Goal: Task Accomplishment & Management: Complete application form

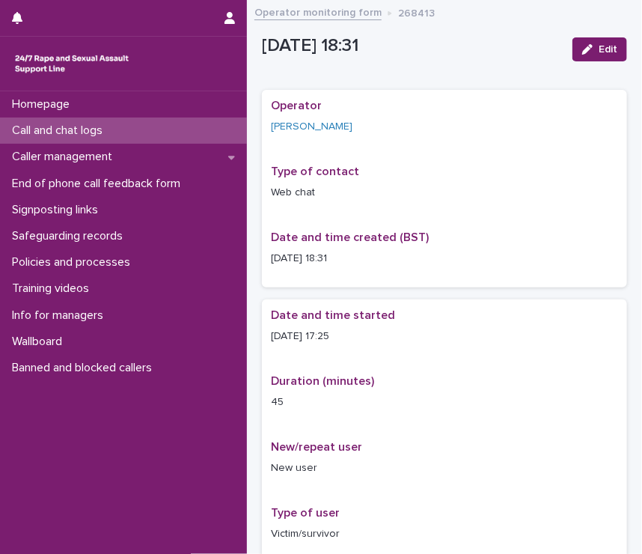
click at [99, 126] on p "Call and chat logs" at bounding box center [60, 130] width 109 height 14
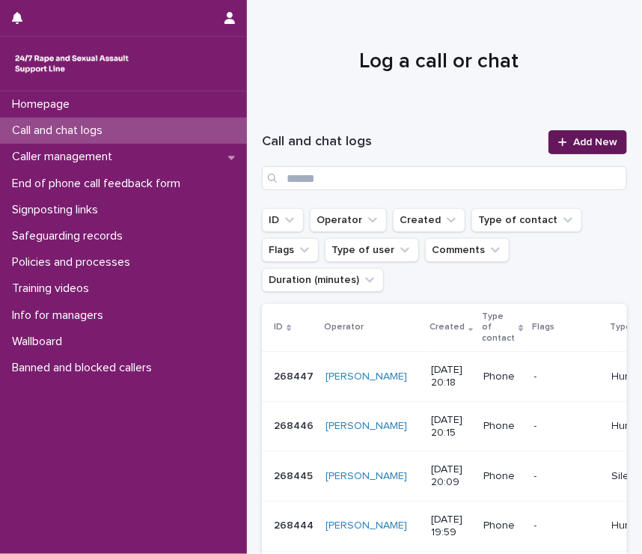
click at [579, 144] on span "Add New" at bounding box center [595, 142] width 44 height 10
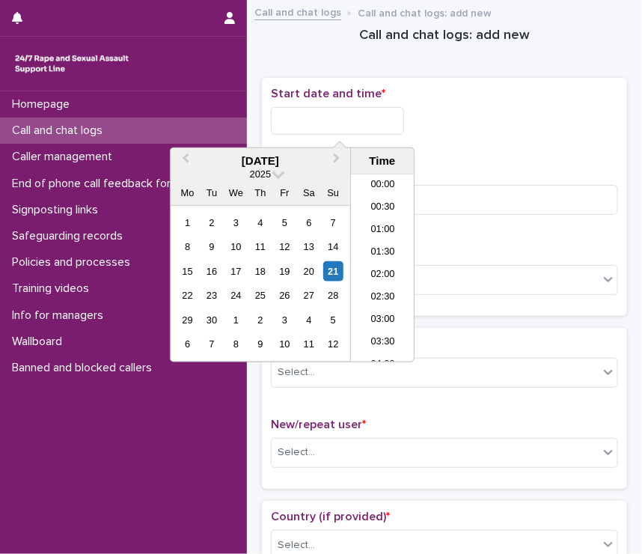
click at [331, 128] on input "text" at bounding box center [337, 121] width 133 height 28
click at [376, 261] on li "20:00" at bounding box center [383, 268] width 64 height 22
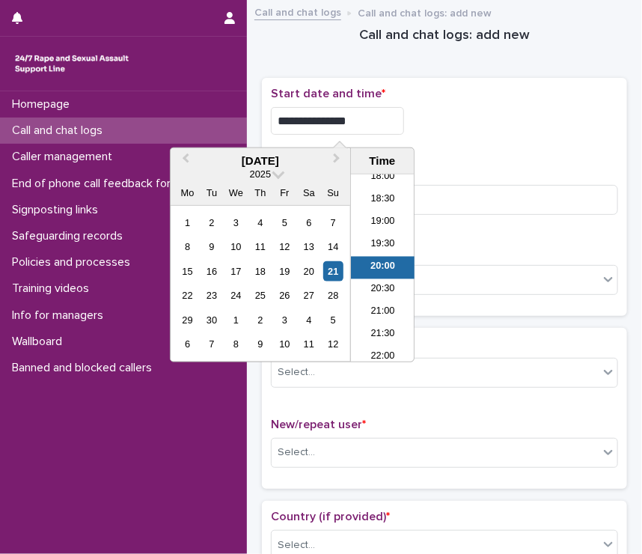
click at [374, 125] on input "**********" at bounding box center [337, 121] width 133 height 28
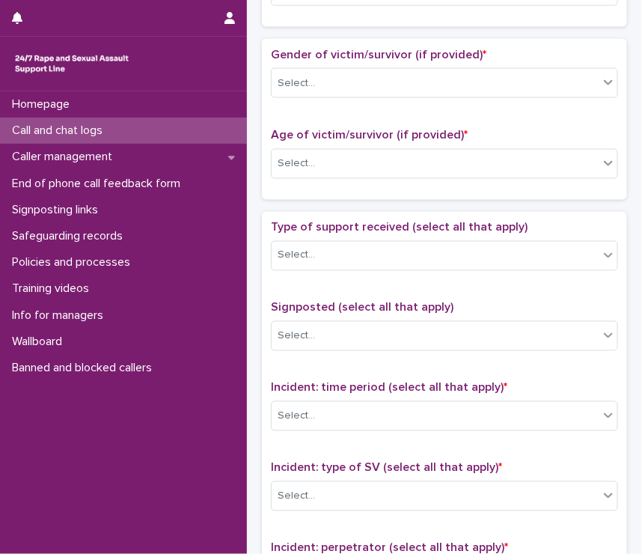
scroll to position [1082, 0]
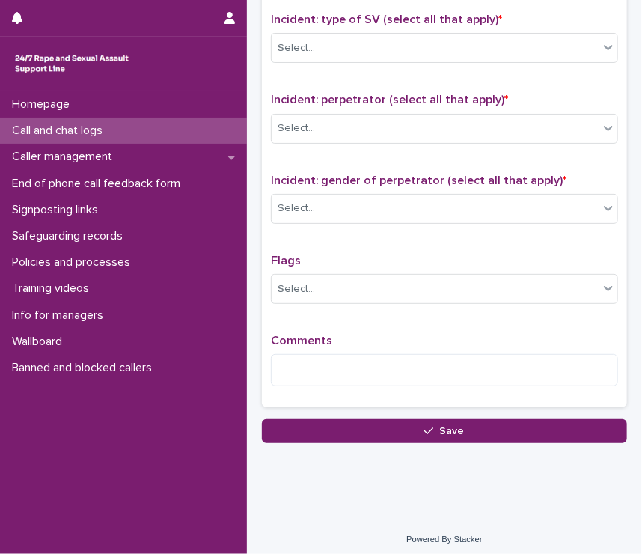
type input "**********"
click at [306, 344] on div "Comments" at bounding box center [444, 366] width 347 height 64
click at [301, 360] on textarea at bounding box center [444, 370] width 347 height 32
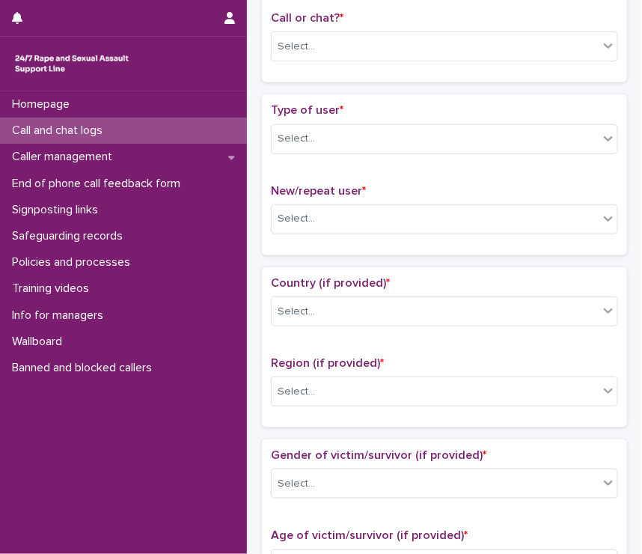
scroll to position [0, 0]
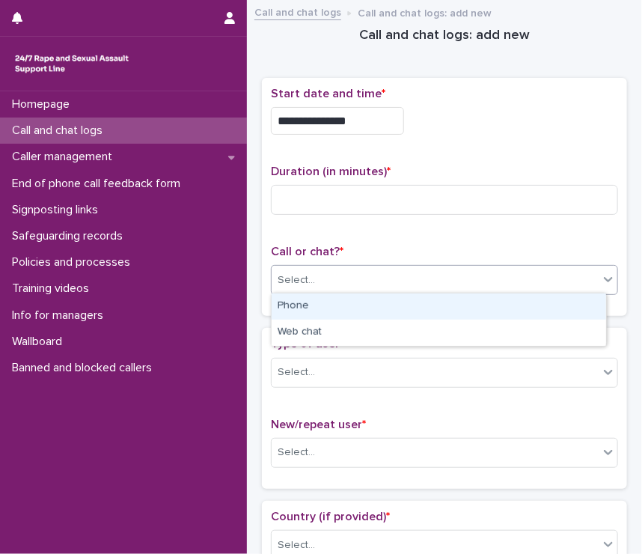
click at [325, 275] on div "Select..." at bounding box center [435, 280] width 327 height 25
click at [329, 303] on div "Phone" at bounding box center [439, 306] width 334 height 26
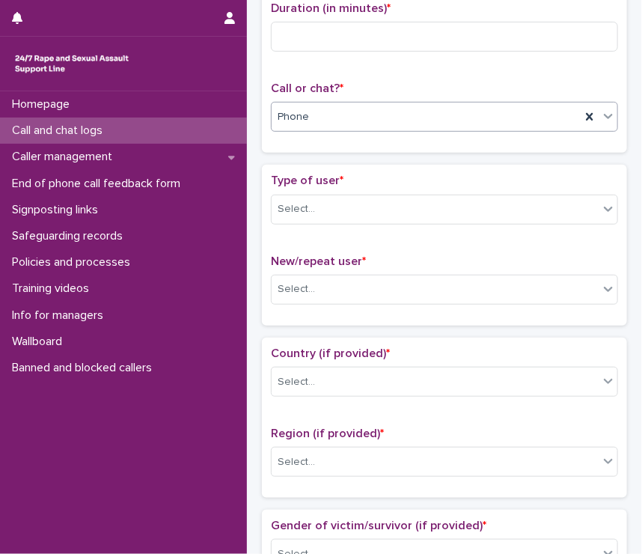
scroll to position [167, 0]
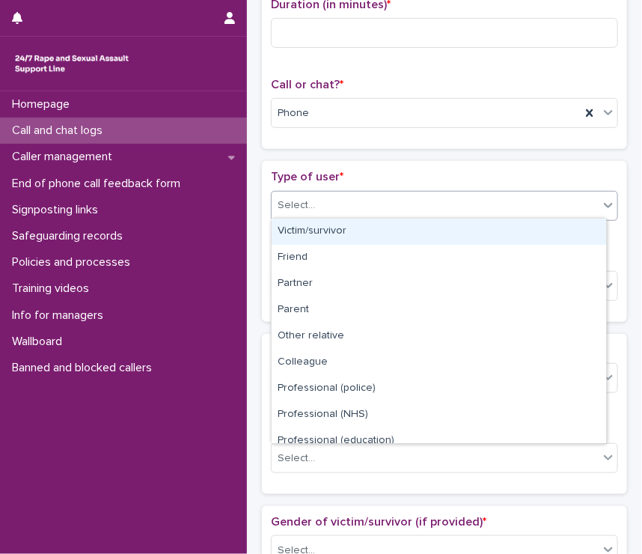
click at [287, 207] on div "Select..." at bounding box center [296, 206] width 37 height 16
click at [300, 231] on div "Victim/survivor" at bounding box center [439, 231] width 334 height 26
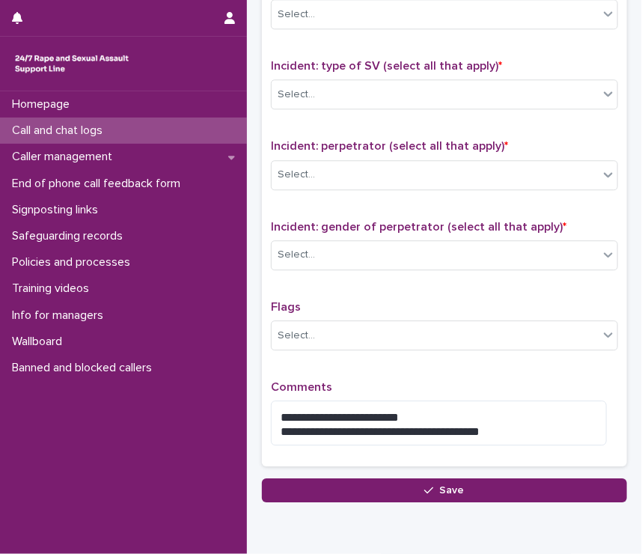
scroll to position [1095, 0]
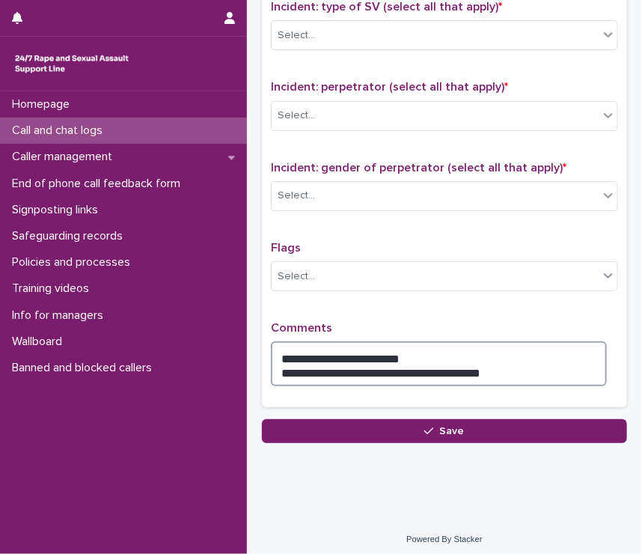
click at [494, 361] on textarea "**********" at bounding box center [439, 363] width 336 height 45
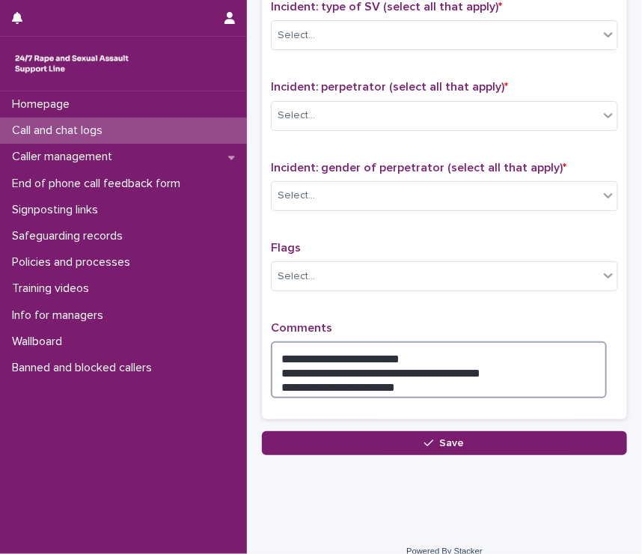
click at [358, 379] on textarea "**********" at bounding box center [439, 369] width 336 height 57
drag, startPoint x: 358, startPoint y: 379, endPoint x: 342, endPoint y: 375, distance: 16.9
click at [342, 375] on textarea "**********" at bounding box center [439, 369] width 336 height 57
click at [380, 376] on textarea "**********" at bounding box center [439, 369] width 336 height 57
click at [419, 378] on textarea "**********" at bounding box center [439, 369] width 336 height 57
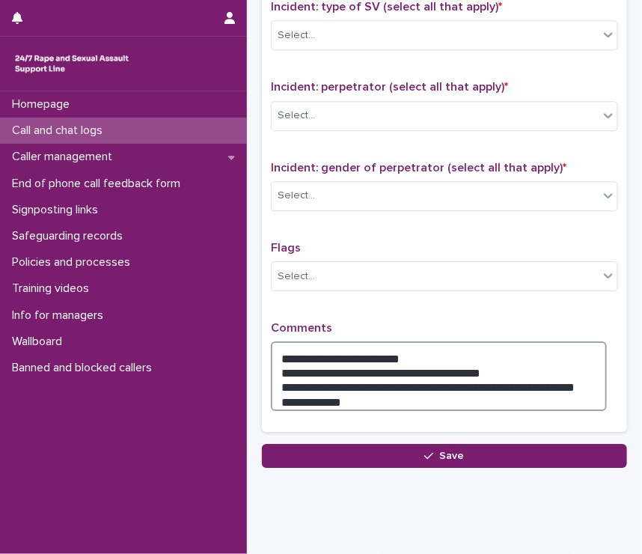
click at [396, 376] on textarea "**********" at bounding box center [439, 376] width 336 height 70
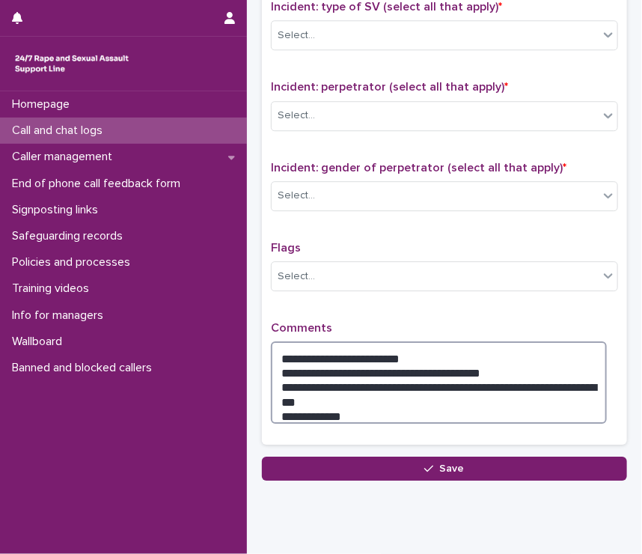
click at [317, 389] on textarea "**********" at bounding box center [439, 382] width 336 height 82
click at [346, 400] on textarea "**********" at bounding box center [439, 382] width 336 height 82
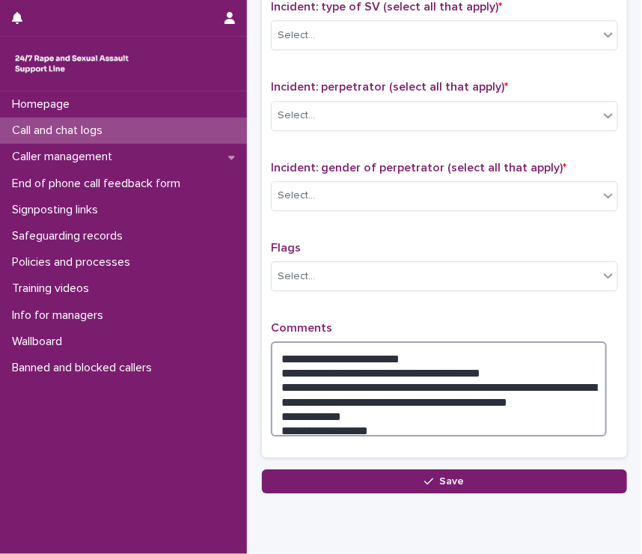
click at [323, 410] on textarea "**********" at bounding box center [439, 388] width 336 height 95
click at [371, 418] on textarea "**********" at bounding box center [439, 388] width 336 height 95
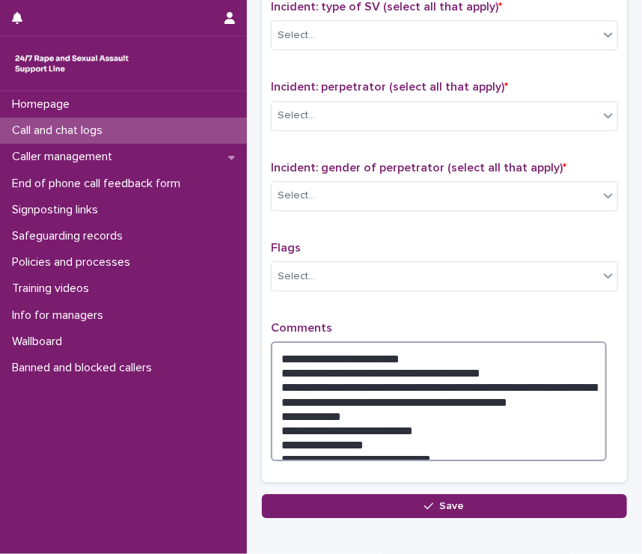
type textarea "**********"
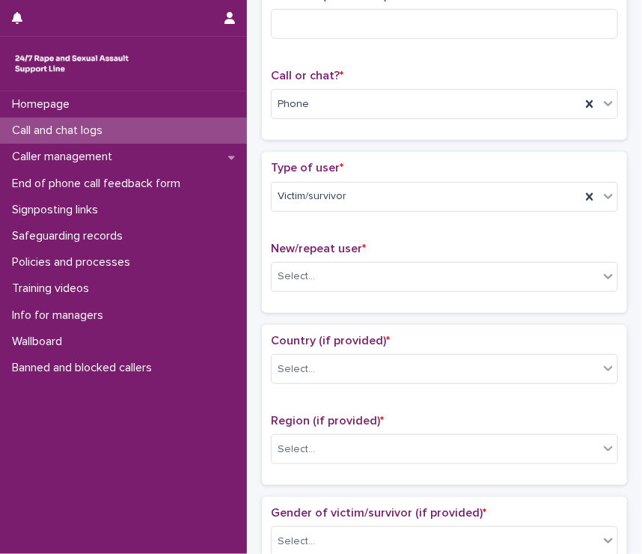
scroll to position [0, 0]
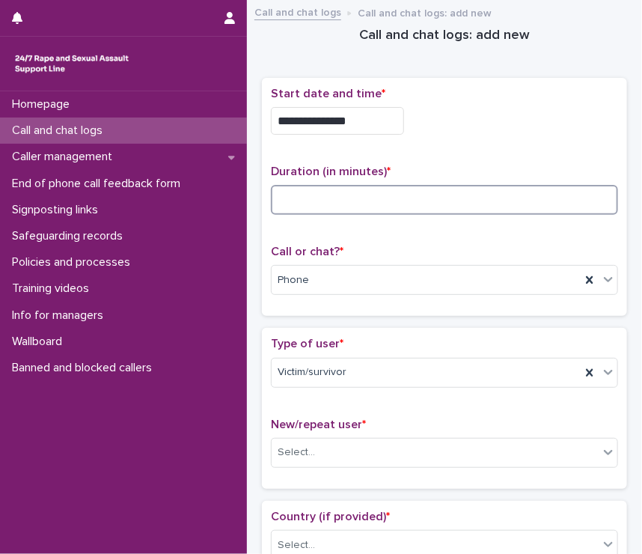
click at [306, 185] on input at bounding box center [444, 200] width 347 height 30
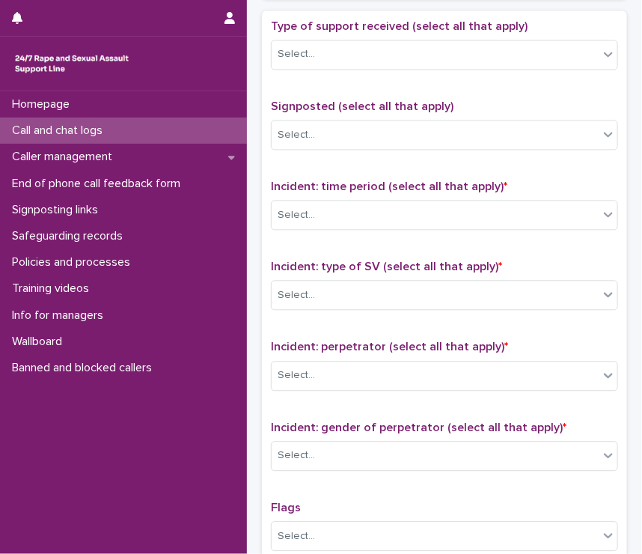
scroll to position [1146, 0]
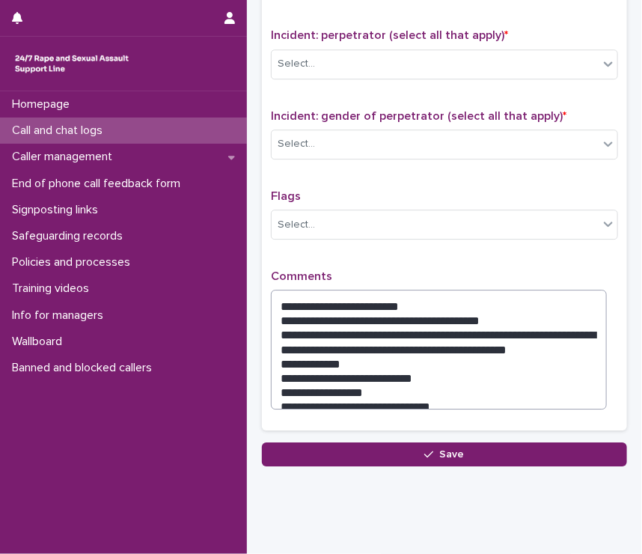
type input "**"
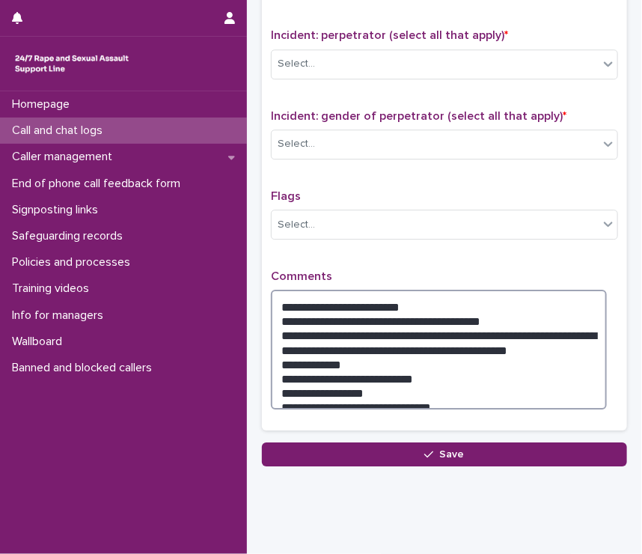
click at [453, 391] on textarea "**********" at bounding box center [439, 350] width 336 height 120
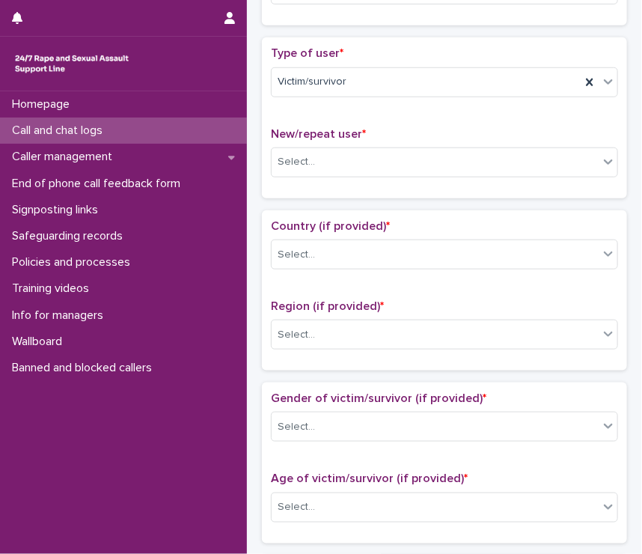
scroll to position [292, 0]
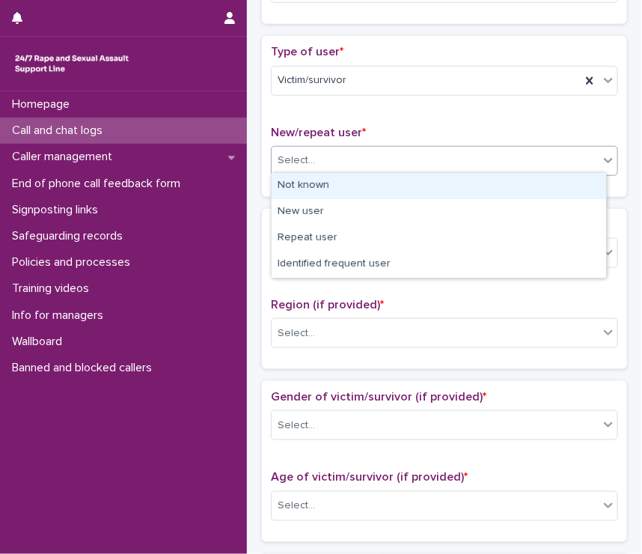
click at [312, 148] on div "Select..." at bounding box center [435, 160] width 327 height 25
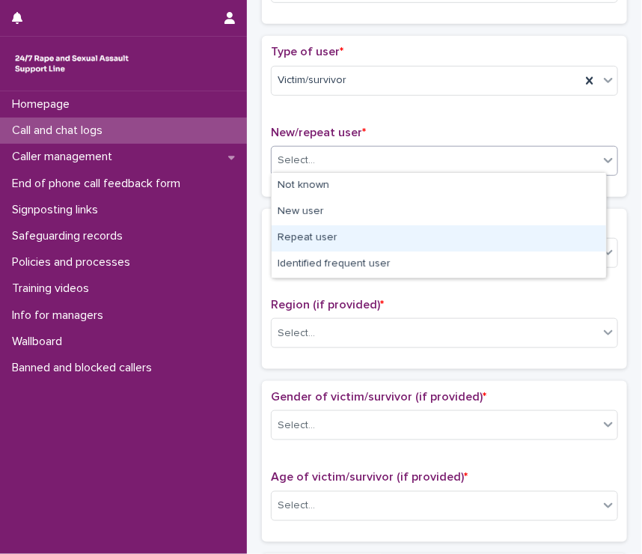
click at [329, 240] on div "Repeat user" at bounding box center [439, 238] width 334 height 26
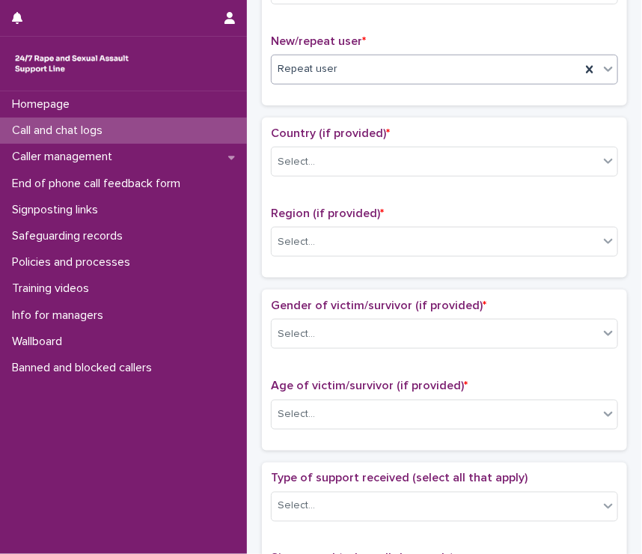
scroll to position [385, 0]
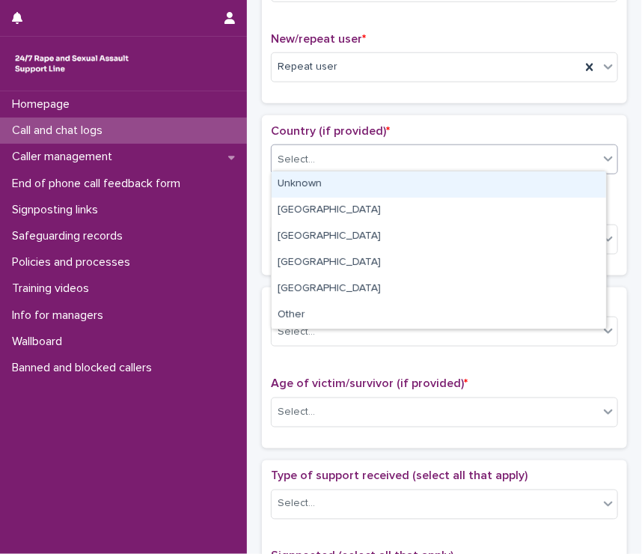
click at [310, 159] on div "Select..." at bounding box center [296, 160] width 37 height 16
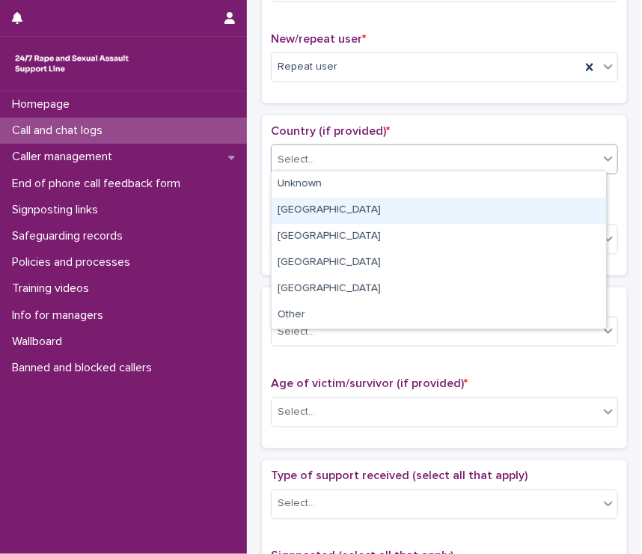
click at [327, 213] on div "England" at bounding box center [439, 211] width 334 height 26
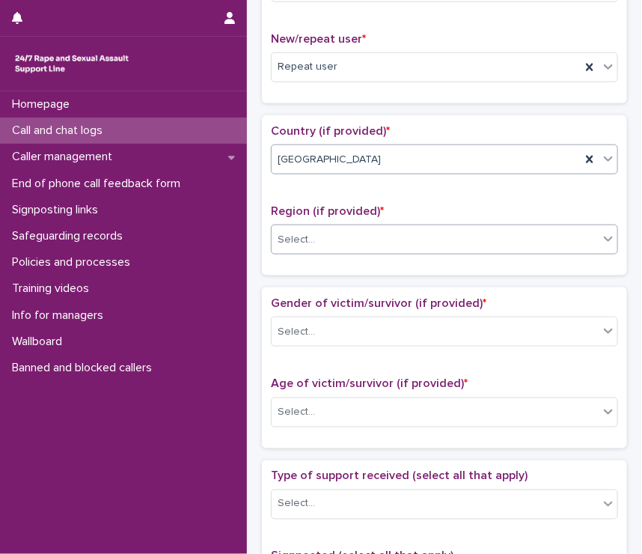
click at [328, 236] on div "Select..." at bounding box center [435, 239] width 327 height 25
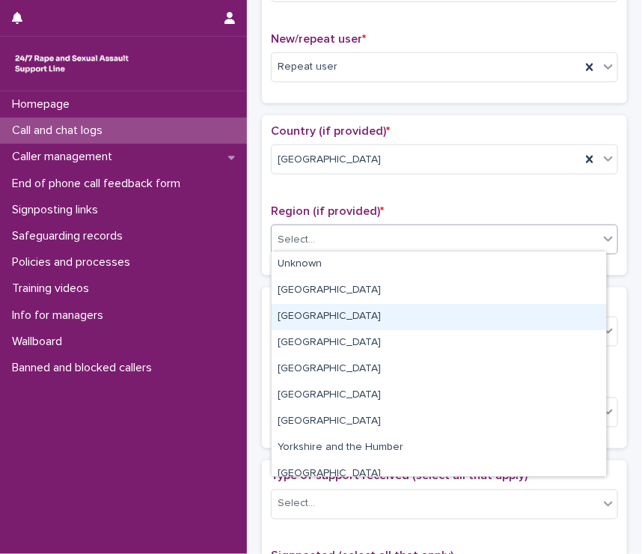
click at [336, 317] on div "South East" at bounding box center [439, 317] width 334 height 26
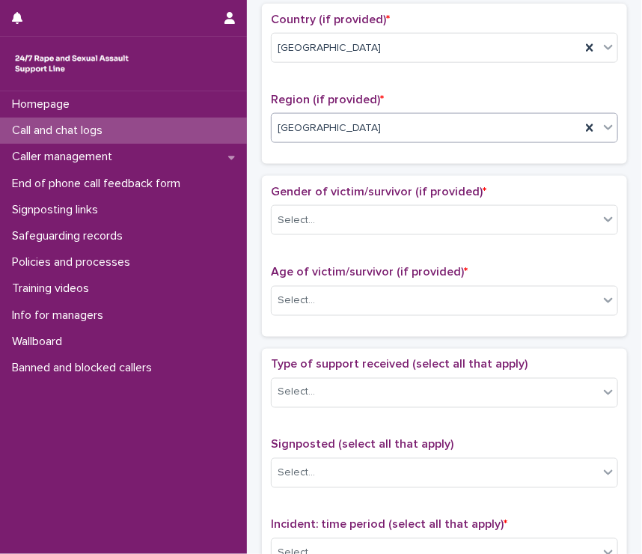
scroll to position [534, 0]
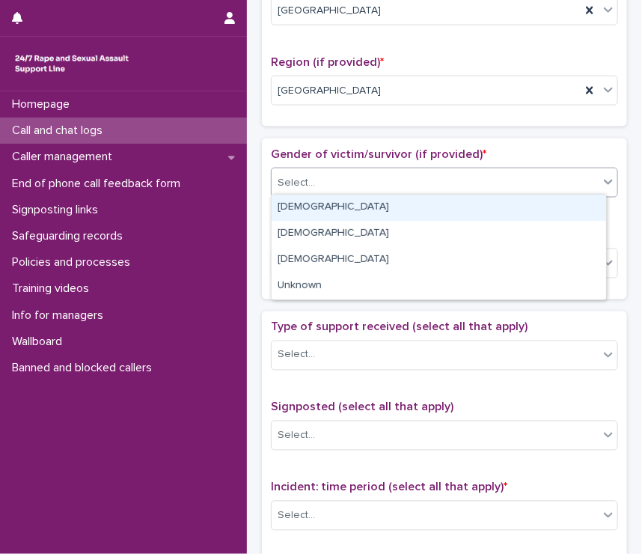
click at [309, 188] on div "Select..." at bounding box center [435, 183] width 327 height 25
click at [314, 202] on div "[DEMOGRAPHIC_DATA]" at bounding box center [439, 208] width 334 height 26
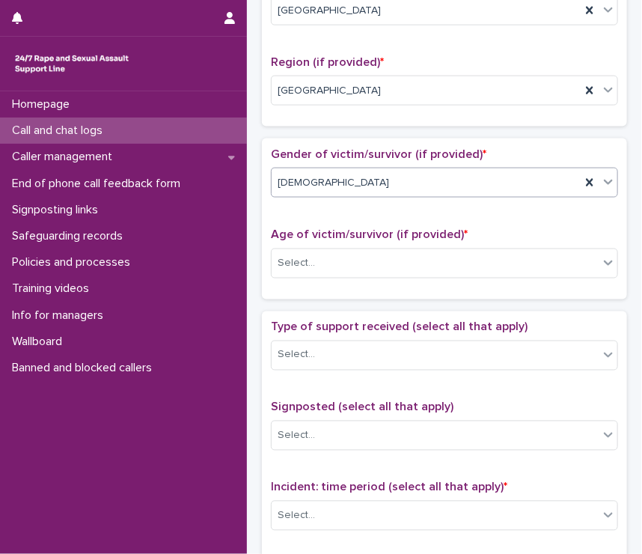
scroll to position [633, 0]
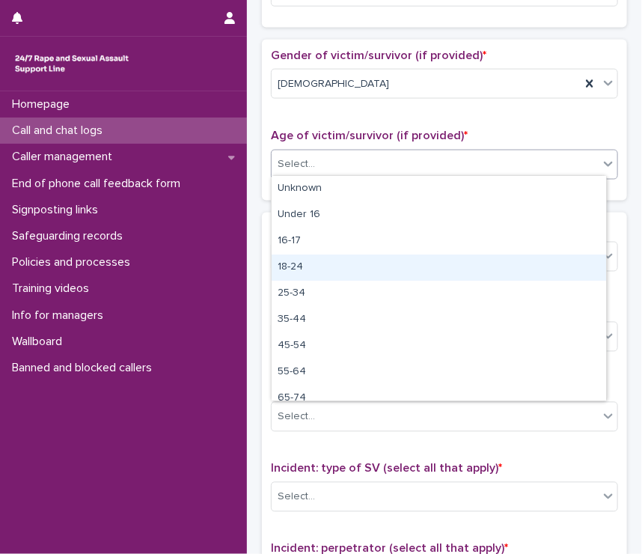
drag, startPoint x: 308, startPoint y: 173, endPoint x: 320, endPoint y: 266, distance: 93.7
click at [320, 266] on body "**********" at bounding box center [321, 277] width 642 height 554
click at [320, 266] on div "18-24" at bounding box center [439, 267] width 334 height 26
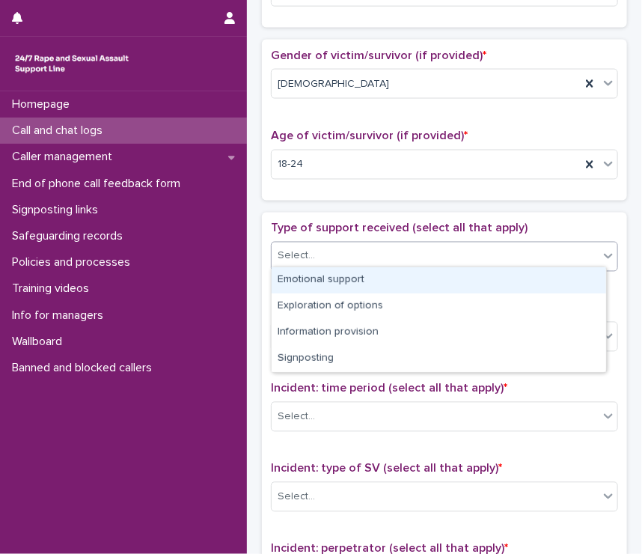
click at [317, 260] on div "Select..." at bounding box center [435, 256] width 327 height 25
click at [324, 280] on div "Emotional support" at bounding box center [439, 280] width 334 height 26
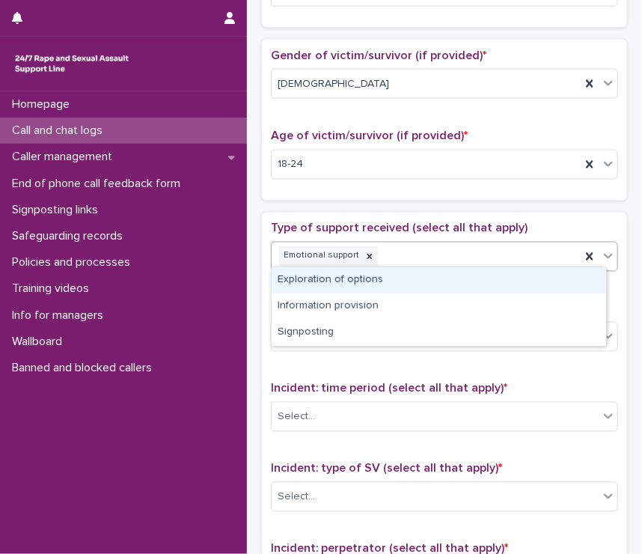
click at [417, 244] on div "Emotional support" at bounding box center [426, 256] width 309 height 26
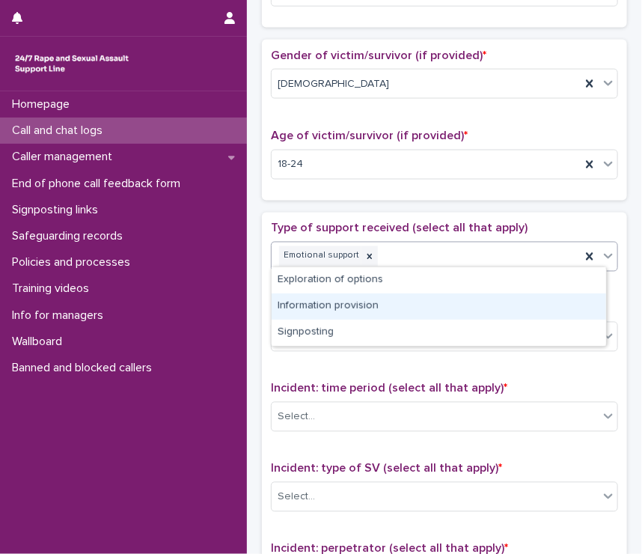
click at [376, 301] on div "Information provision" at bounding box center [439, 306] width 334 height 26
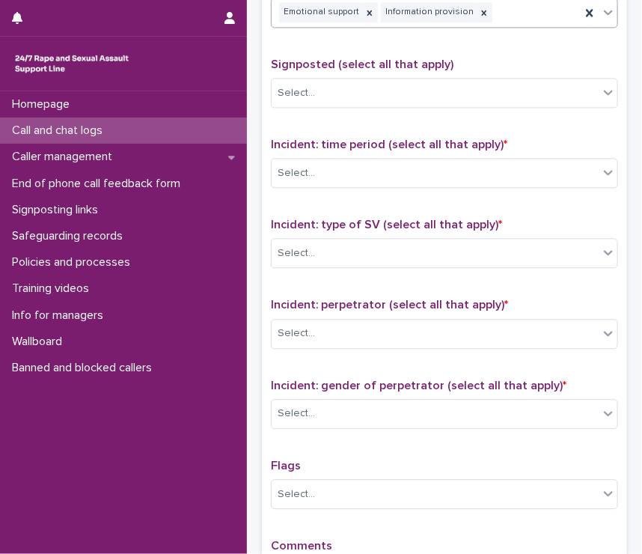
scroll to position [878, 0]
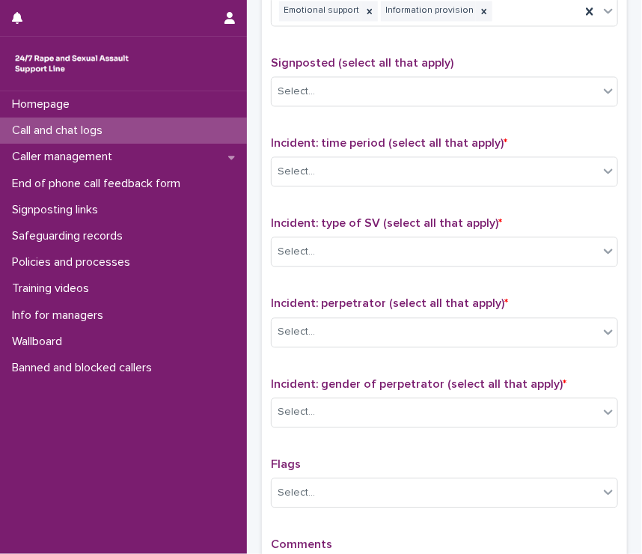
click at [330, 190] on div "Incident: time period (select all that apply) * Select..." at bounding box center [444, 167] width 347 height 62
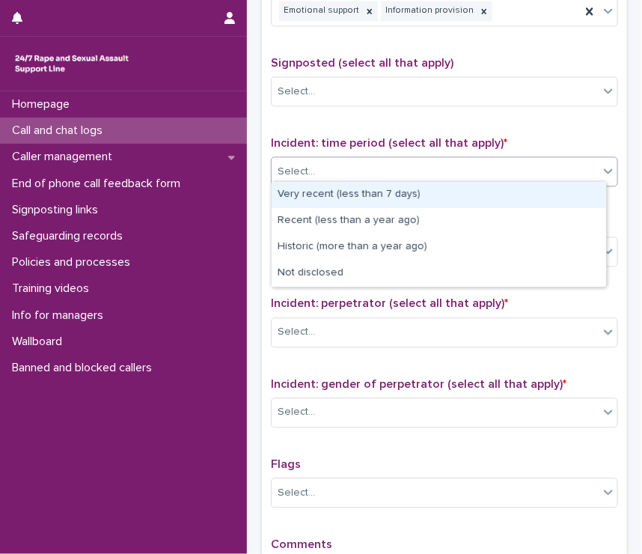
click at [324, 175] on div "Select..." at bounding box center [435, 171] width 327 height 25
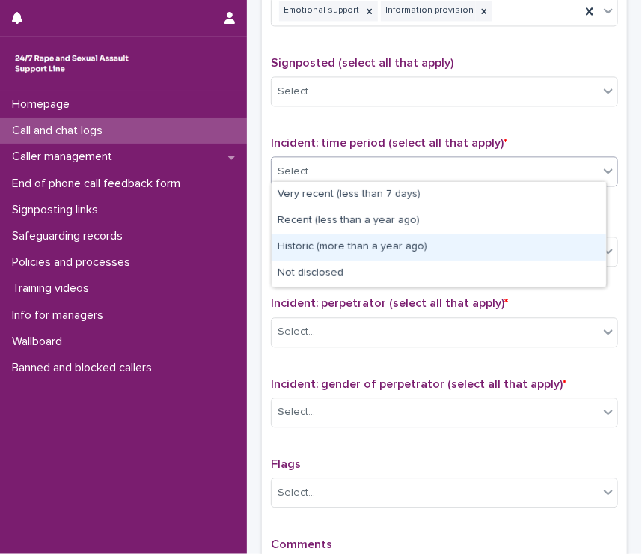
click at [326, 244] on div "Historic (more than a year ago)" at bounding box center [439, 247] width 334 height 26
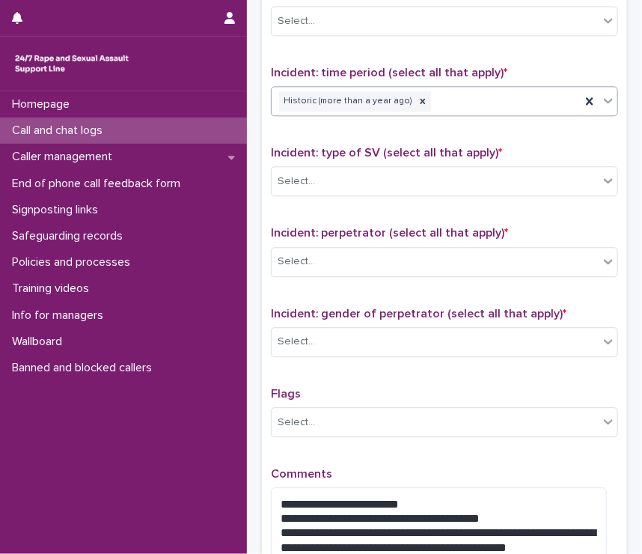
scroll to position [988, 0]
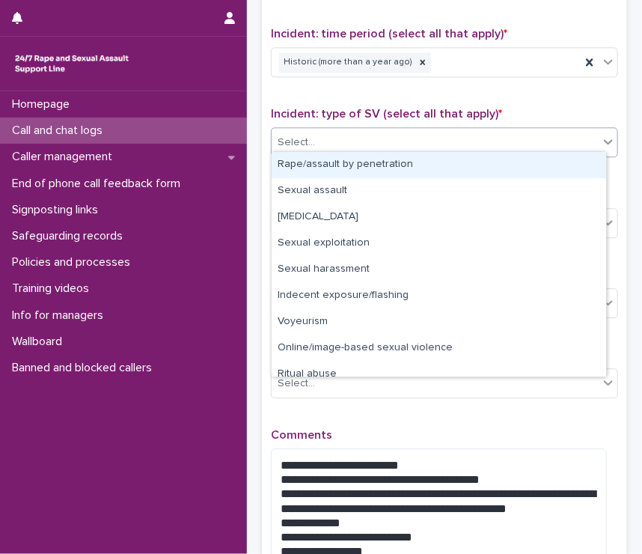
click at [308, 149] on div "Select..." at bounding box center [444, 142] width 347 height 30
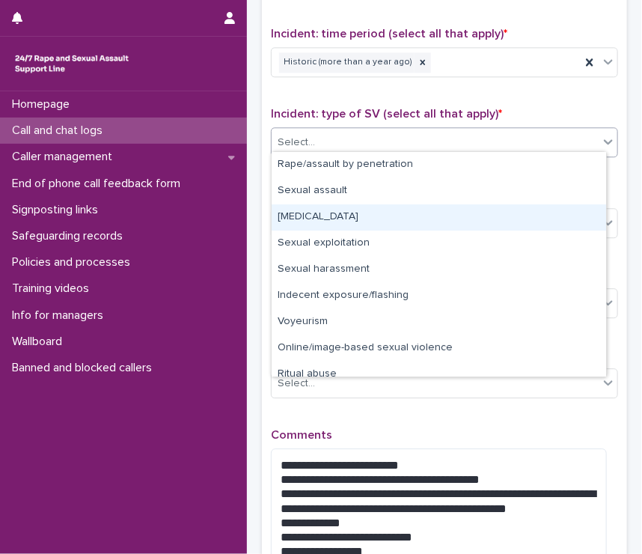
click at [323, 218] on div "Child sexual abuse" at bounding box center [439, 217] width 334 height 26
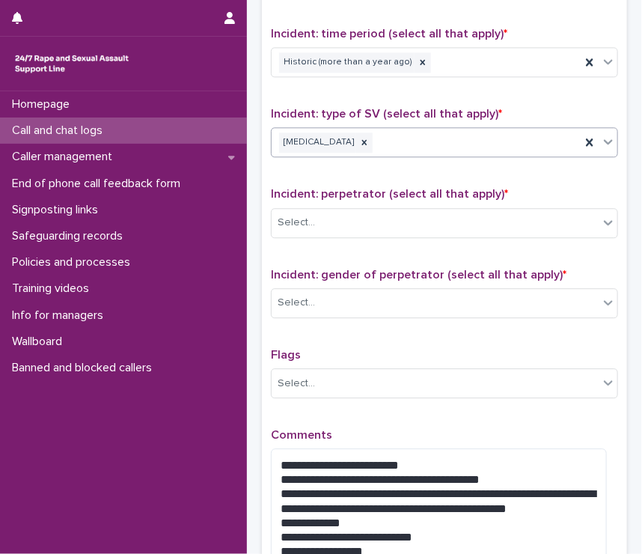
click at [407, 135] on div "Child sexual abuse" at bounding box center [426, 142] width 309 height 26
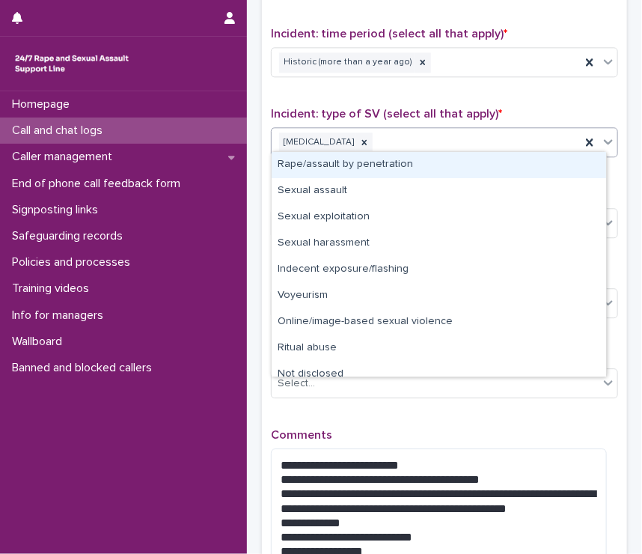
click at [331, 159] on div "Rape/assault by penetration" at bounding box center [439, 165] width 334 height 26
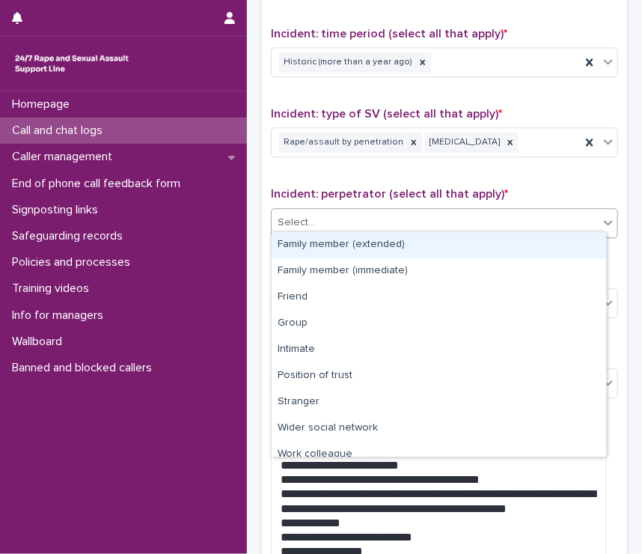
click at [334, 218] on div "Select..." at bounding box center [435, 222] width 327 height 25
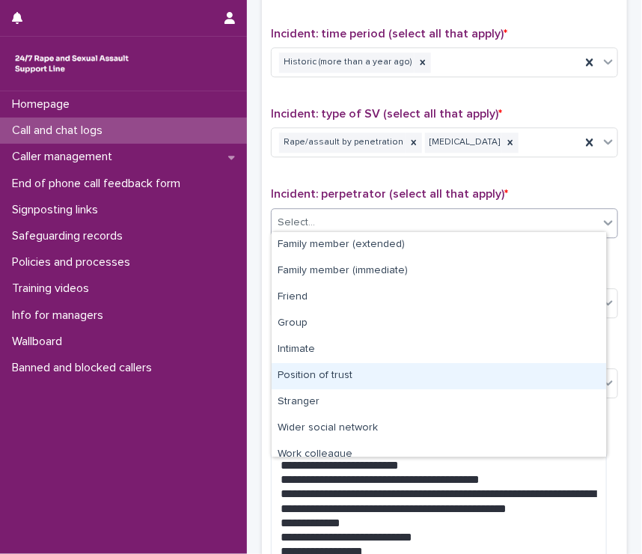
click at [324, 373] on div "Position of trust" at bounding box center [439, 376] width 334 height 26
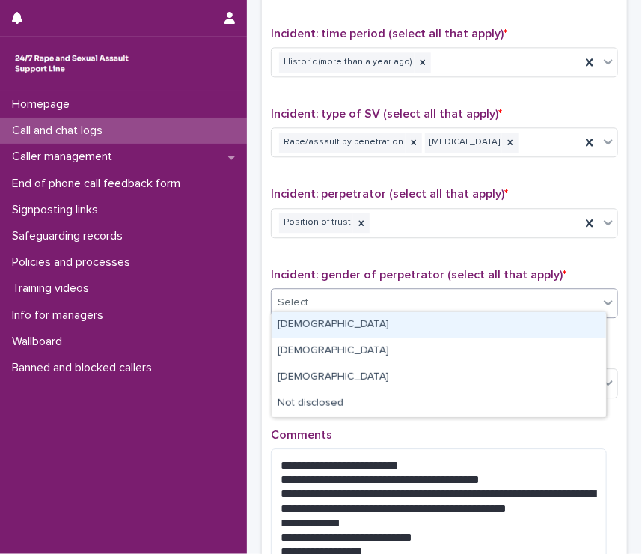
click at [344, 305] on div "Select..." at bounding box center [435, 302] width 327 height 25
click at [340, 326] on div "Male" at bounding box center [439, 325] width 334 height 26
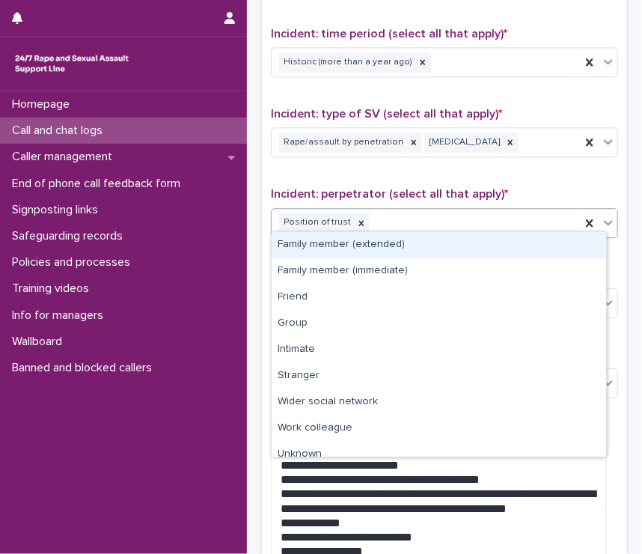
click at [440, 221] on div "Position of trust" at bounding box center [426, 223] width 309 height 26
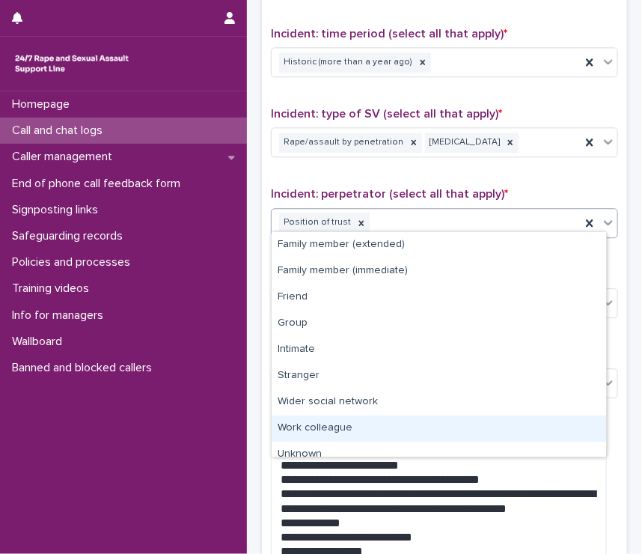
click at [400, 439] on div "Work colleague" at bounding box center [439, 428] width 334 height 26
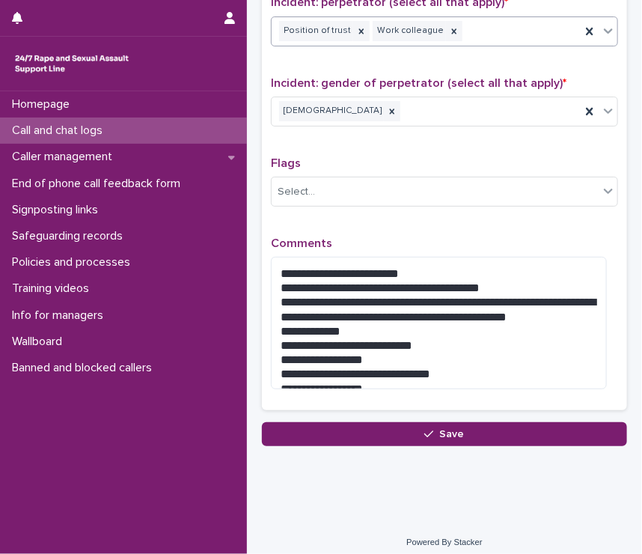
scroll to position [1179, 0]
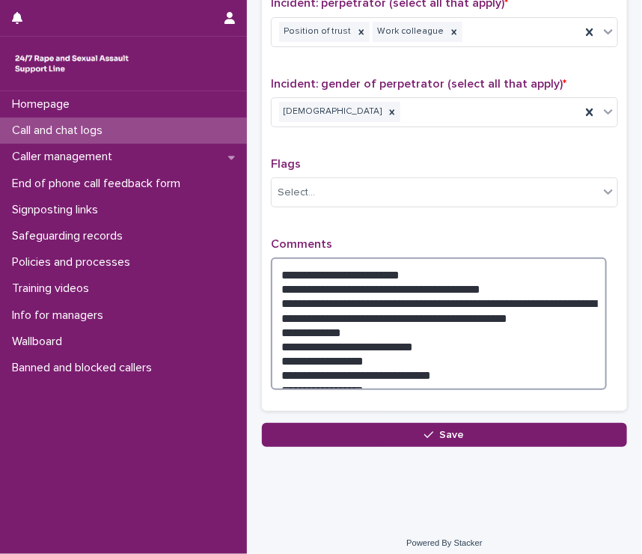
click at [392, 260] on textarea "**********" at bounding box center [439, 323] width 336 height 132
click at [400, 261] on textarea "**********" at bounding box center [439, 323] width 336 height 132
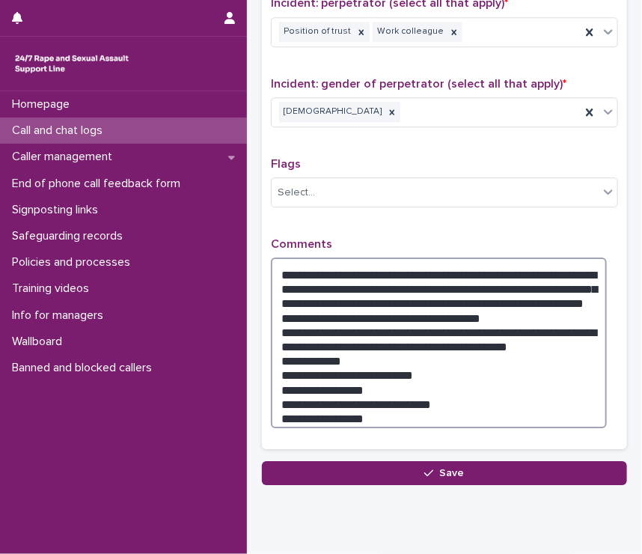
click at [376, 308] on textarea "**********" at bounding box center [439, 342] width 336 height 171
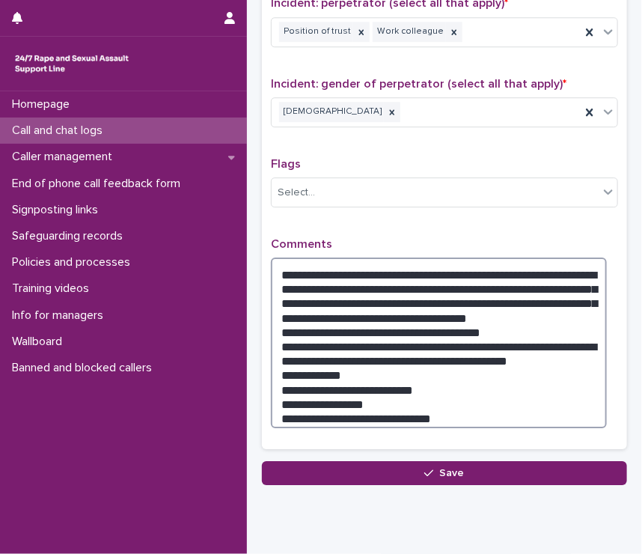
click at [569, 306] on textarea "**********" at bounding box center [439, 342] width 336 height 171
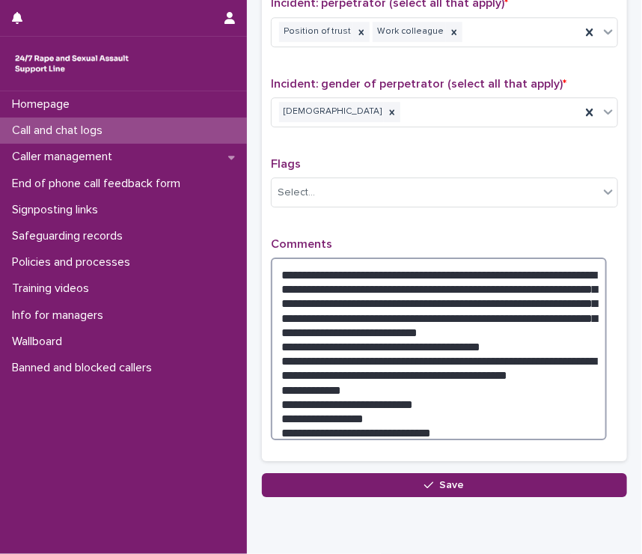
drag, startPoint x: 400, startPoint y: 432, endPoint x: 275, endPoint y: 326, distance: 164.0
click at [275, 326] on textarea "**********" at bounding box center [439, 348] width 336 height 183
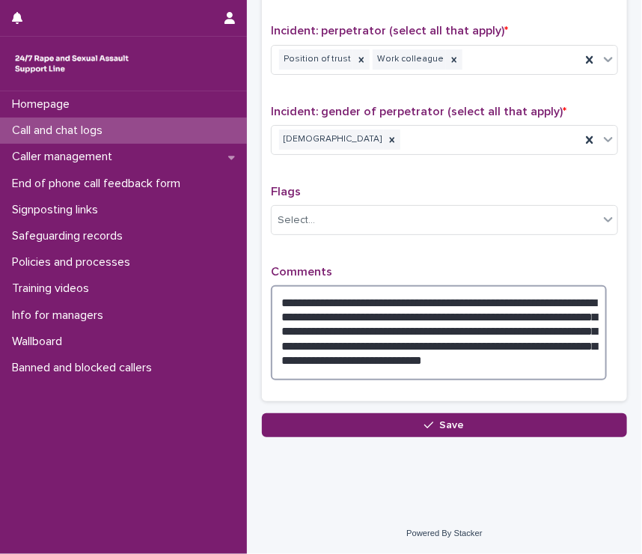
scroll to position [1145, 0]
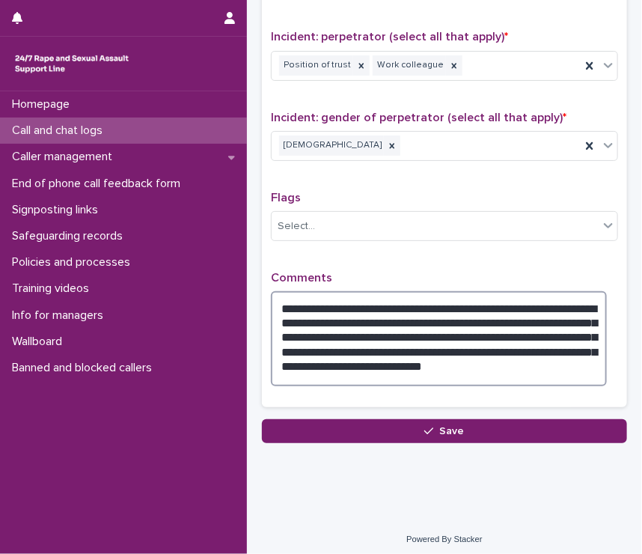
click at [585, 343] on textarea "**********" at bounding box center [439, 338] width 336 height 95
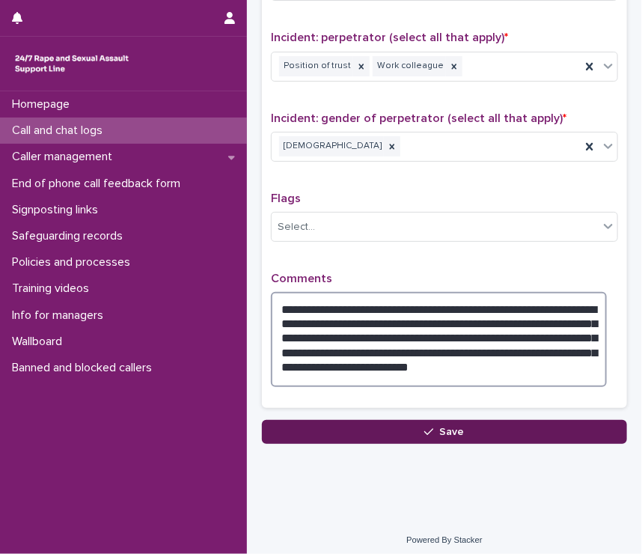
type textarea "**********"
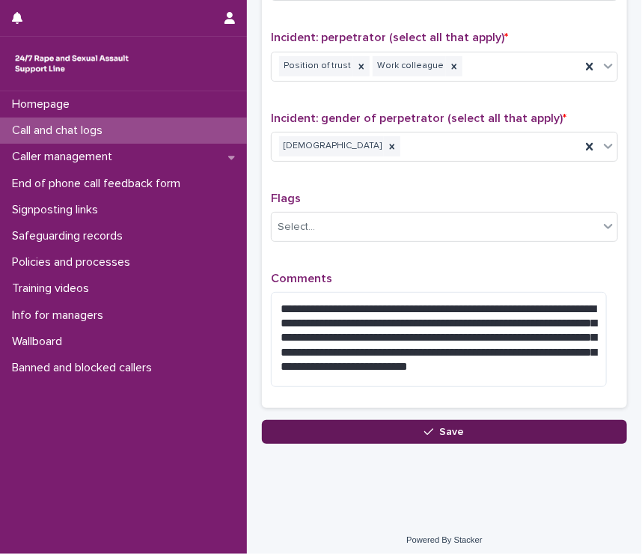
click at [451, 429] on span "Save" at bounding box center [452, 432] width 25 height 10
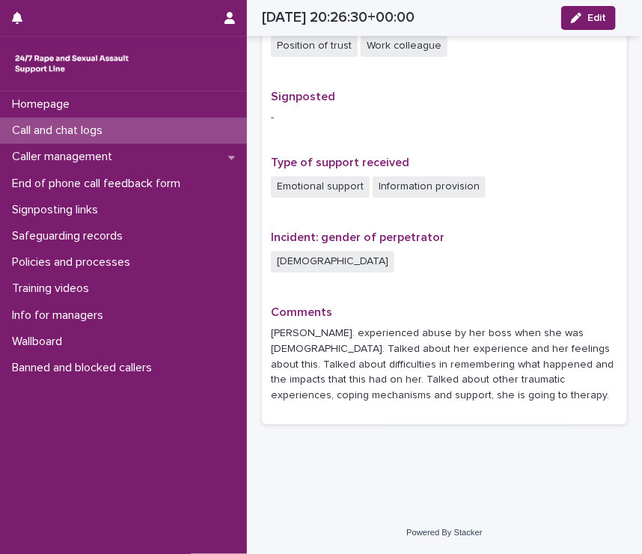
scroll to position [899, 0]
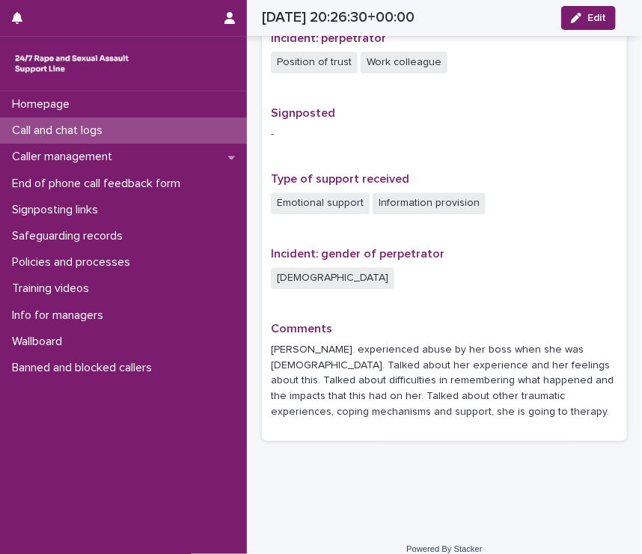
click at [61, 123] on p "Call and chat logs" at bounding box center [60, 130] width 109 height 14
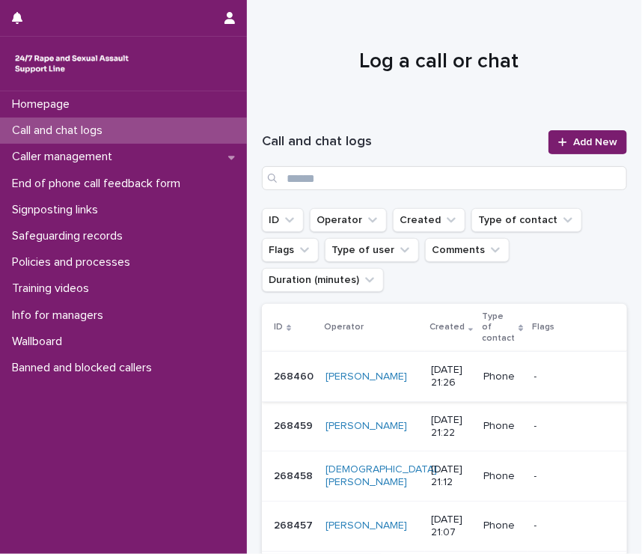
scroll to position [0, 219]
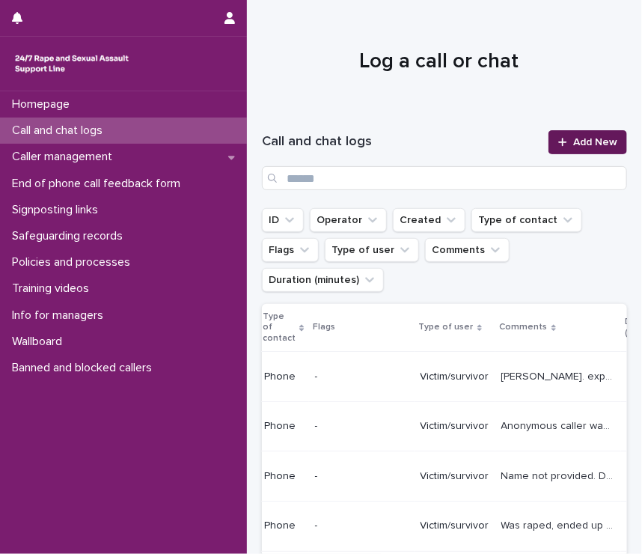
click at [583, 150] on link "Add New" at bounding box center [587, 142] width 79 height 24
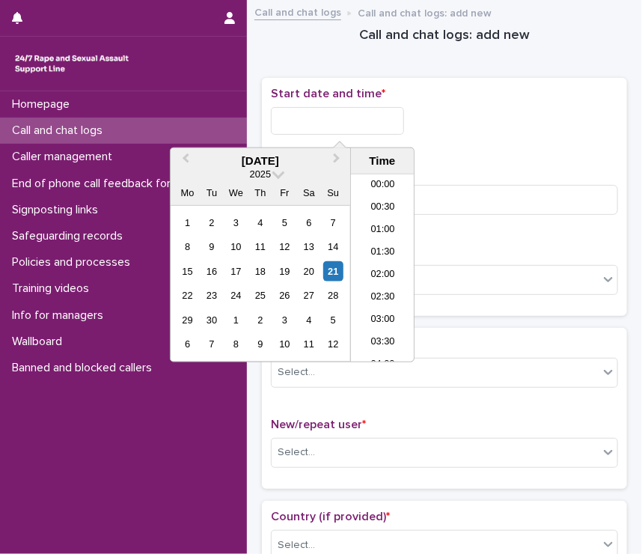
scroll to position [883, 0]
click at [346, 117] on input "text" at bounding box center [337, 121] width 133 height 28
click at [373, 239] on li "21:00" at bounding box center [383, 245] width 64 height 22
click at [355, 116] on input "**********" at bounding box center [337, 121] width 133 height 28
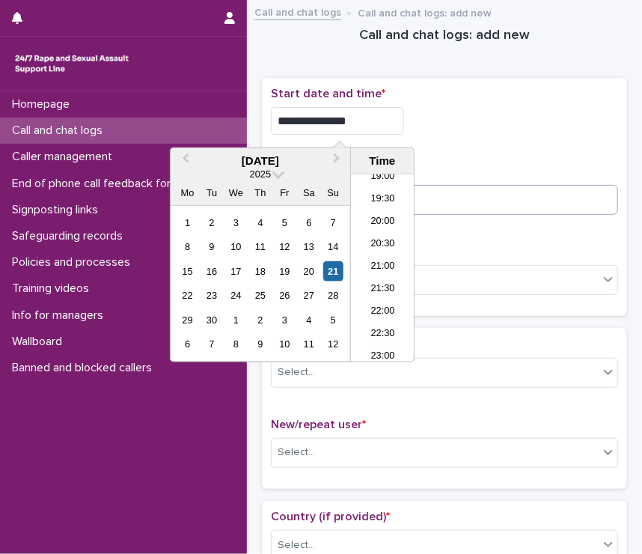
type input "**********"
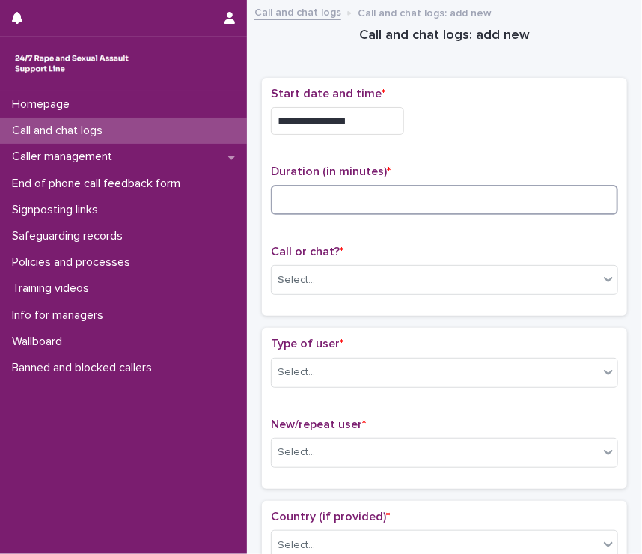
click at [473, 197] on input at bounding box center [444, 200] width 347 height 30
type input "*"
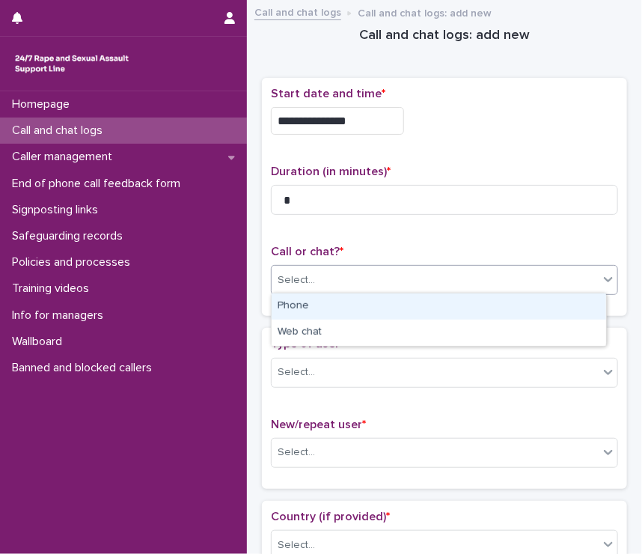
click at [331, 276] on div "Select..." at bounding box center [435, 280] width 327 height 25
click at [328, 302] on div "Phone" at bounding box center [439, 306] width 334 height 26
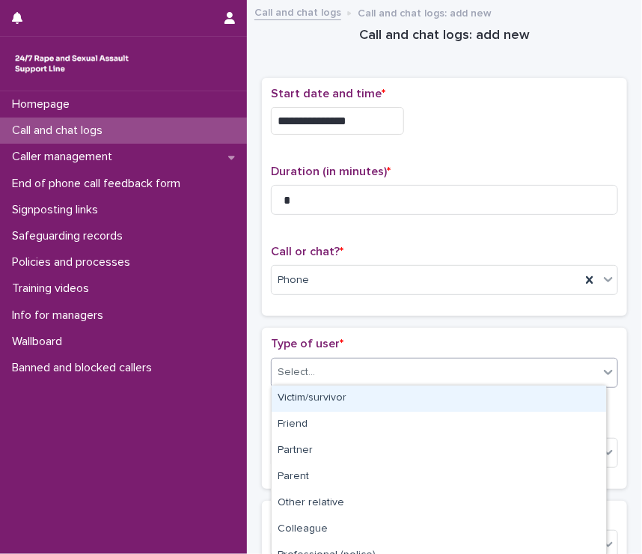
click at [351, 362] on div "Select..." at bounding box center [435, 372] width 327 height 25
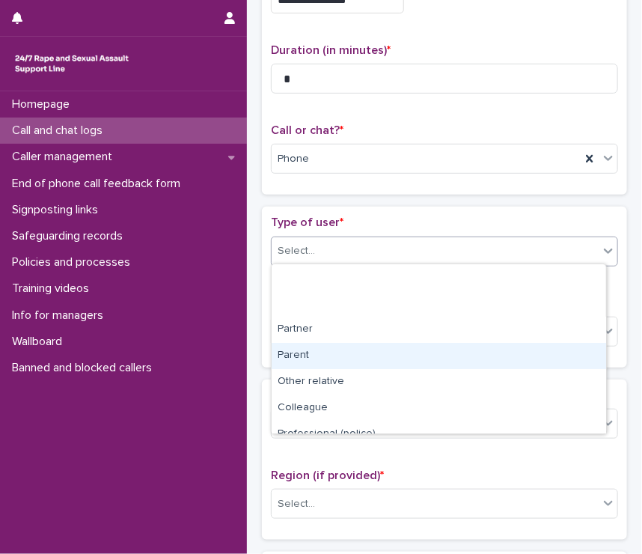
scroll to position [223, 0]
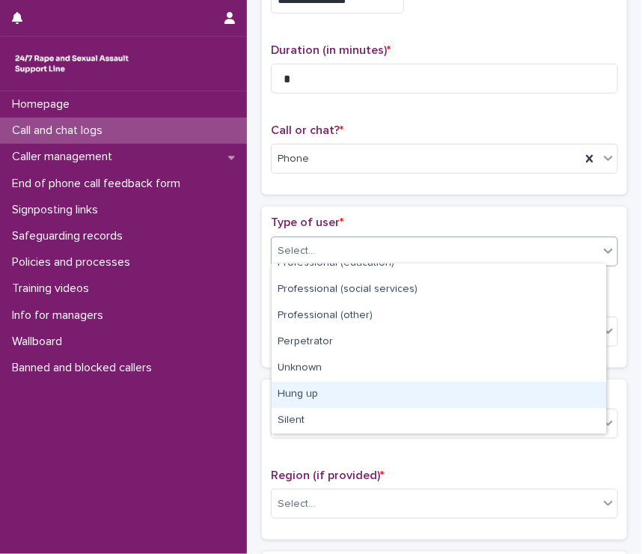
click at [326, 391] on div "Hung up" at bounding box center [439, 395] width 334 height 26
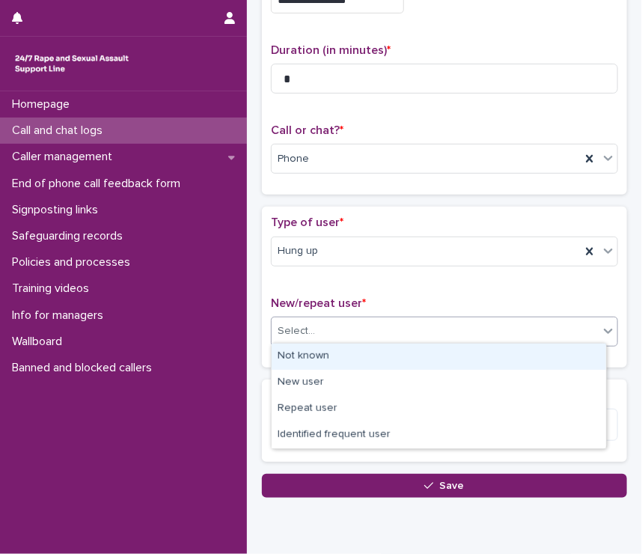
click at [305, 323] on div "Select..." at bounding box center [296, 331] width 37 height 16
click at [314, 355] on div "Not known" at bounding box center [439, 356] width 334 height 26
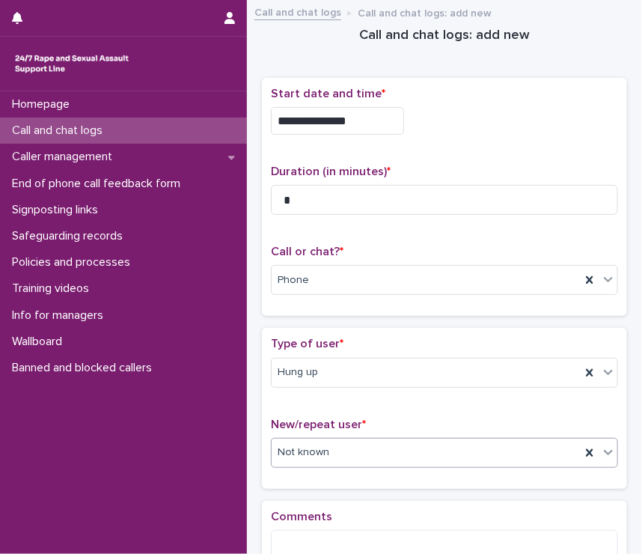
scroll to position [179, 0]
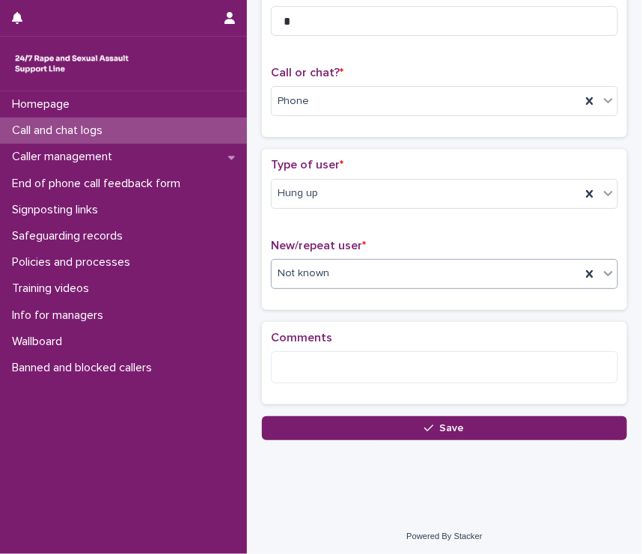
click at [362, 444] on div "**********" at bounding box center [444, 153] width 380 height 647
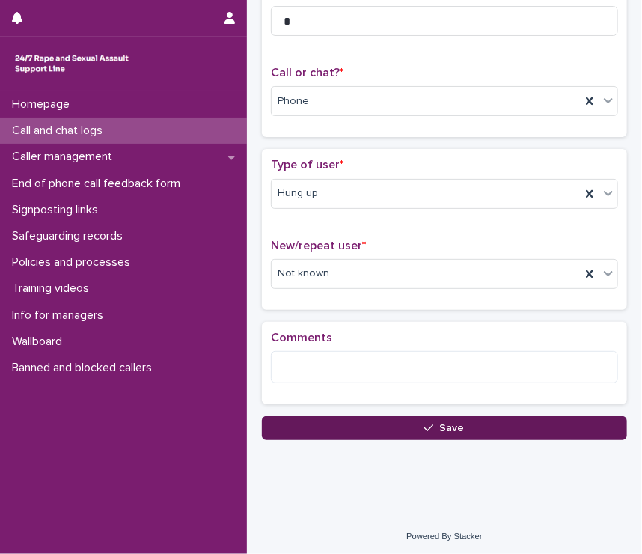
click at [361, 416] on button "Save" at bounding box center [444, 428] width 365 height 24
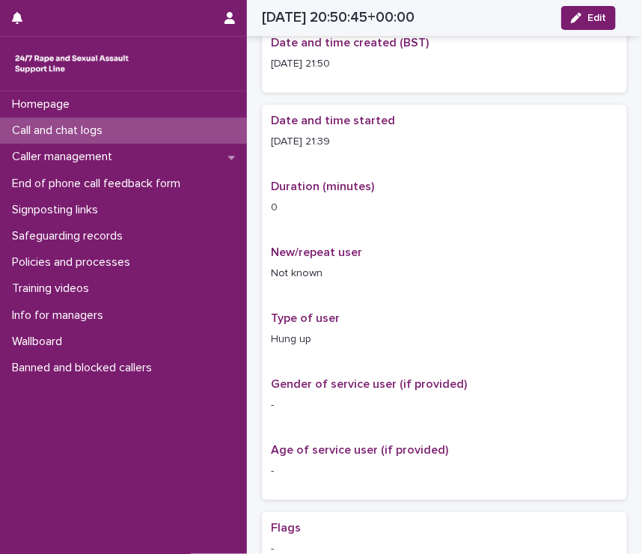
scroll to position [195, 0]
click at [85, 123] on p "Call and chat logs" at bounding box center [60, 130] width 109 height 14
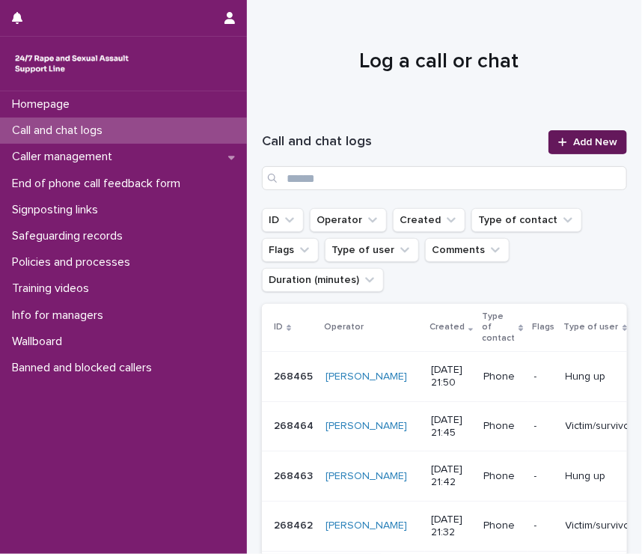
click at [602, 138] on span "Add New" at bounding box center [595, 142] width 44 height 10
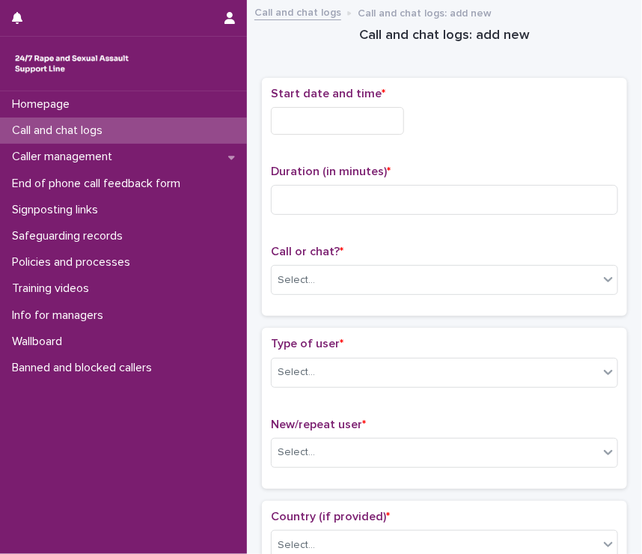
click at [324, 115] on input "text" at bounding box center [337, 121] width 133 height 28
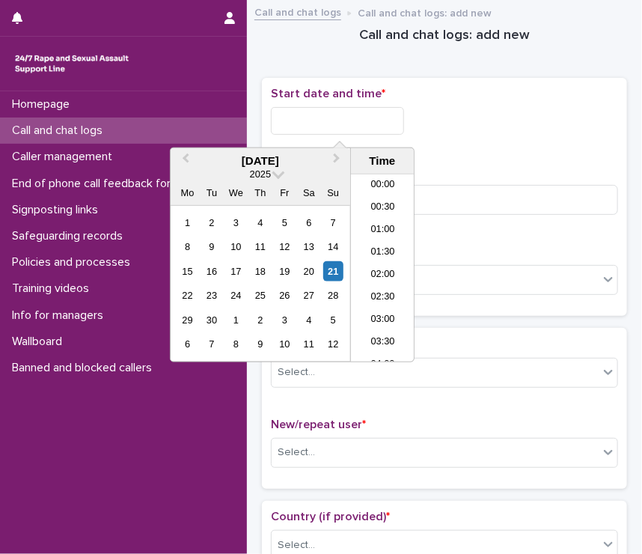
scroll to position [883, 0]
click at [367, 242] on li "21:00" at bounding box center [383, 245] width 64 height 22
click at [360, 123] on input "**********" at bounding box center [337, 121] width 133 height 28
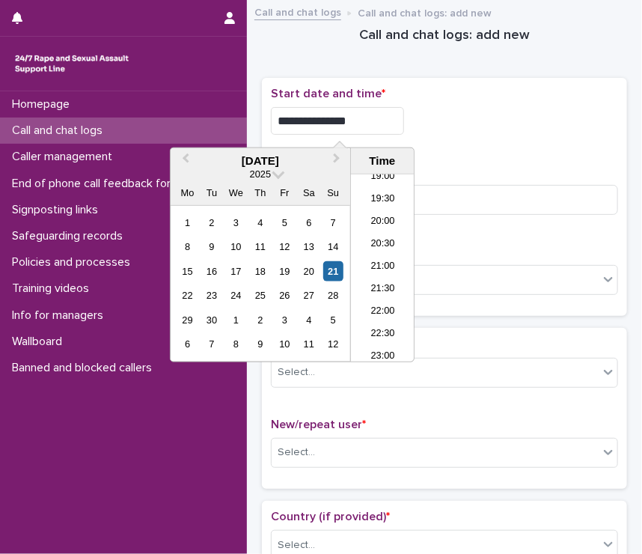
type input "**********"
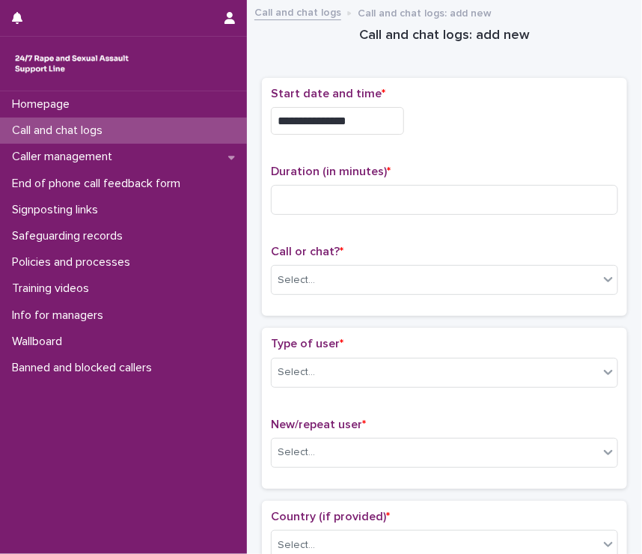
click at [527, 144] on div "**********" at bounding box center [444, 197] width 347 height 221
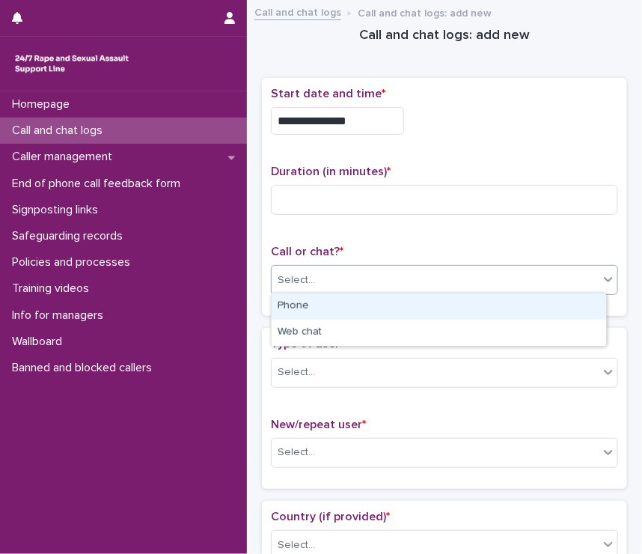
click at [303, 272] on div "Select..." at bounding box center [296, 280] width 37 height 16
click at [302, 307] on div "Phone" at bounding box center [439, 306] width 334 height 26
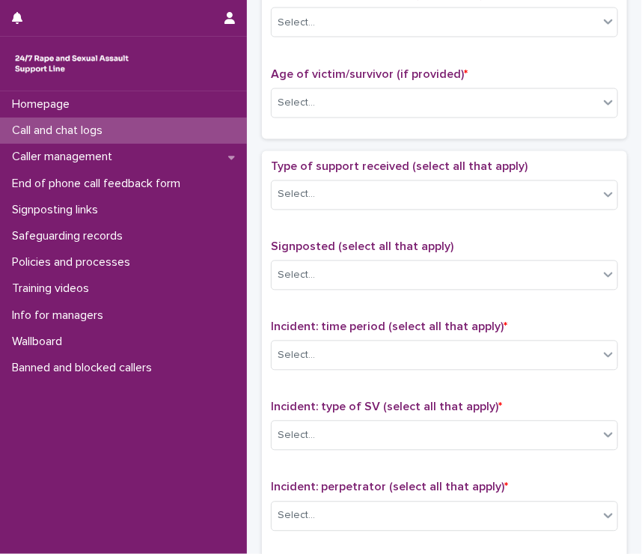
scroll to position [1082, 0]
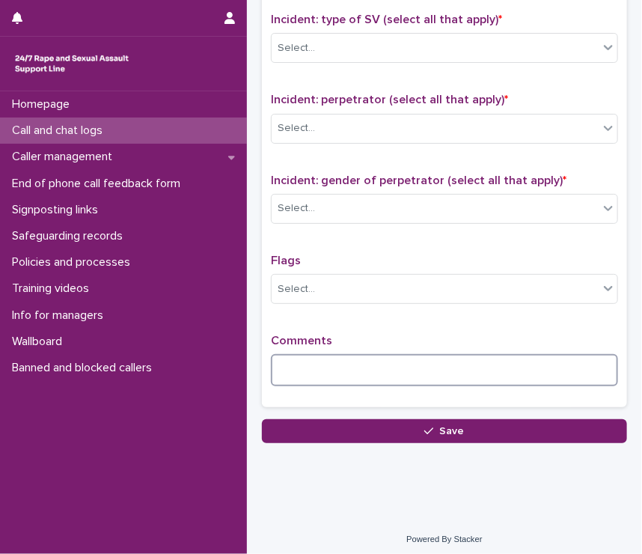
click at [308, 361] on textarea at bounding box center [444, 370] width 347 height 32
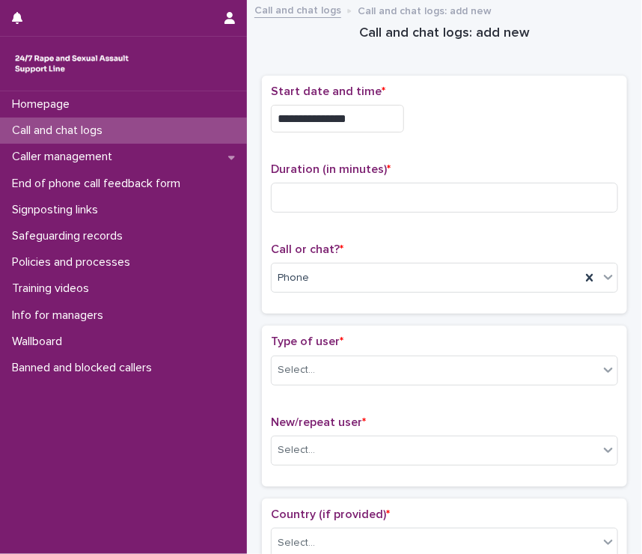
scroll to position [0, 0]
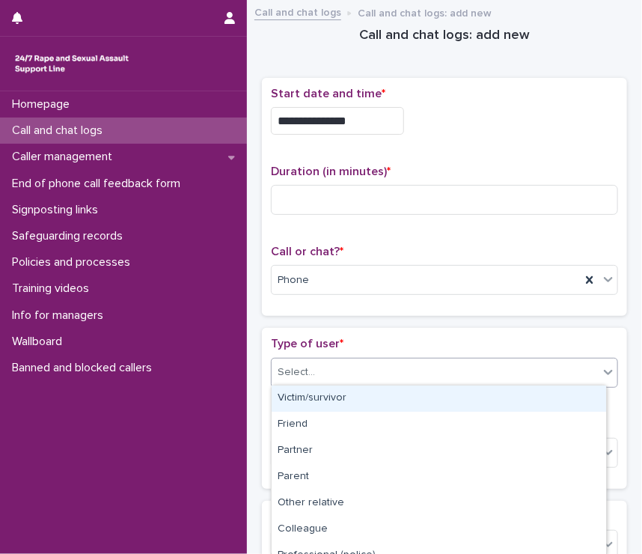
click at [325, 360] on div "Select..." at bounding box center [435, 372] width 327 height 25
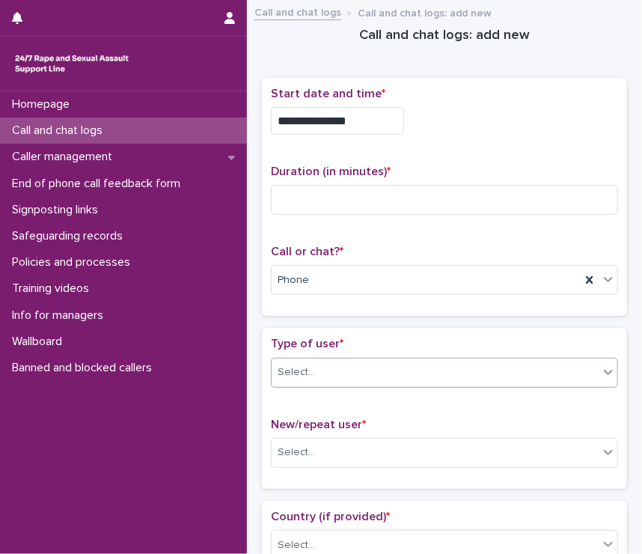
scroll to position [296, 0]
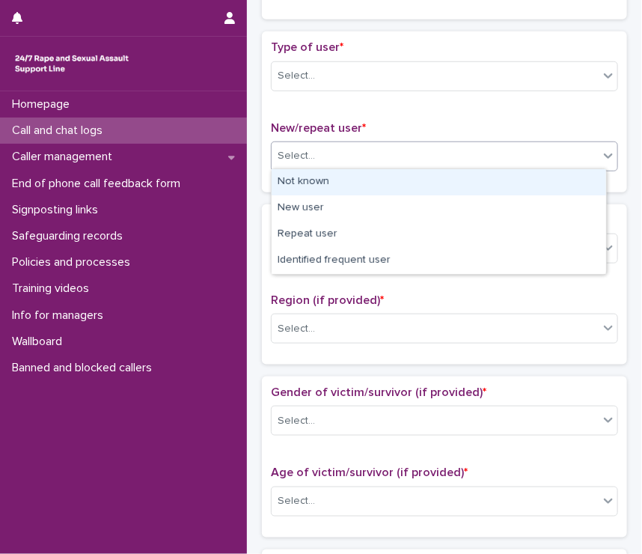
click at [293, 153] on div "Select..." at bounding box center [296, 156] width 37 height 16
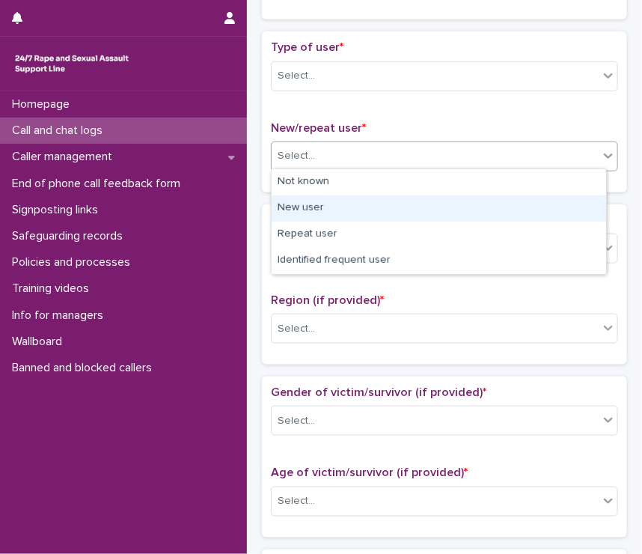
click at [305, 205] on div "New user" at bounding box center [439, 208] width 334 height 26
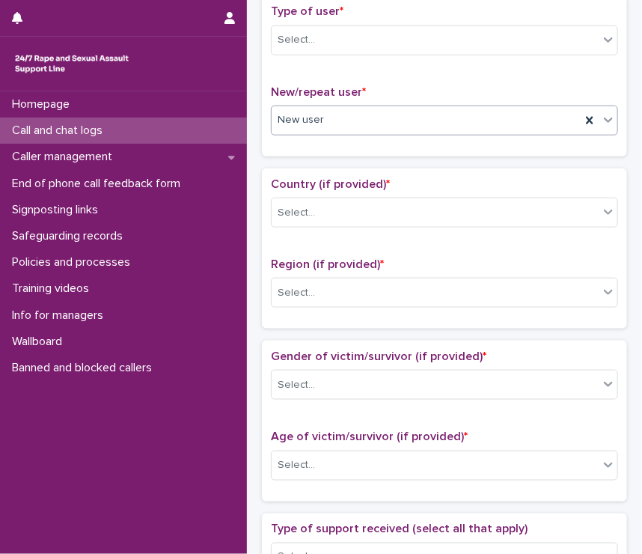
scroll to position [334, 0]
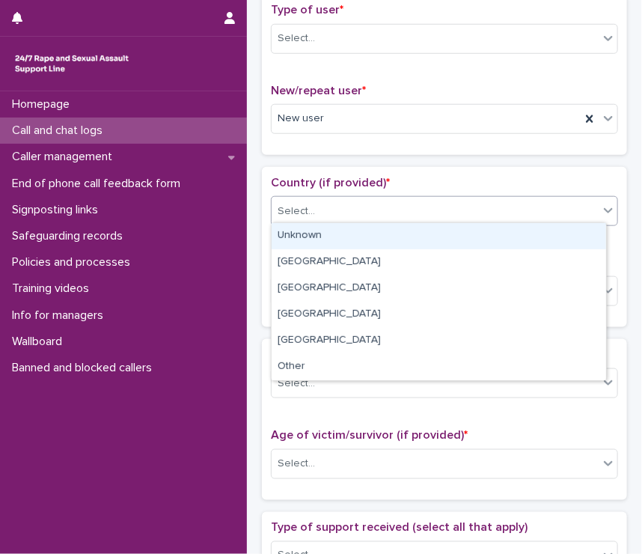
click at [305, 205] on div "Select..." at bounding box center [296, 212] width 37 height 16
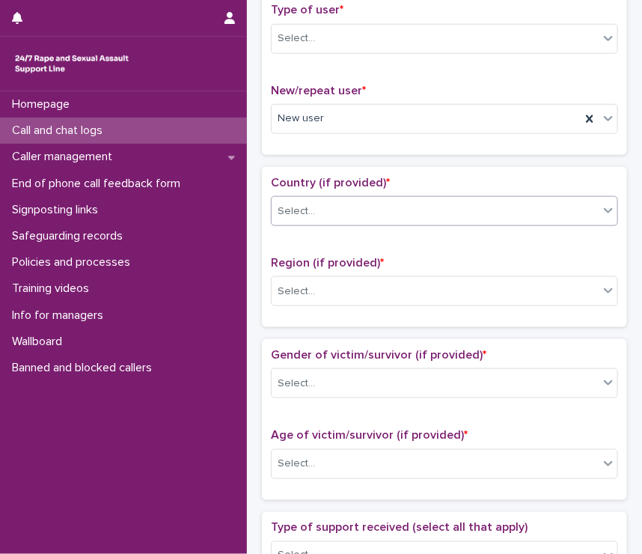
click at [305, 205] on div "Select..." at bounding box center [296, 212] width 37 height 16
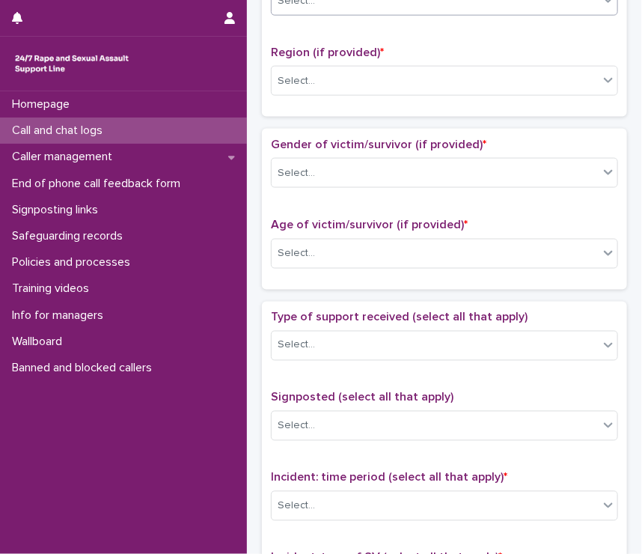
scroll to position [546, 0]
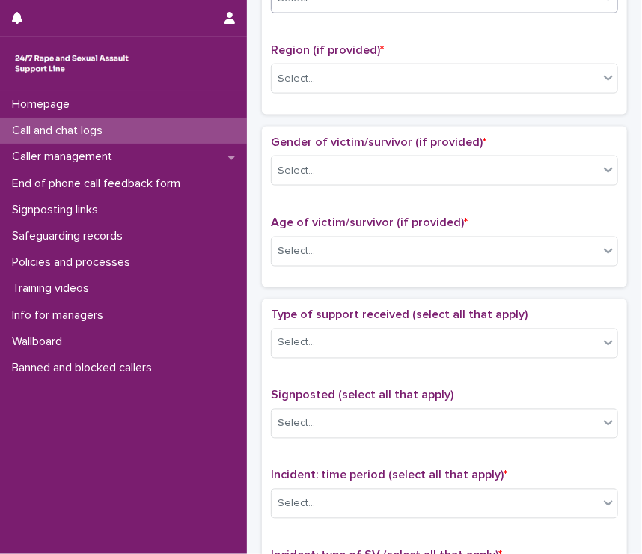
click at [305, 205] on div "Gender of victim/survivor (if provided) * Select... Age of victim/survivor (if …" at bounding box center [444, 206] width 347 height 142
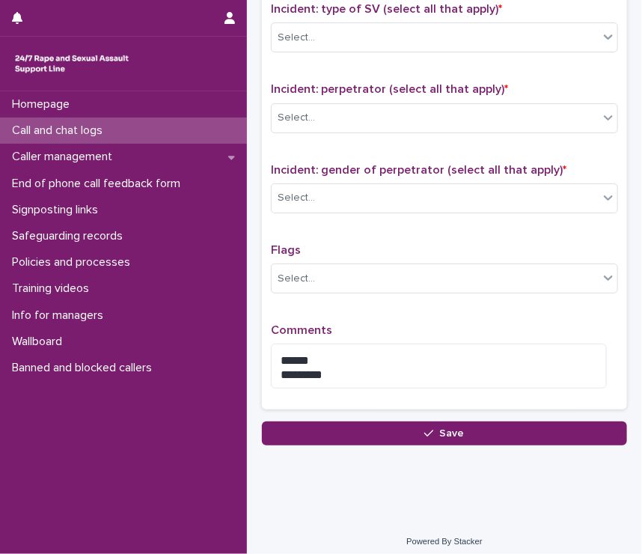
scroll to position [1095, 0]
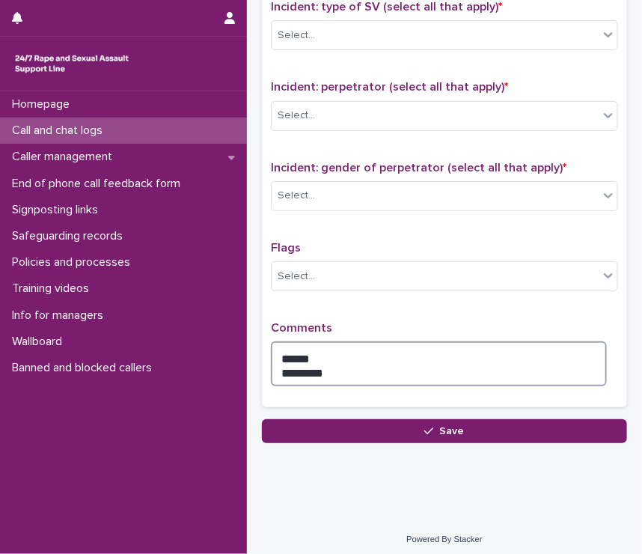
click at [335, 364] on textarea "****** *********" at bounding box center [439, 363] width 336 height 45
click at [494, 361] on textarea "**********" at bounding box center [439, 363] width 336 height 45
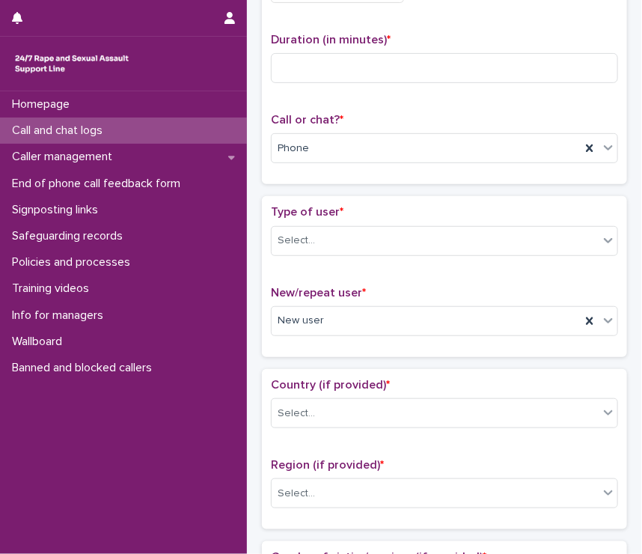
scroll to position [0, 0]
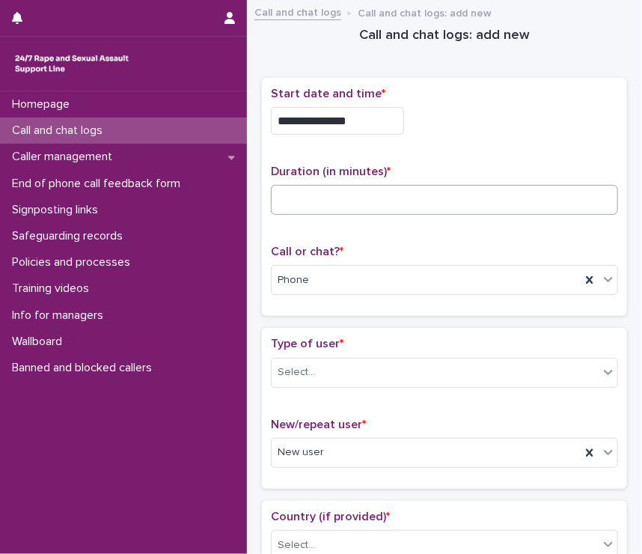
type textarea "**********"
click at [371, 189] on input at bounding box center [444, 200] width 347 height 30
type input "**"
click at [316, 354] on div "Type of user * Select..." at bounding box center [444, 368] width 347 height 62
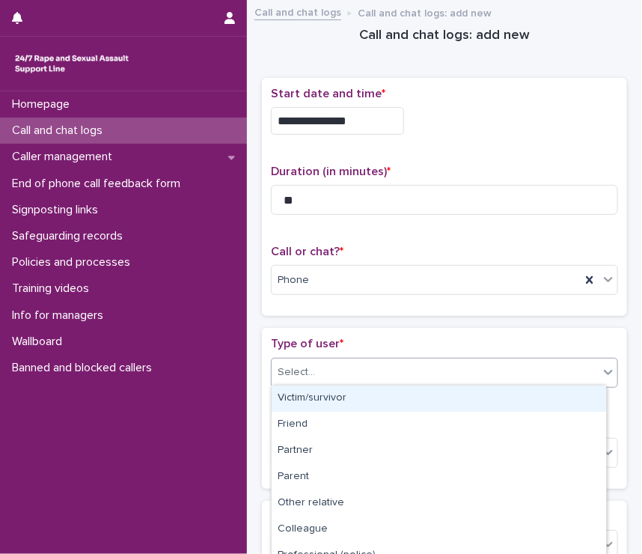
click at [320, 361] on div "Select..." at bounding box center [435, 372] width 327 height 25
click at [329, 394] on div "Victim/survivor" at bounding box center [439, 398] width 334 height 26
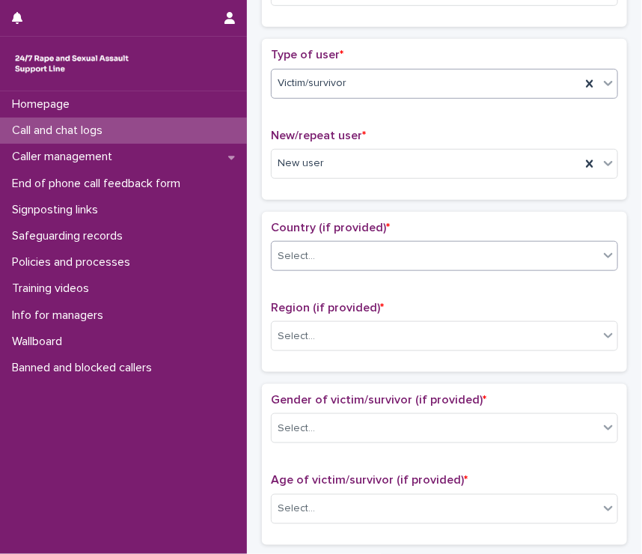
scroll to position [293, 0]
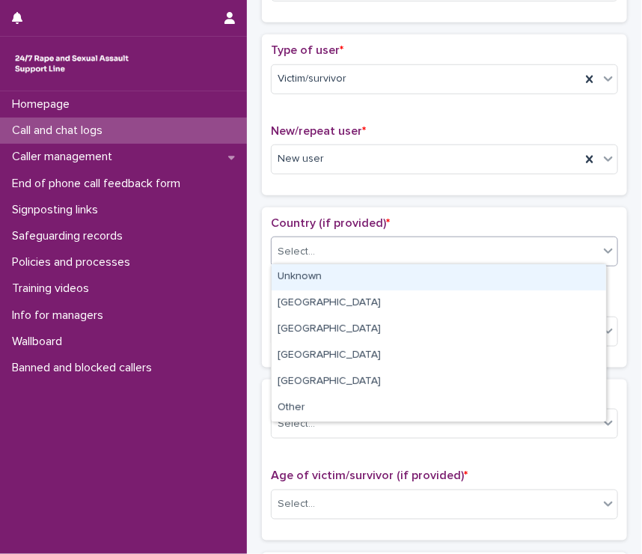
click at [317, 239] on div "Select..." at bounding box center [435, 251] width 327 height 25
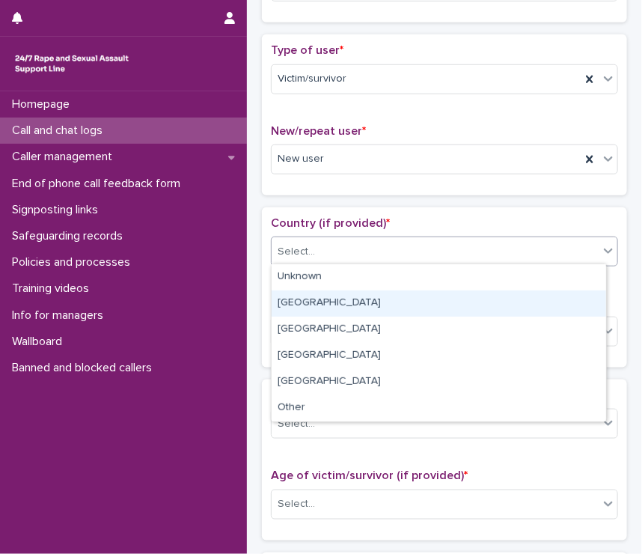
click at [311, 302] on div "England" at bounding box center [439, 303] width 334 height 26
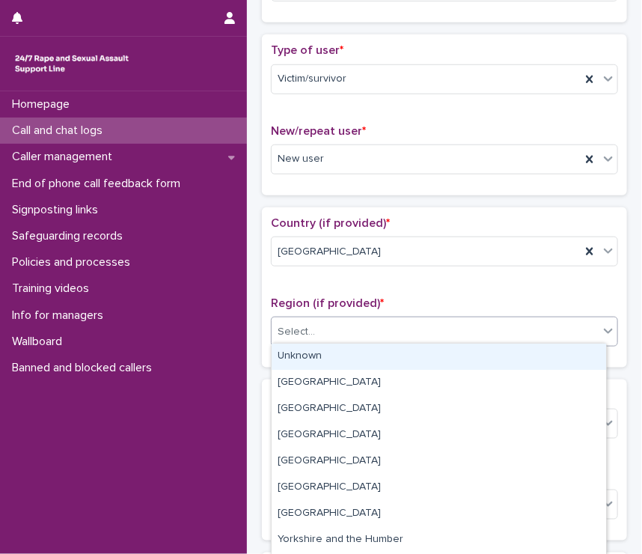
click at [303, 333] on div "Select..." at bounding box center [296, 332] width 37 height 16
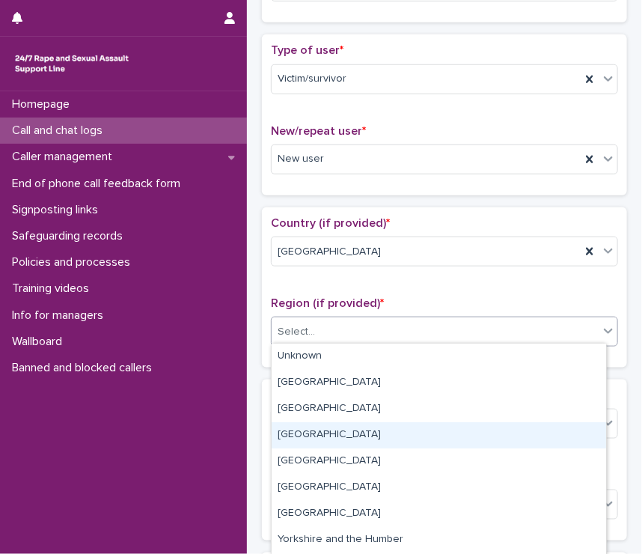
click at [319, 438] on div "South West" at bounding box center [439, 435] width 334 height 26
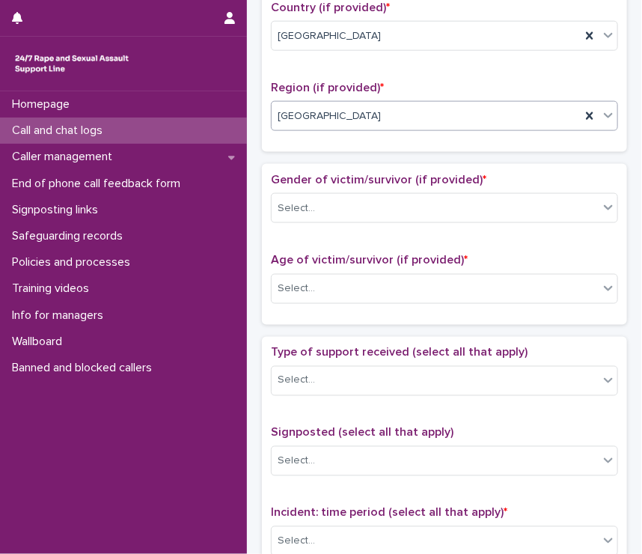
scroll to position [551, 0]
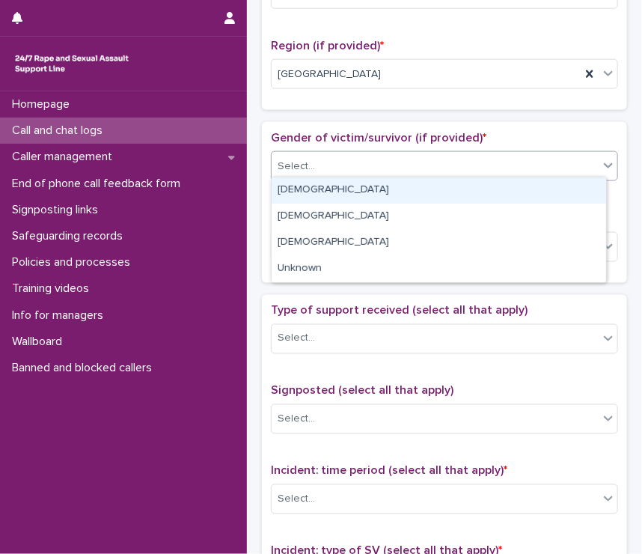
click at [293, 159] on div "Select..." at bounding box center [296, 167] width 37 height 16
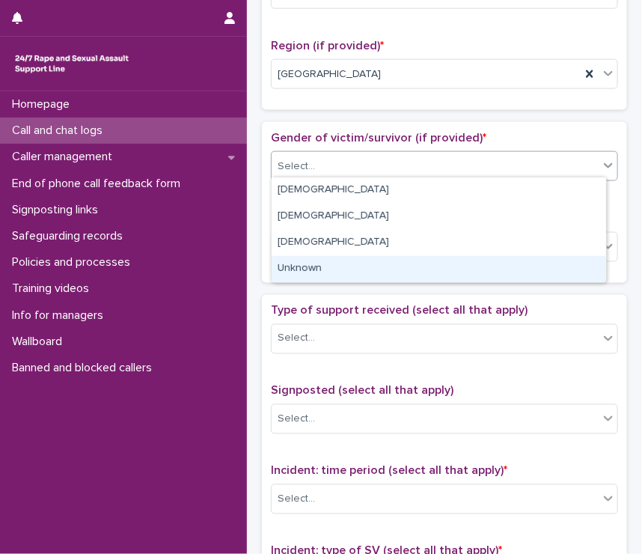
click at [335, 267] on div "Unknown" at bounding box center [439, 269] width 334 height 26
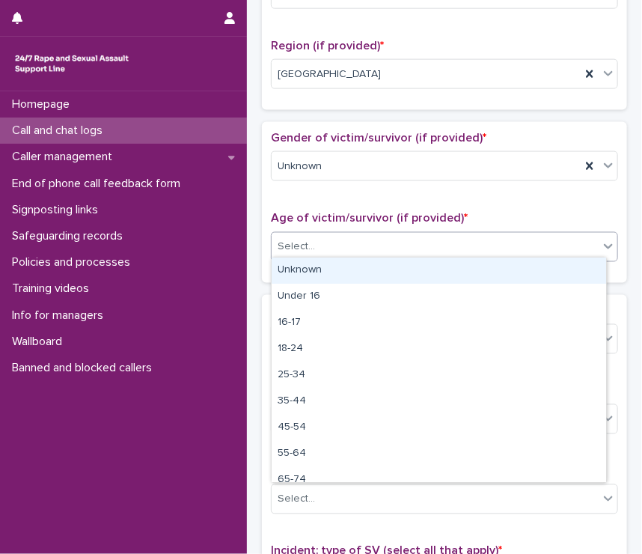
click at [325, 248] on div "Select..." at bounding box center [435, 246] width 327 height 25
click at [329, 273] on div "Unknown" at bounding box center [439, 270] width 334 height 26
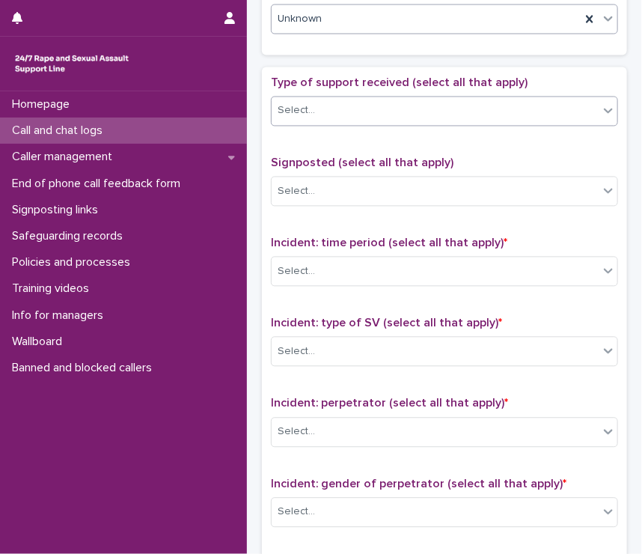
scroll to position [778, 0]
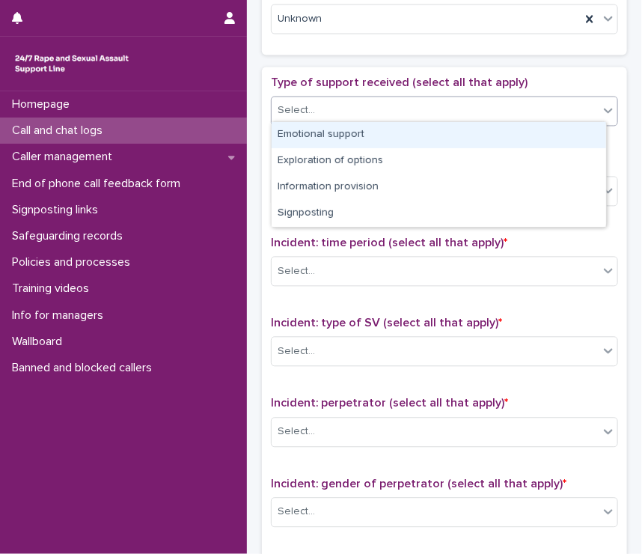
click at [317, 115] on div at bounding box center [317, 111] width 1 height 19
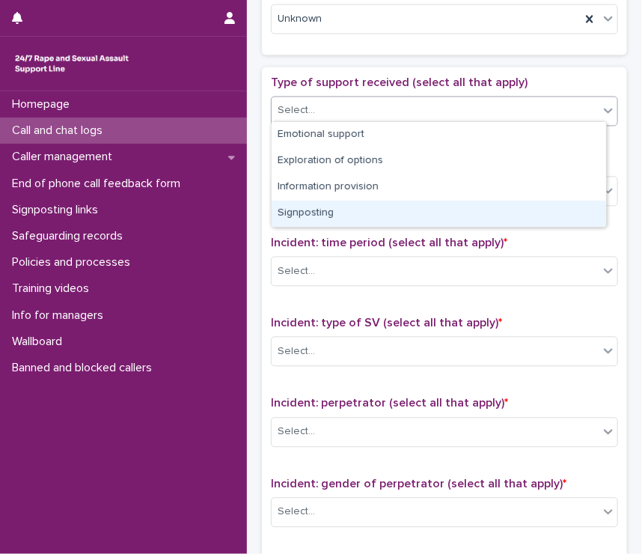
click at [315, 209] on div "Signposting" at bounding box center [439, 214] width 334 height 26
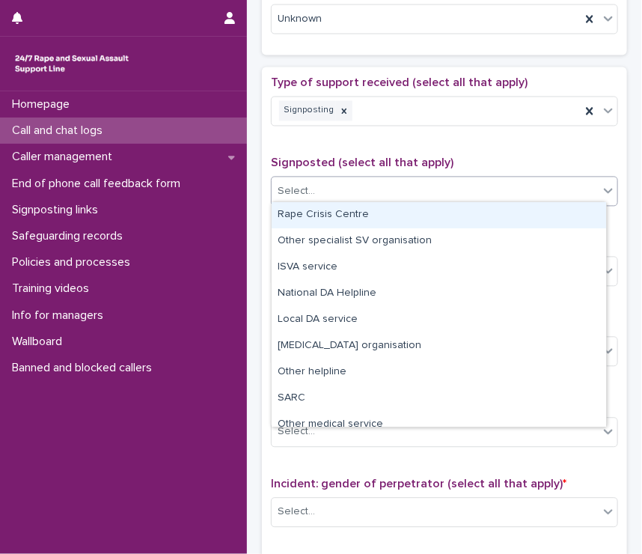
click at [304, 184] on div "Select..." at bounding box center [296, 192] width 37 height 16
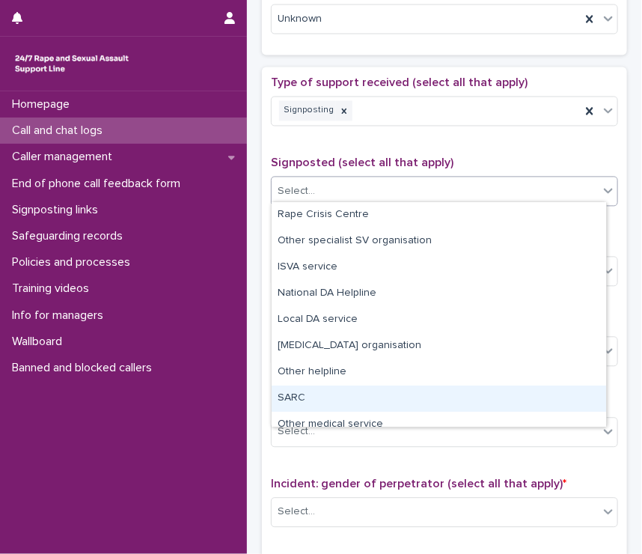
click at [303, 394] on div "SARC" at bounding box center [439, 398] width 334 height 26
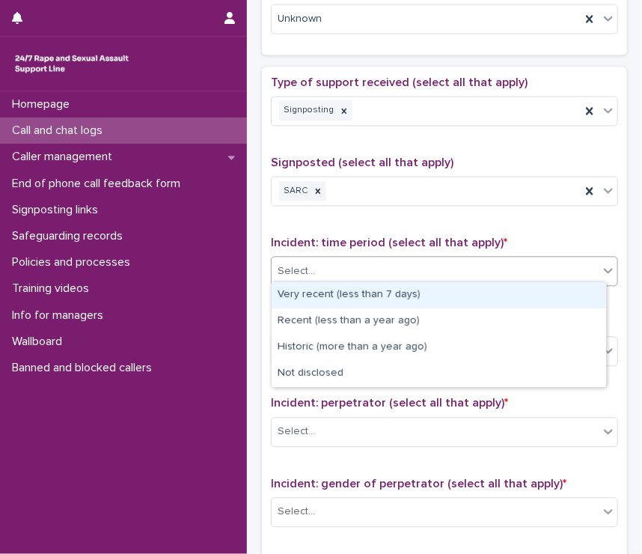
click at [339, 263] on div "Select..." at bounding box center [435, 272] width 327 height 25
click at [352, 303] on div "Very recent (less than 7 days)" at bounding box center [439, 295] width 334 height 26
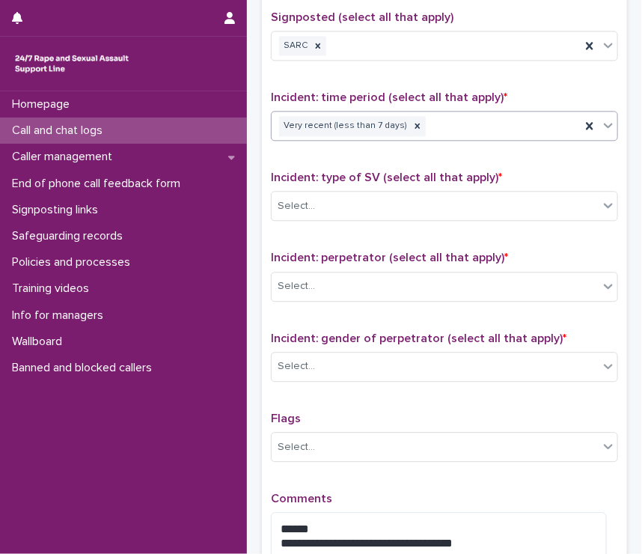
scroll to position [925, 0]
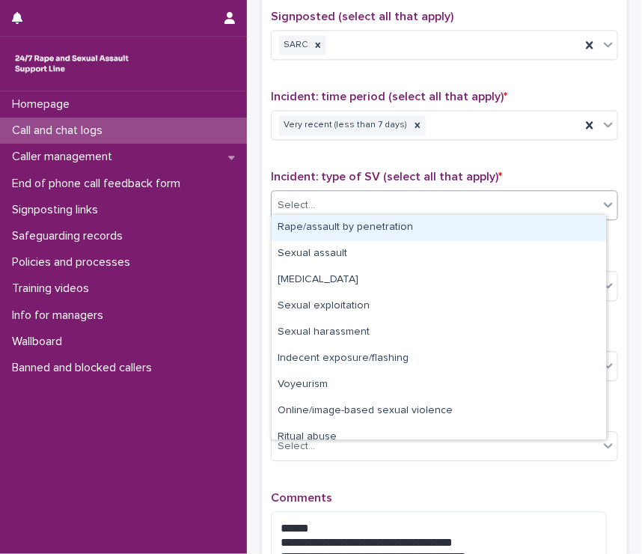
click at [332, 190] on div "Select..." at bounding box center [444, 205] width 347 height 30
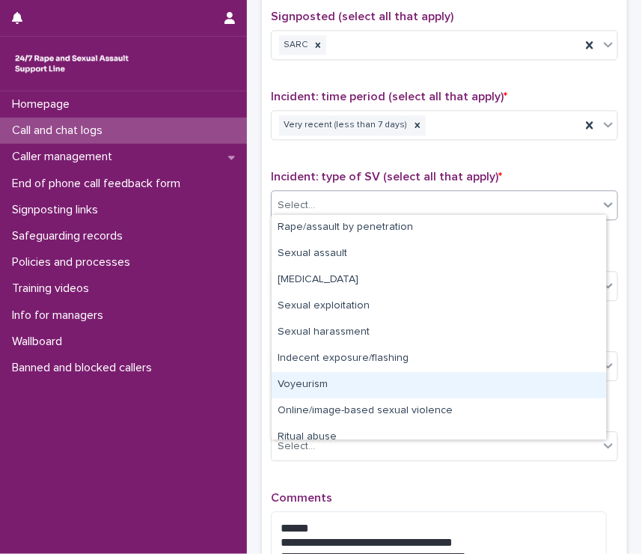
scroll to position [37, 0]
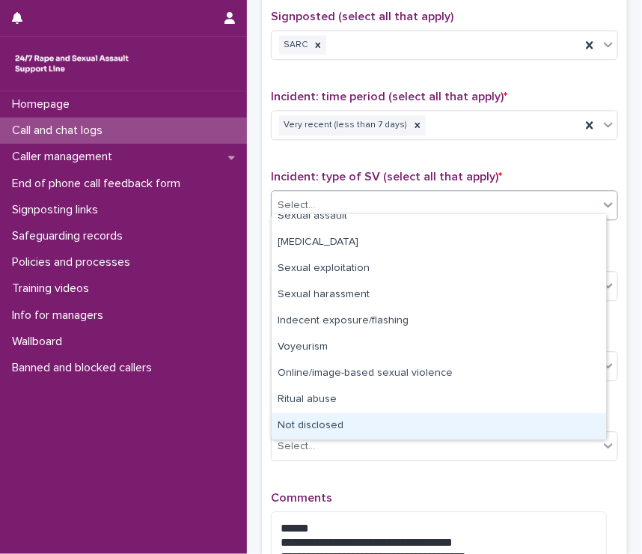
click at [343, 430] on div "Not disclosed" at bounding box center [439, 426] width 334 height 26
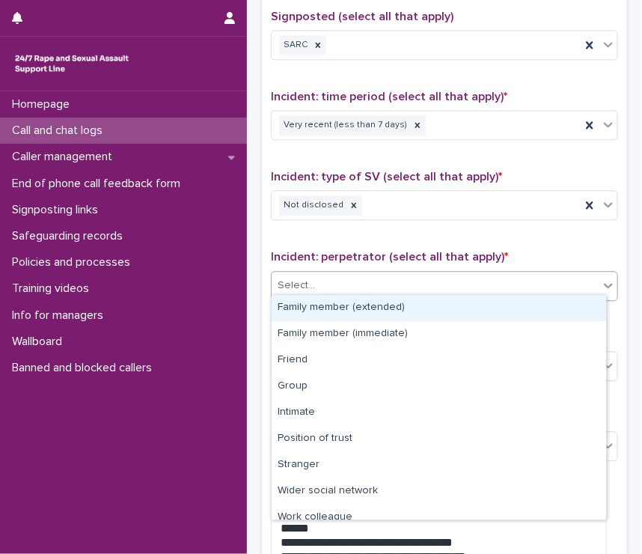
click at [304, 273] on div "Select..." at bounding box center [435, 285] width 327 height 25
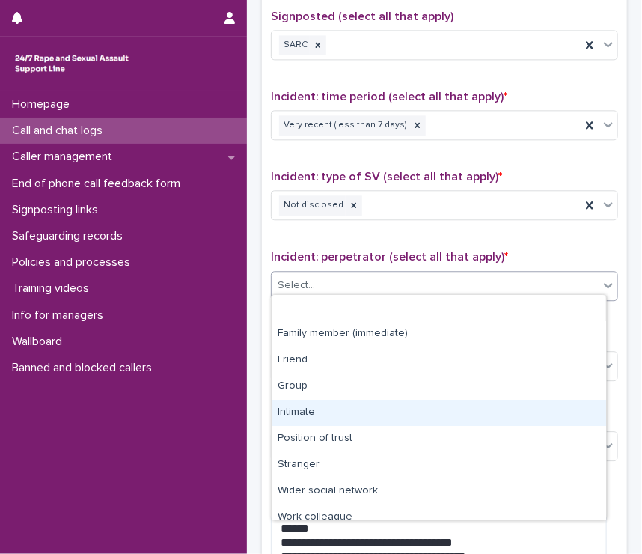
scroll to position [63, 0]
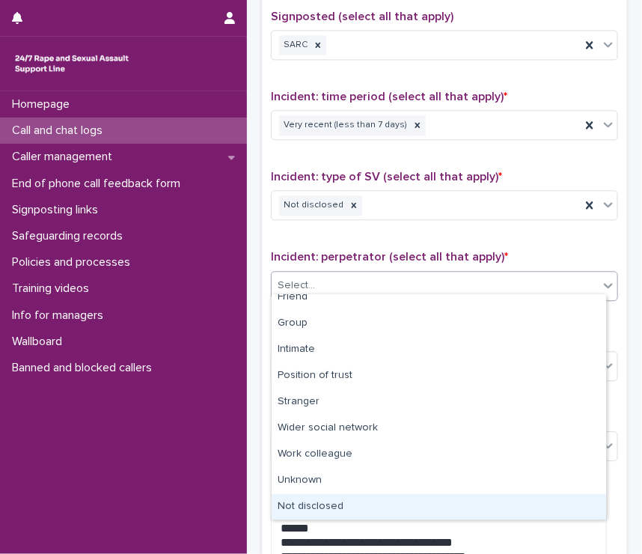
click at [367, 511] on div "Not disclosed" at bounding box center [439, 507] width 334 height 26
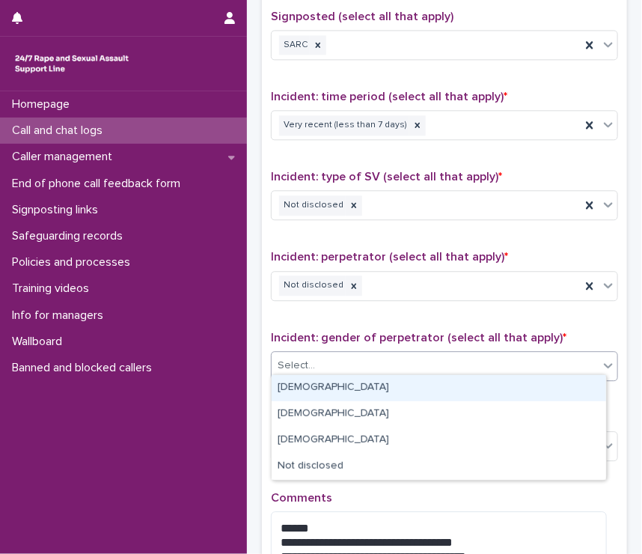
click at [326, 361] on div "Select..." at bounding box center [435, 365] width 327 height 25
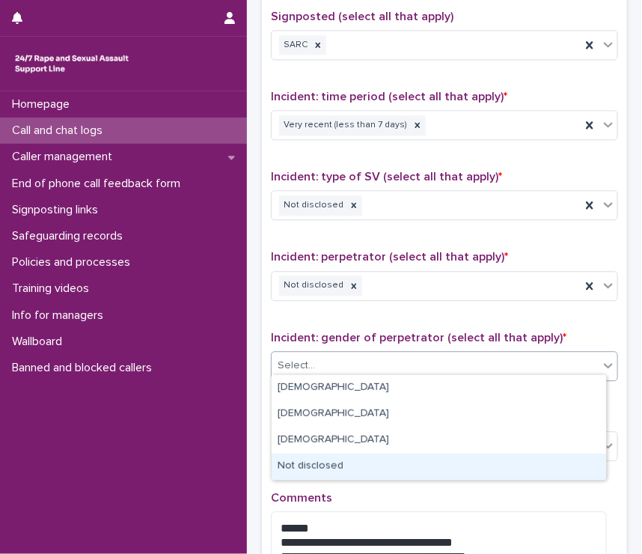
click at [355, 461] on div "Not disclosed" at bounding box center [439, 466] width 334 height 26
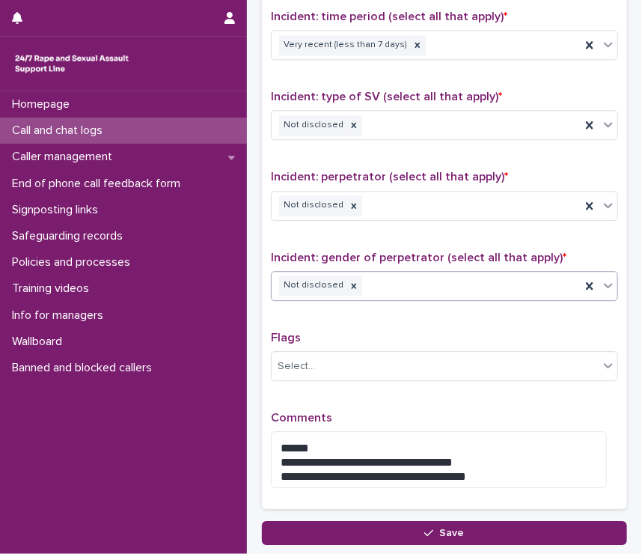
scroll to position [1107, 0]
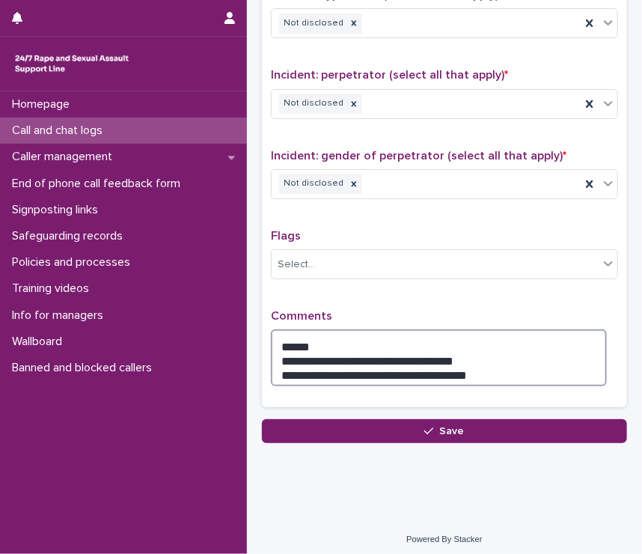
click at [338, 335] on textarea "**********" at bounding box center [439, 357] width 336 height 57
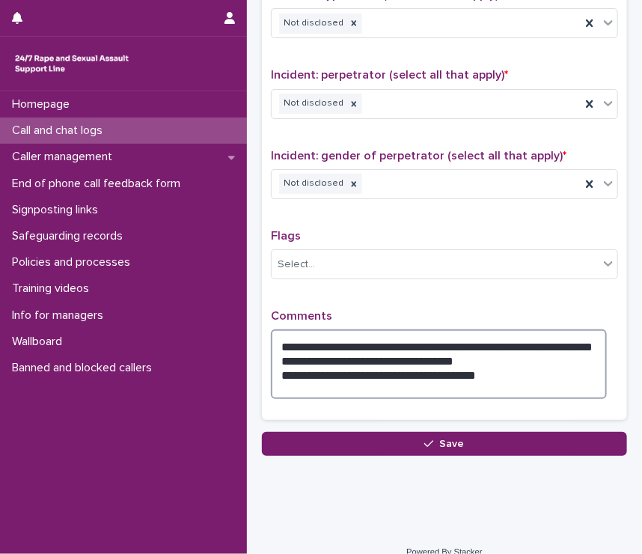
click at [314, 346] on textarea "**********" at bounding box center [439, 364] width 336 height 70
click at [323, 351] on textarea "**********" at bounding box center [439, 364] width 336 height 70
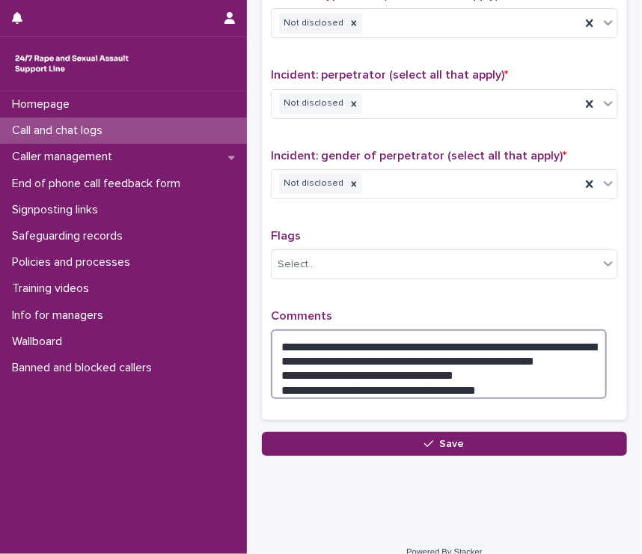
click at [499, 377] on textarea "**********" at bounding box center [439, 364] width 336 height 70
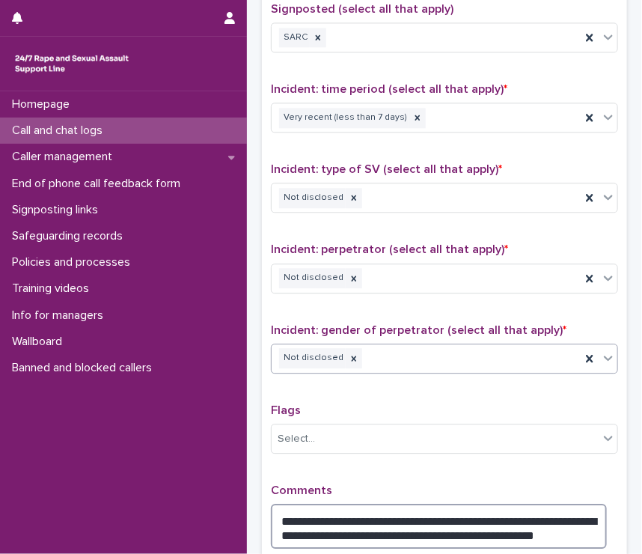
scroll to position [1095, 0]
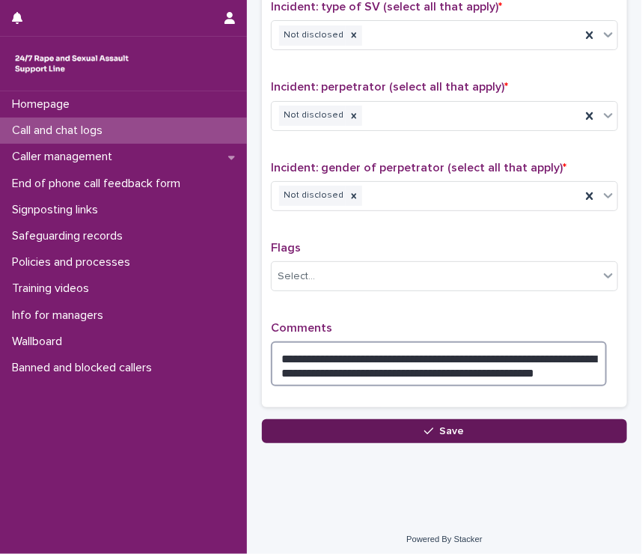
type textarea "**********"
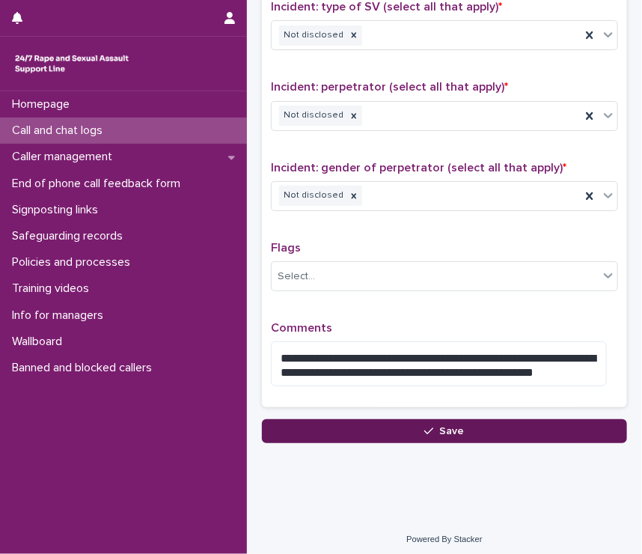
click at [488, 424] on button "Save" at bounding box center [444, 431] width 365 height 24
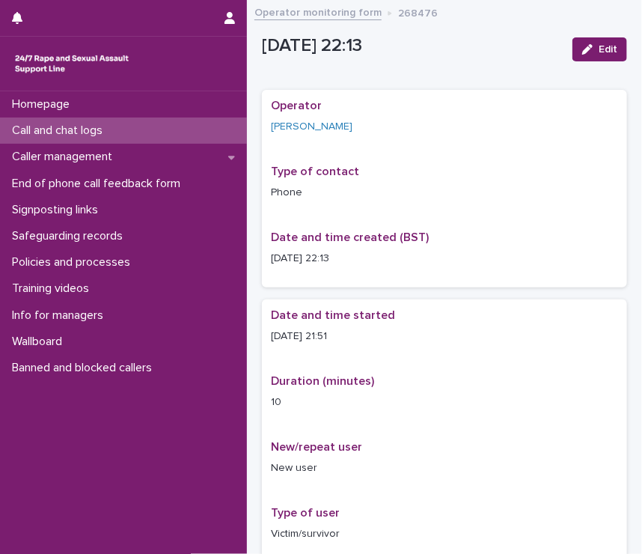
click at [162, 138] on div "Call and chat logs" at bounding box center [123, 130] width 247 height 26
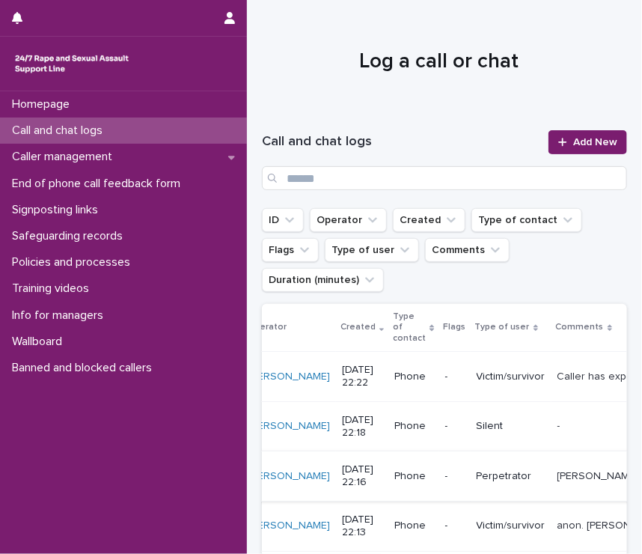
scroll to position [0, 76]
click at [573, 140] on span "Add New" at bounding box center [595, 142] width 44 height 10
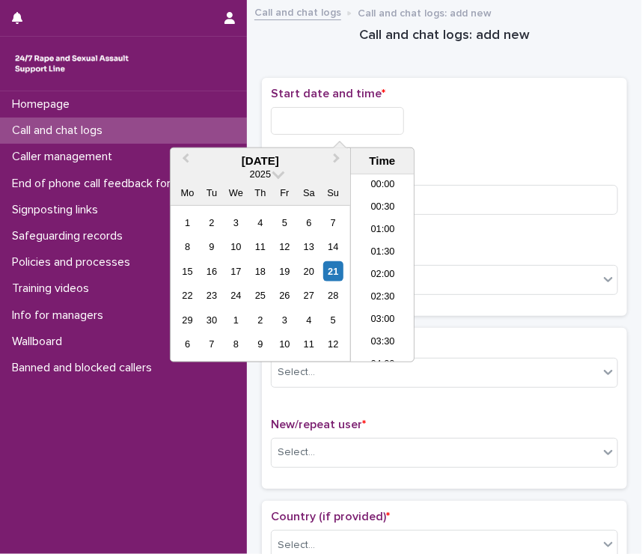
scroll to position [890, 0]
click at [299, 123] on input "text" at bounding box center [337, 121] width 133 height 28
click at [364, 273] on li "22:00" at bounding box center [383, 283] width 64 height 22
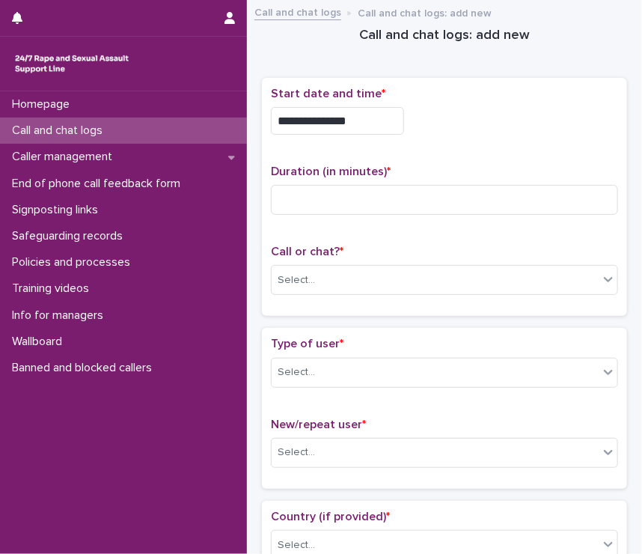
click at [352, 119] on input "**********" at bounding box center [337, 121] width 133 height 28
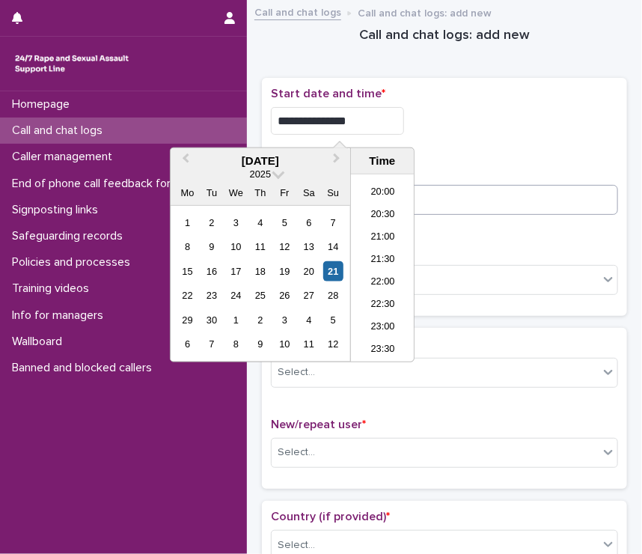
type input "**********"
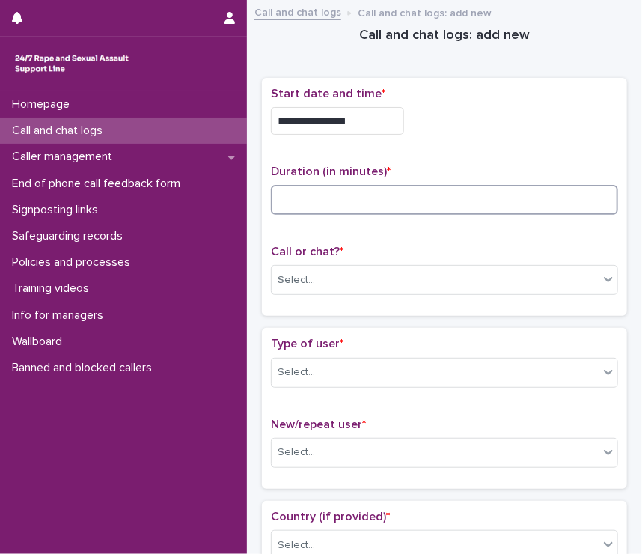
click at [464, 185] on input at bounding box center [444, 200] width 347 height 30
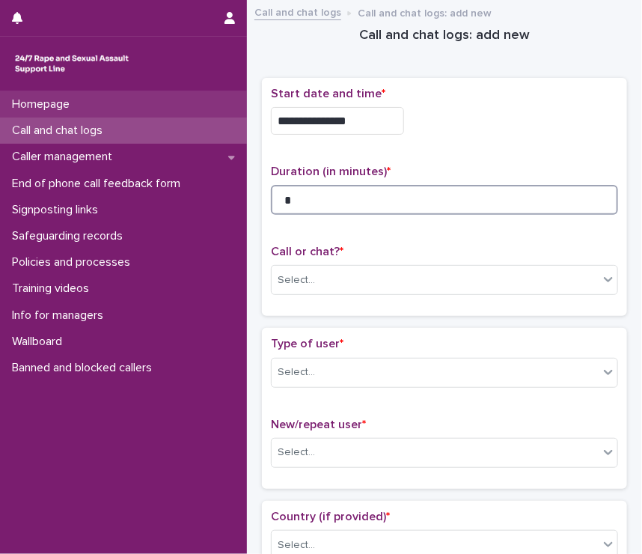
type input "*"
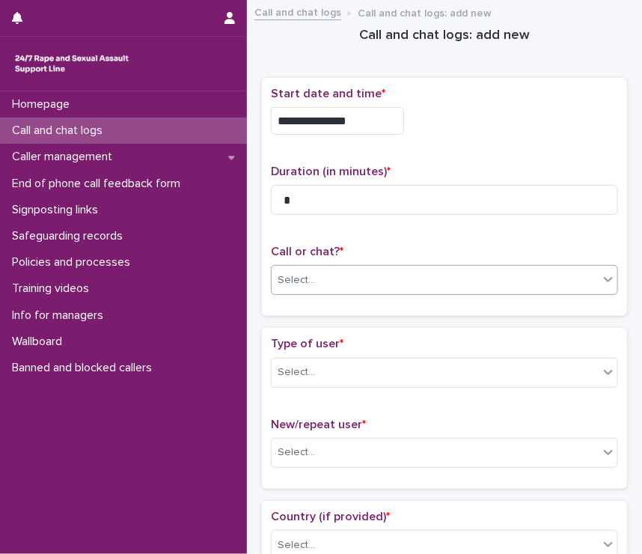
click at [292, 284] on div "Select..." at bounding box center [296, 280] width 37 height 16
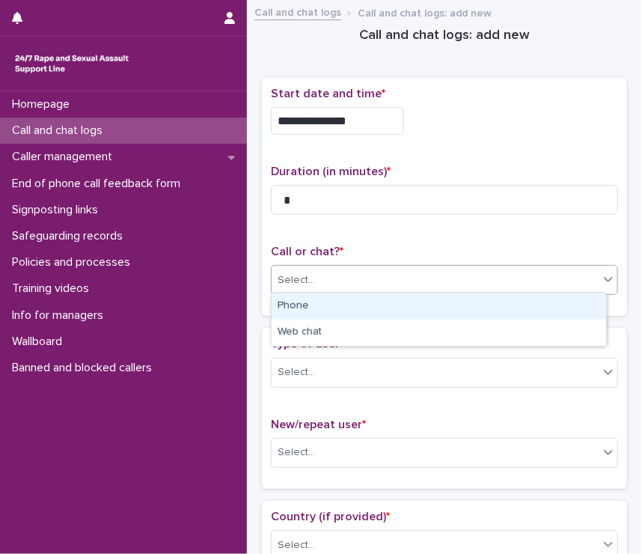
click at [308, 308] on div "Phone" at bounding box center [439, 306] width 334 height 26
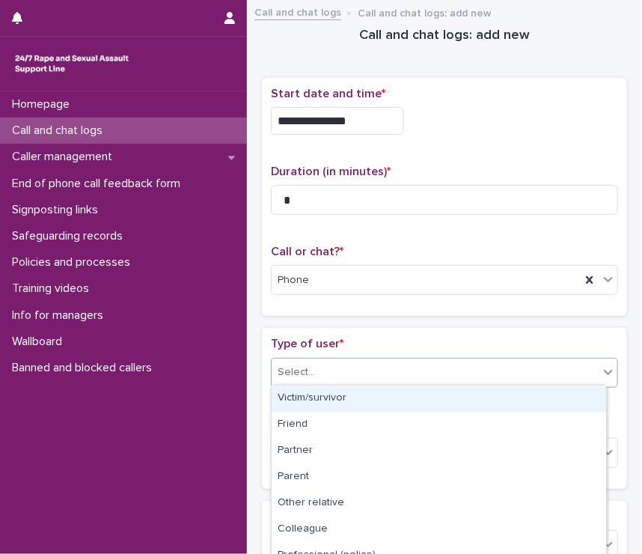
click at [323, 377] on div "Select..." at bounding box center [435, 372] width 327 height 25
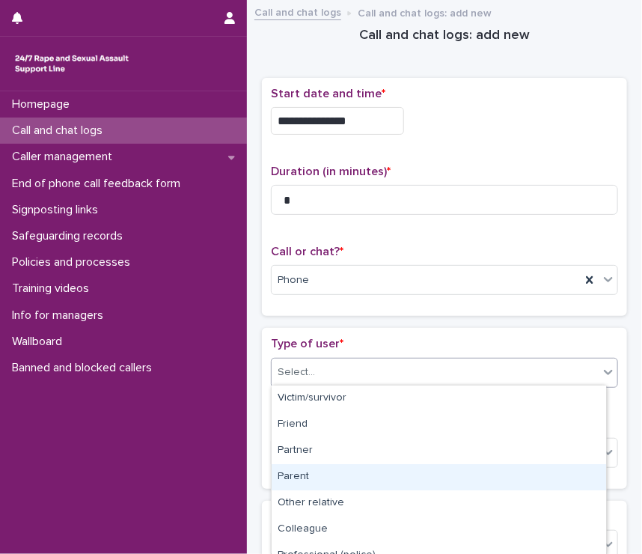
scroll to position [223, 0]
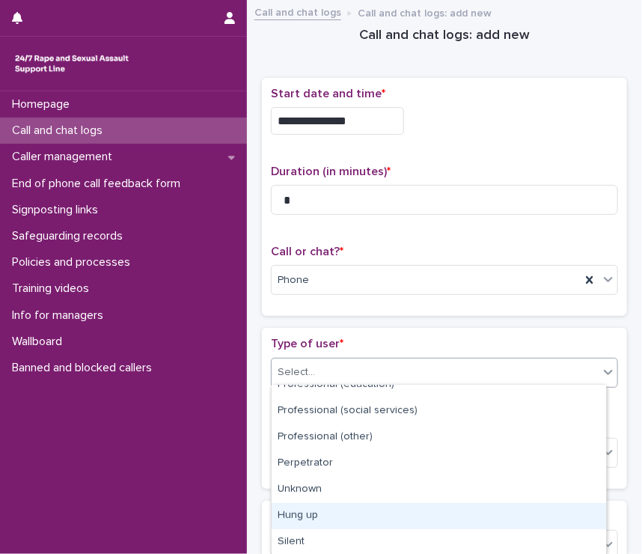
click at [353, 504] on div "Hung up" at bounding box center [439, 516] width 334 height 26
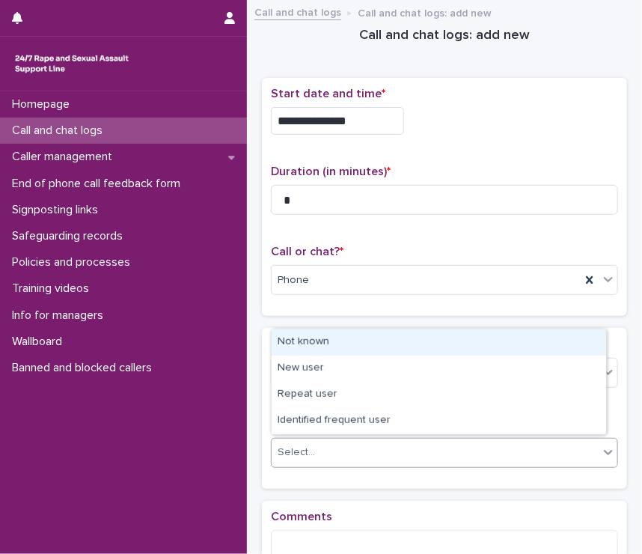
drag, startPoint x: 329, startPoint y: 437, endPoint x: 314, endPoint y: 346, distance: 91.8
click at [314, 346] on body "**********" at bounding box center [321, 277] width 642 height 554
click at [314, 346] on div "Not known" at bounding box center [439, 342] width 334 height 26
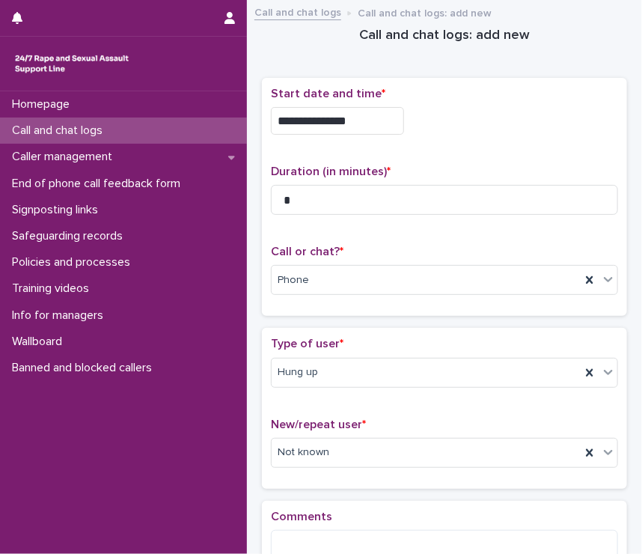
scroll to position [179, 0]
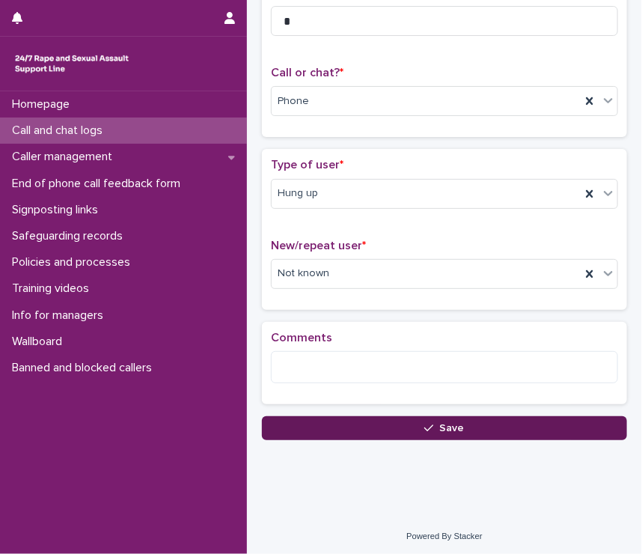
click at [331, 421] on button "Save" at bounding box center [444, 428] width 365 height 24
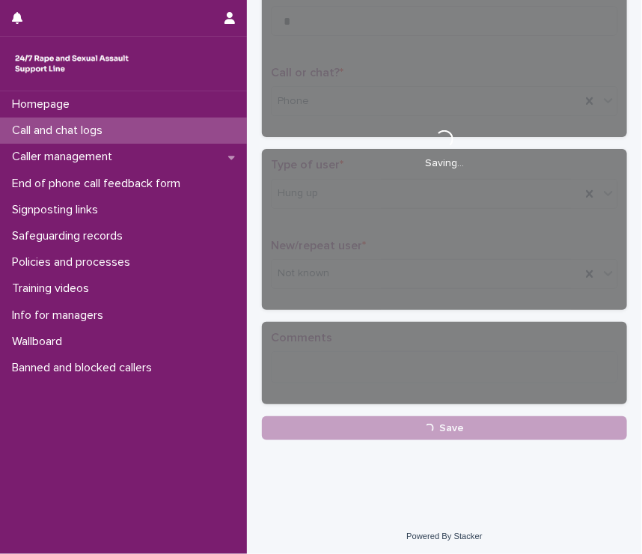
scroll to position [0, 0]
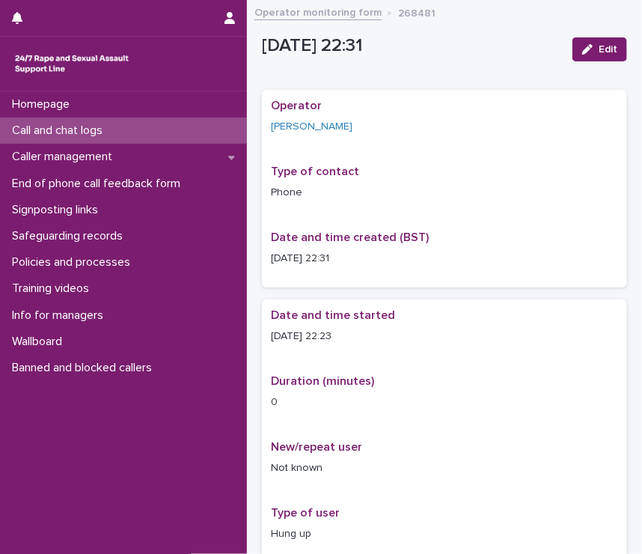
click at [144, 134] on div "Call and chat logs" at bounding box center [123, 130] width 247 height 26
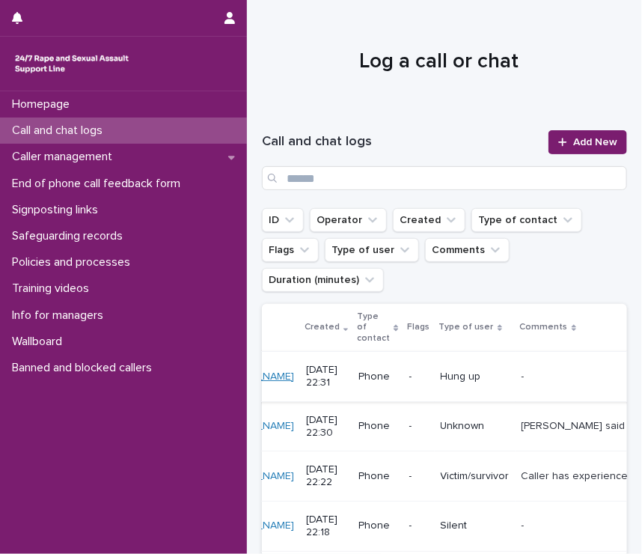
scroll to position [0, 125]
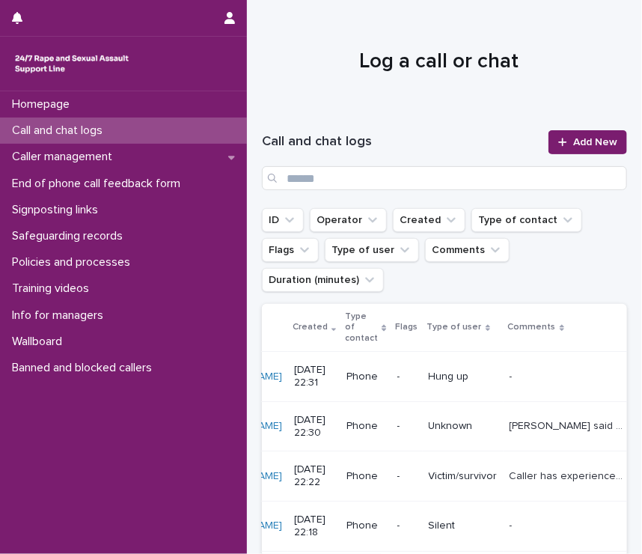
click at [423, 375] on td "Hung up" at bounding box center [463, 377] width 81 height 50
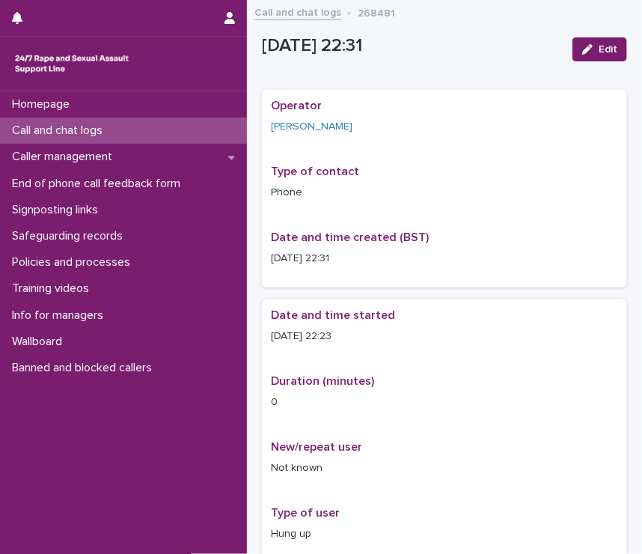
click at [97, 126] on p "Call and chat logs" at bounding box center [60, 130] width 109 height 14
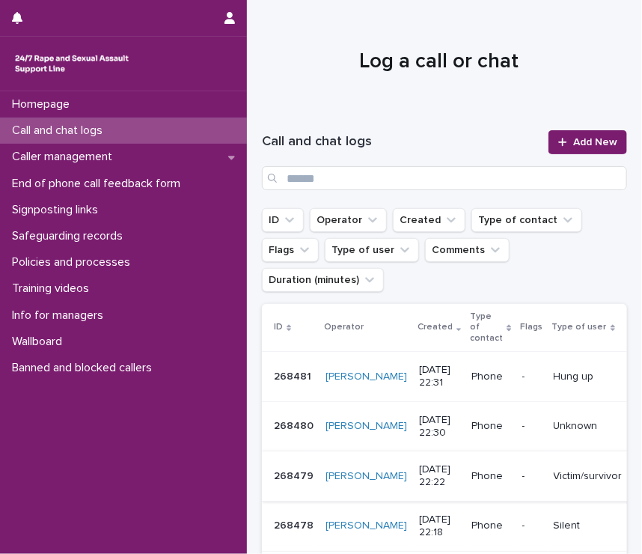
scroll to position [0, 125]
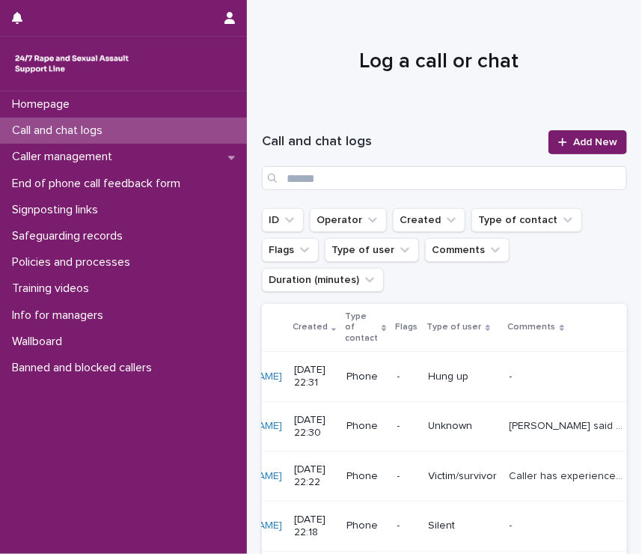
click at [536, 415] on div "Caller said they could not hear operator and that they will try to ring back Ca…" at bounding box center [567, 426] width 114 height 25
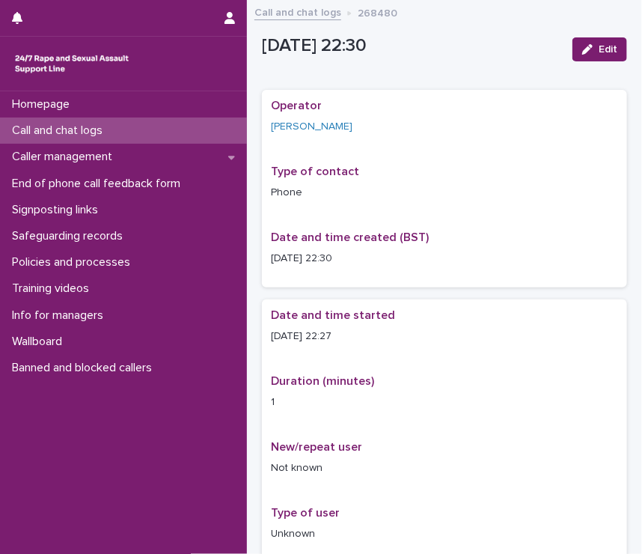
click at [281, 9] on link "Call and chat logs" at bounding box center [297, 11] width 87 height 17
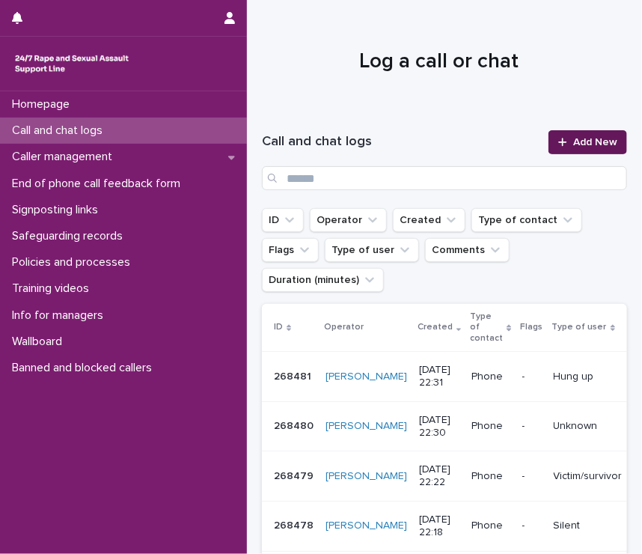
click at [587, 137] on span "Add New" at bounding box center [595, 142] width 44 height 10
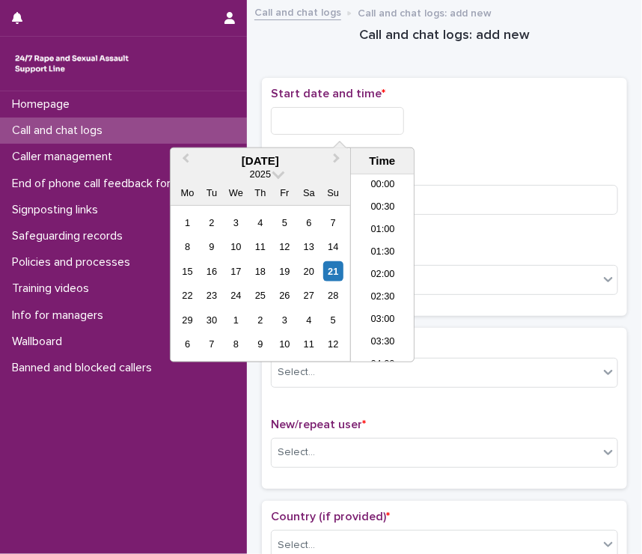
click at [347, 130] on input "text" at bounding box center [337, 121] width 133 height 28
click at [382, 311] on li "22:30" at bounding box center [383, 306] width 64 height 22
click at [362, 120] on input "**********" at bounding box center [337, 121] width 133 height 28
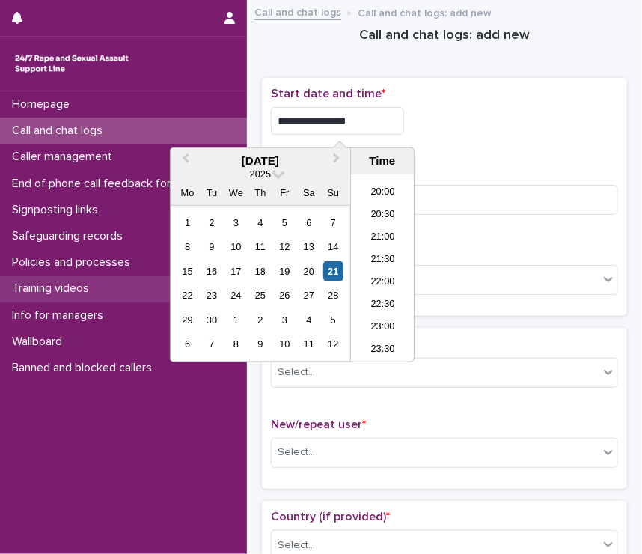
type input "**********"
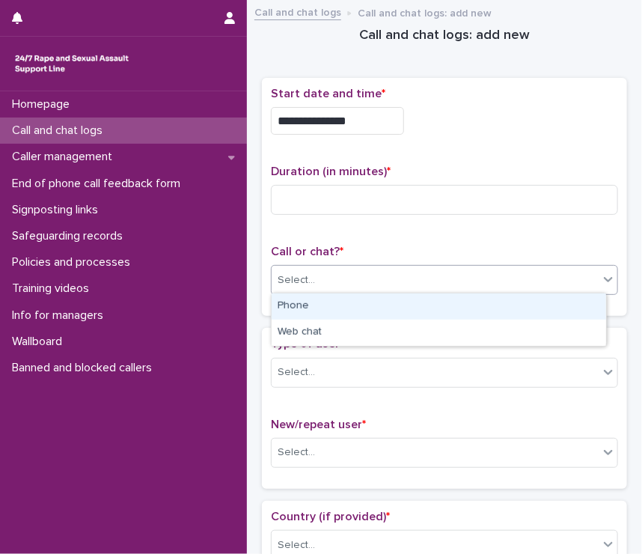
click at [488, 282] on div "Select..." at bounding box center [435, 280] width 327 height 25
click at [358, 311] on div "Phone" at bounding box center [439, 306] width 334 height 26
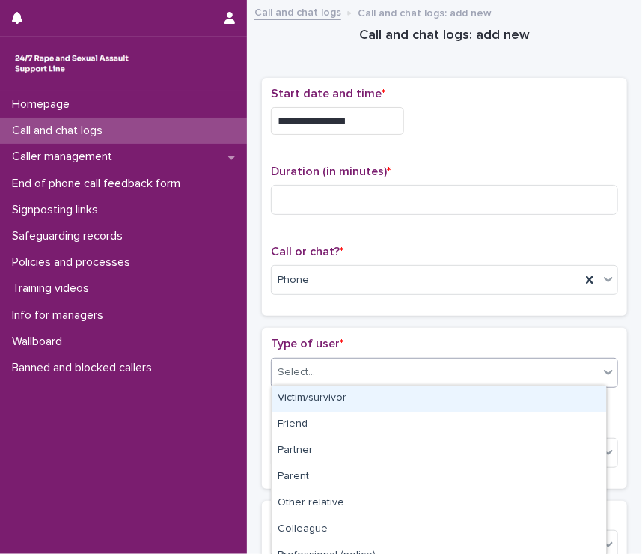
click at [349, 360] on div "Select..." at bounding box center [435, 372] width 327 height 25
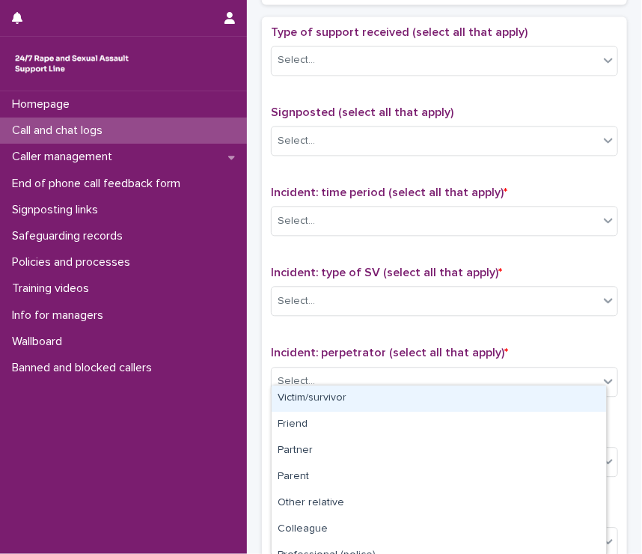
scroll to position [1082, 0]
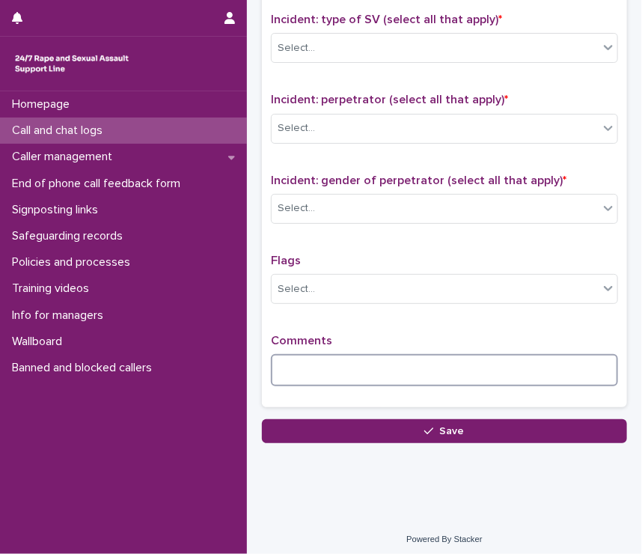
click at [305, 359] on textarea at bounding box center [444, 370] width 347 height 32
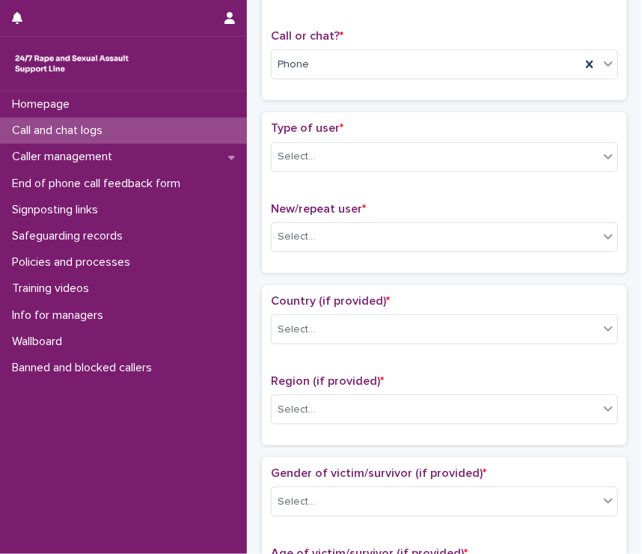
scroll to position [0, 0]
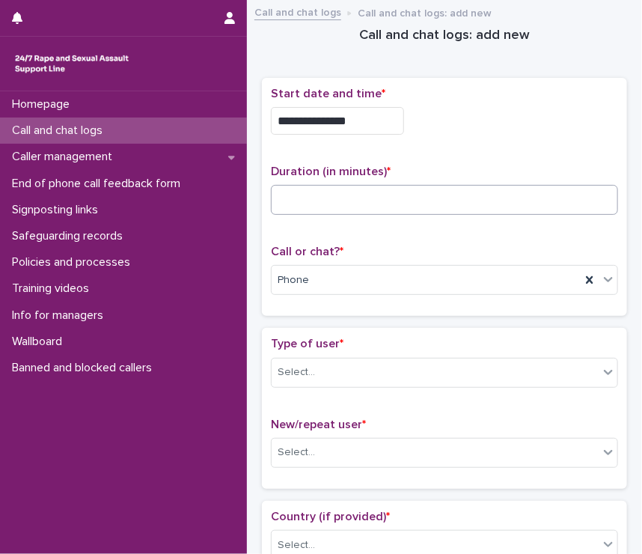
type textarea "******"
click at [309, 192] on input at bounding box center [444, 200] width 347 height 30
click at [359, 386] on div "Type of user * Select..." at bounding box center [444, 368] width 347 height 62
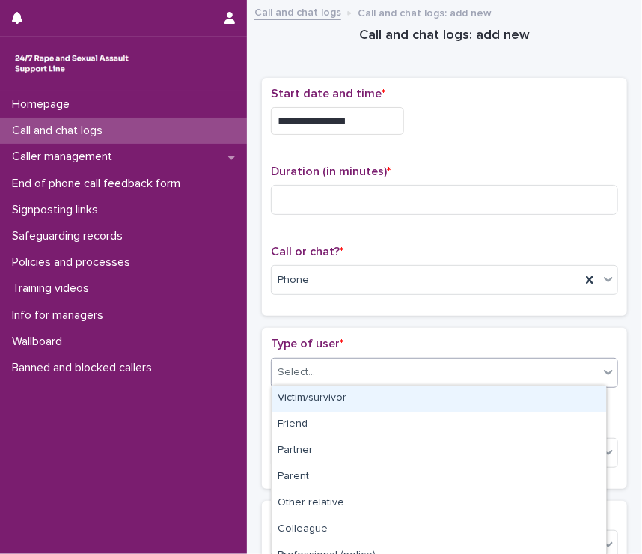
click at [359, 373] on div "Select..." at bounding box center [435, 372] width 327 height 25
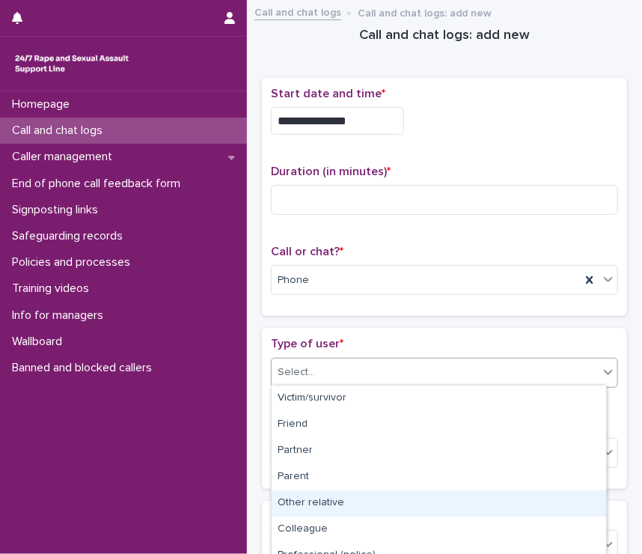
scroll to position [223, 0]
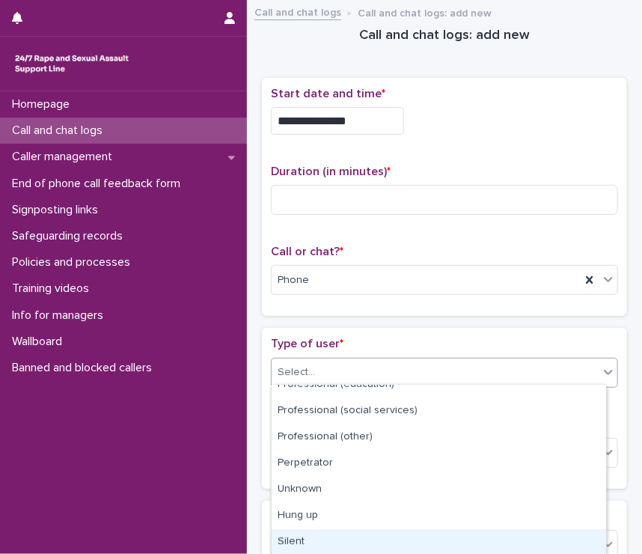
click at [359, 535] on div "Silent" at bounding box center [439, 542] width 334 height 26
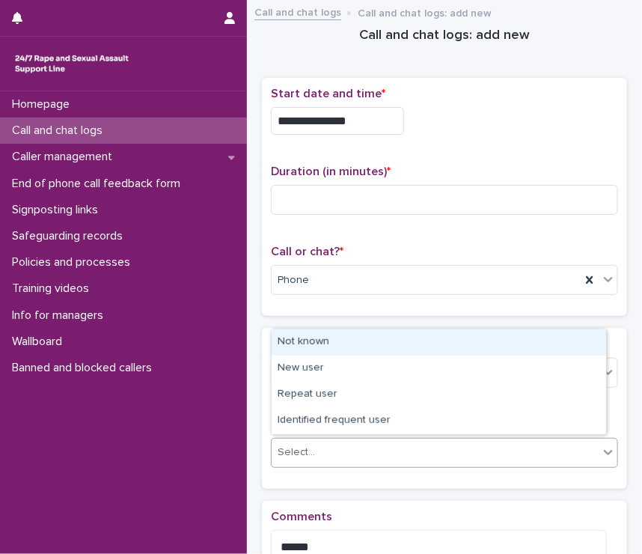
click at [350, 438] on div "Select..." at bounding box center [444, 453] width 347 height 30
click at [329, 334] on div "Not known" at bounding box center [439, 342] width 334 height 26
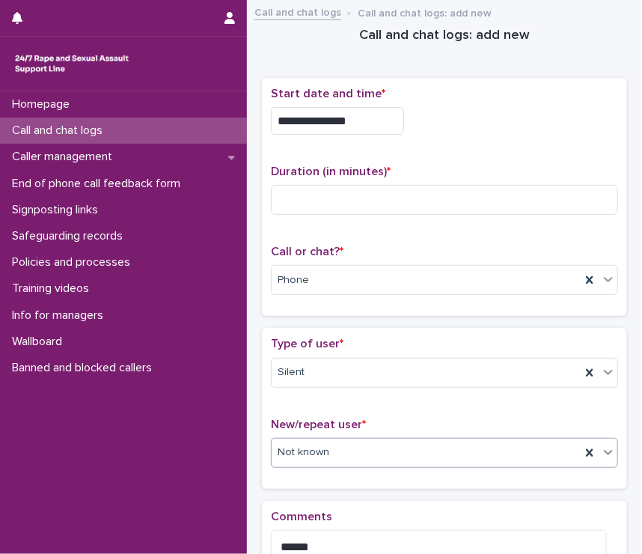
scroll to position [179, 0]
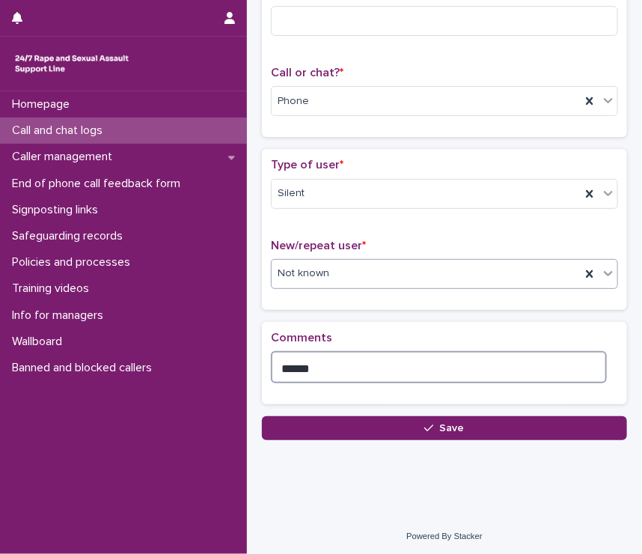
click at [317, 378] on textarea "******" at bounding box center [439, 367] width 336 height 32
type textarea "*"
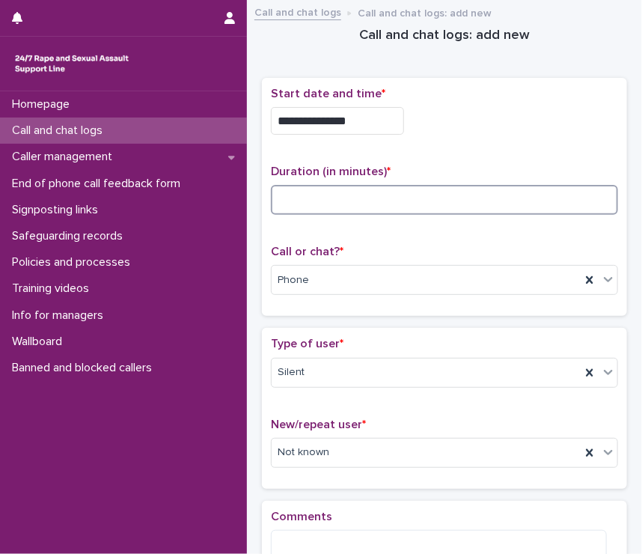
click at [312, 196] on input at bounding box center [444, 200] width 347 height 30
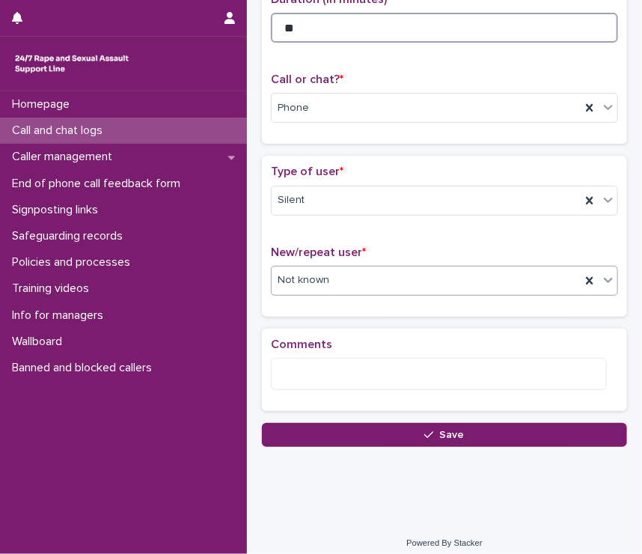
scroll to position [179, 0]
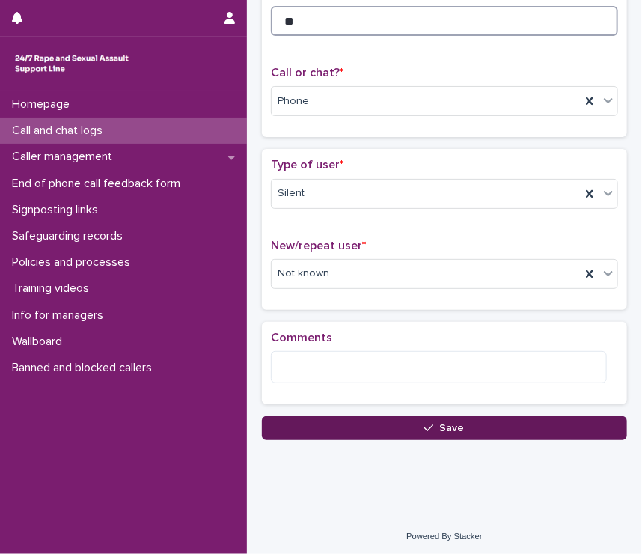
type input "**"
click at [333, 436] on button "Save" at bounding box center [444, 428] width 365 height 24
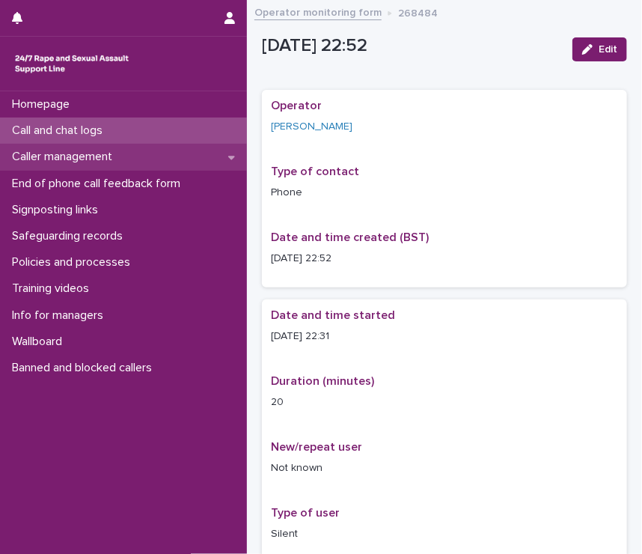
click at [196, 146] on div "Caller management" at bounding box center [123, 157] width 247 height 26
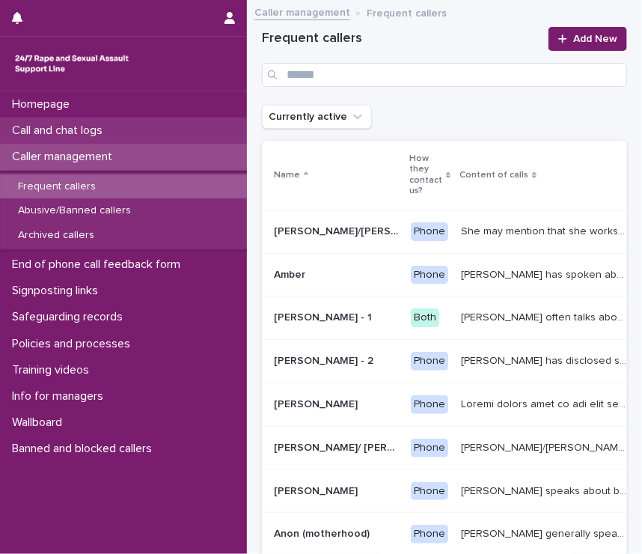
click at [180, 125] on div "Call and chat logs" at bounding box center [123, 130] width 247 height 26
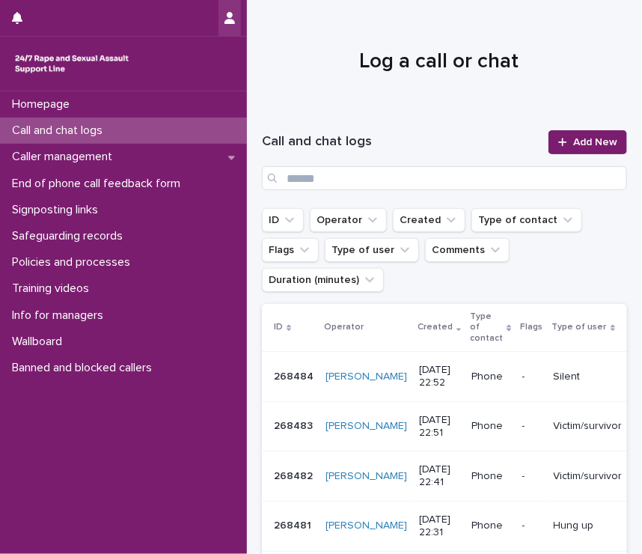
click at [236, 26] on button "button" at bounding box center [229, 18] width 22 height 36
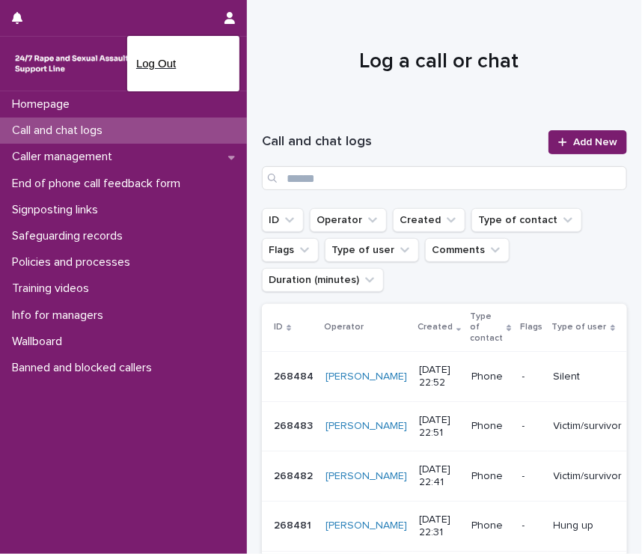
click at [159, 71] on p "Log Out" at bounding box center [183, 63] width 94 height 25
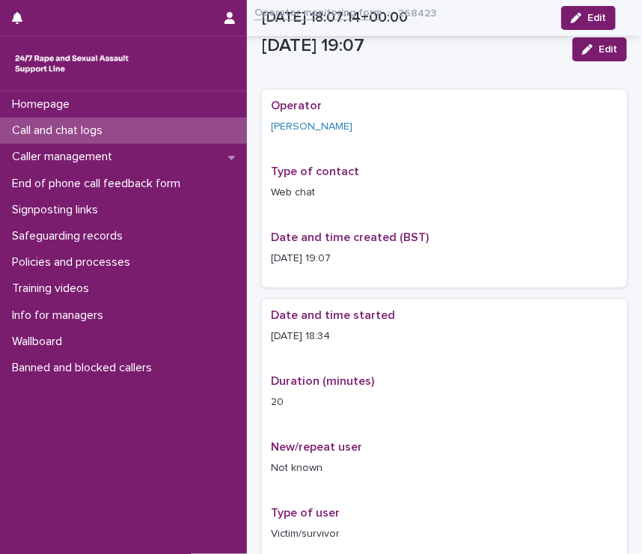
scroll to position [877, 0]
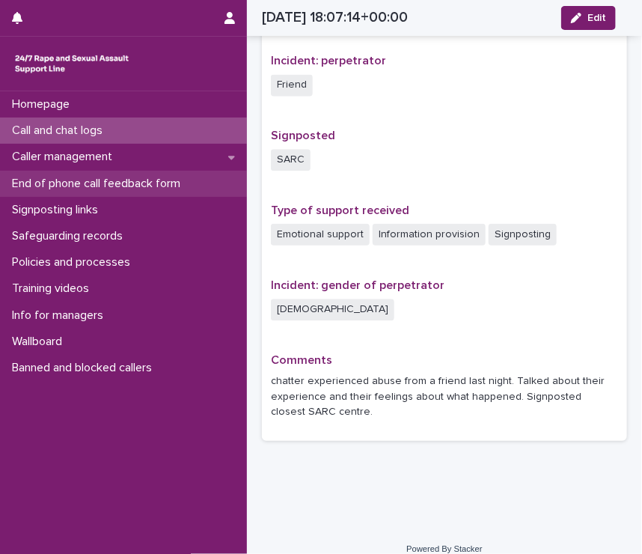
click at [39, 177] on p "End of phone call feedback form" at bounding box center [99, 184] width 186 height 14
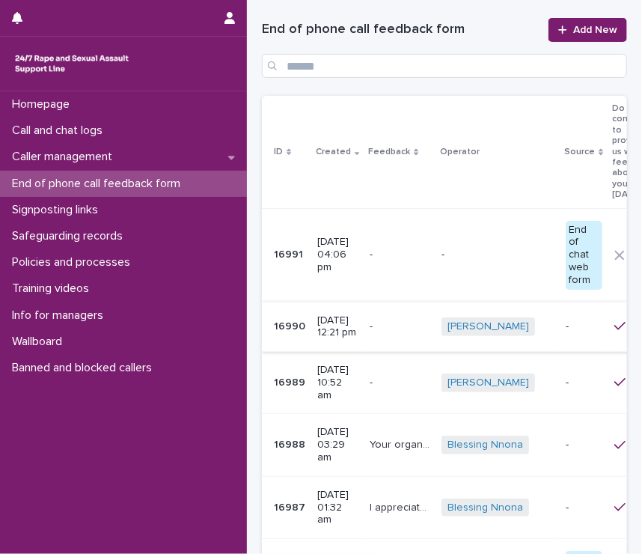
scroll to position [0, 79]
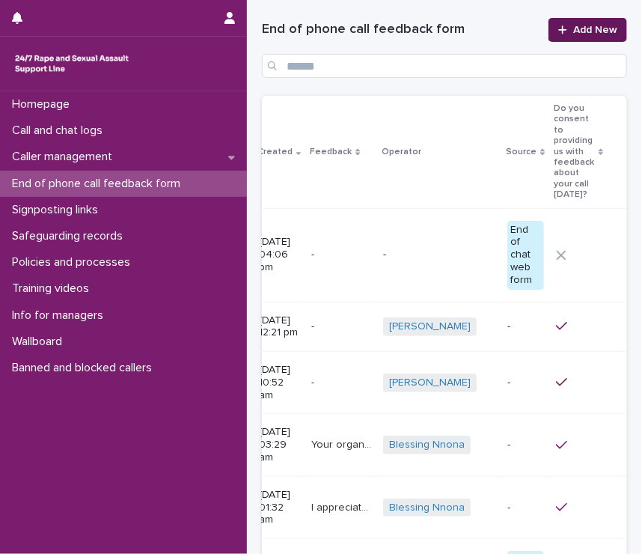
click at [593, 33] on span "Add New" at bounding box center [595, 30] width 44 height 10
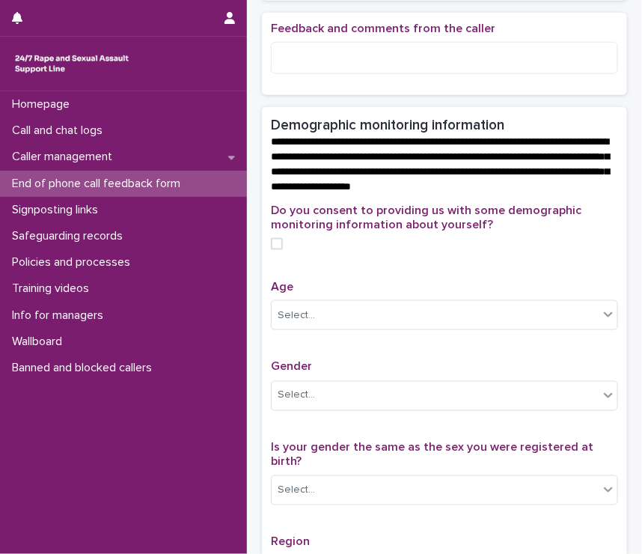
scroll to position [434, 0]
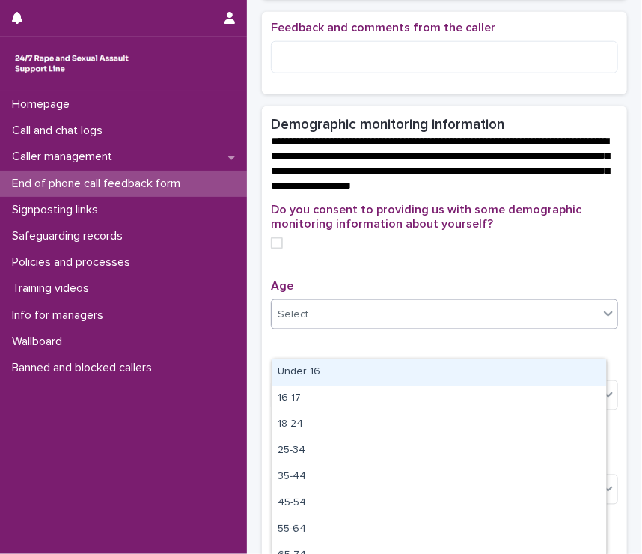
click at [336, 327] on div "Select..." at bounding box center [435, 314] width 327 height 25
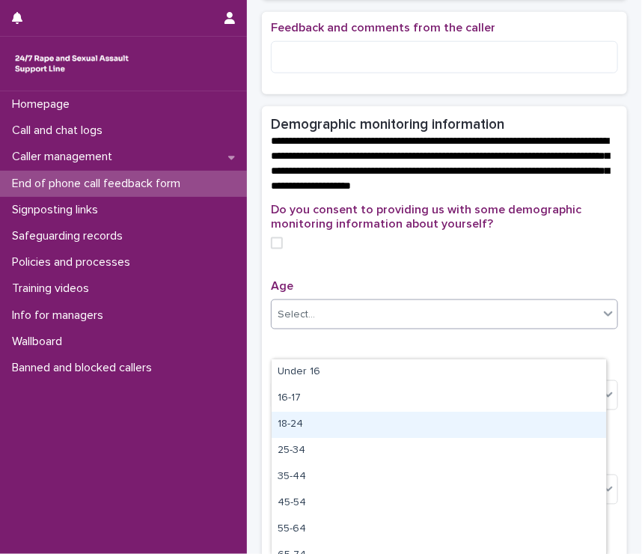
click at [311, 421] on div "18-24" at bounding box center [439, 425] width 334 height 26
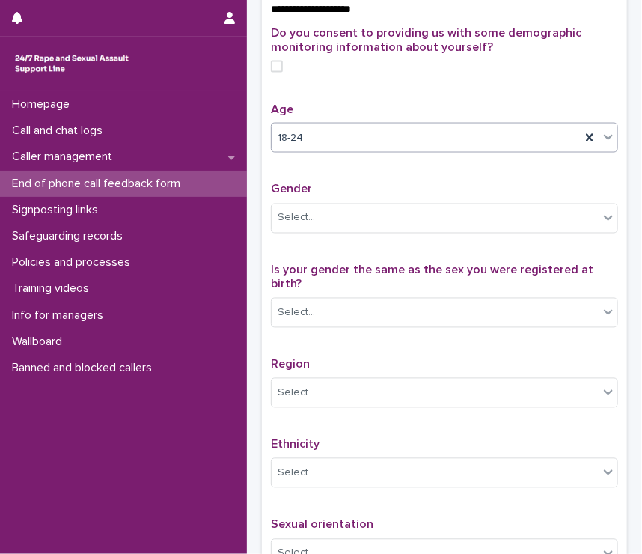
scroll to position [641, 0]
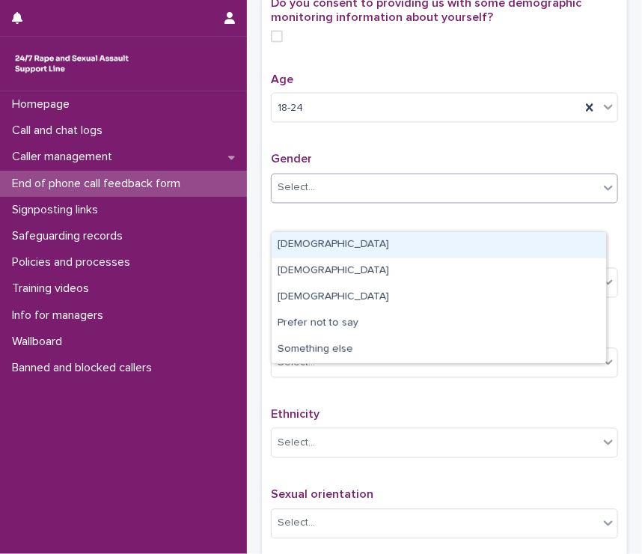
click at [325, 201] on div "Select..." at bounding box center [435, 188] width 327 height 25
click at [332, 246] on div "[DEMOGRAPHIC_DATA]" at bounding box center [439, 245] width 334 height 26
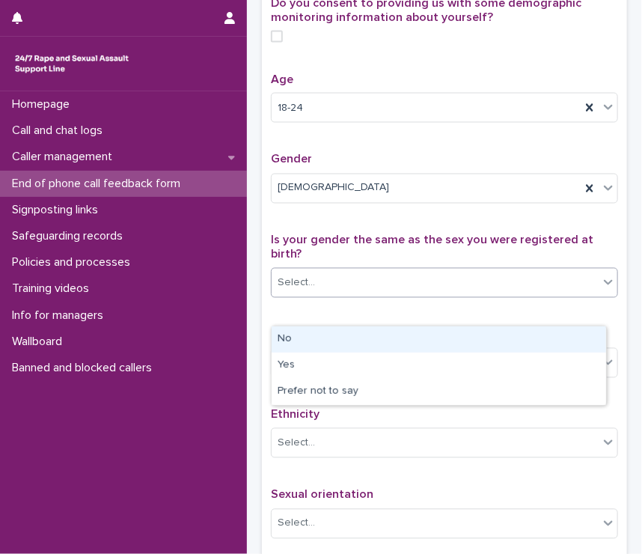
click at [340, 296] on div "Select..." at bounding box center [435, 283] width 327 height 25
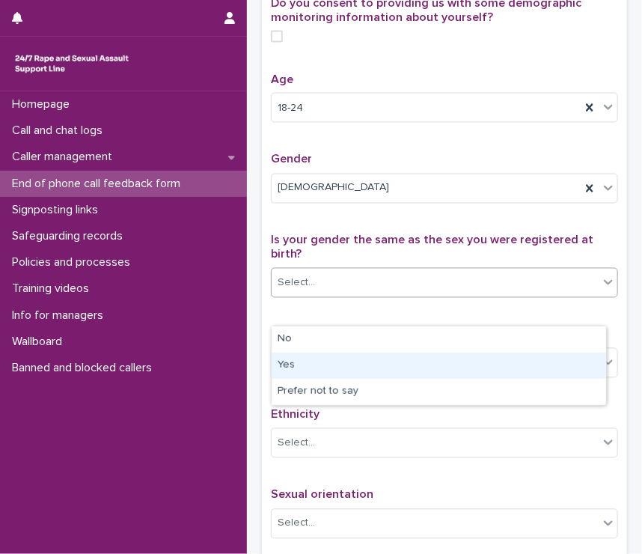
click at [350, 365] on div "Yes" at bounding box center [439, 365] width 334 height 26
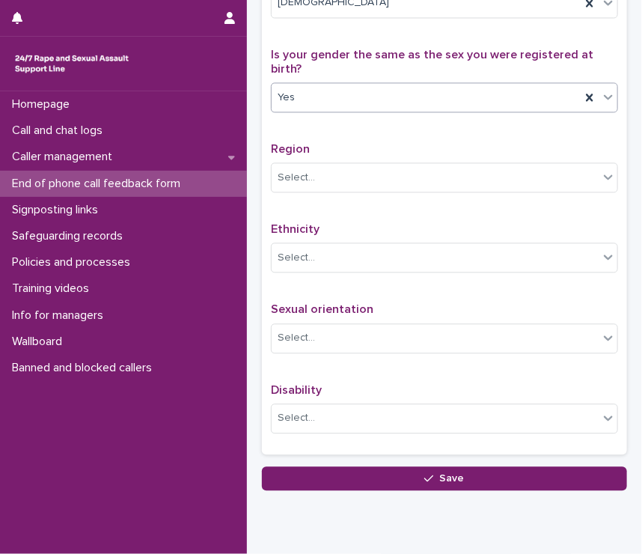
scroll to position [829, 0]
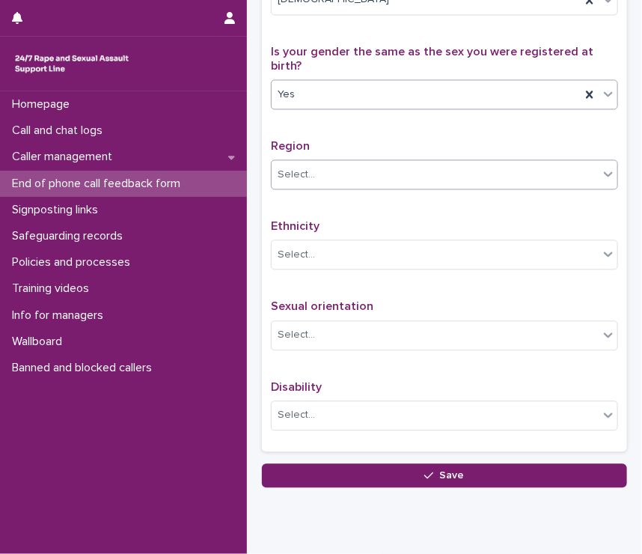
click at [317, 187] on div "Select..." at bounding box center [435, 174] width 327 height 25
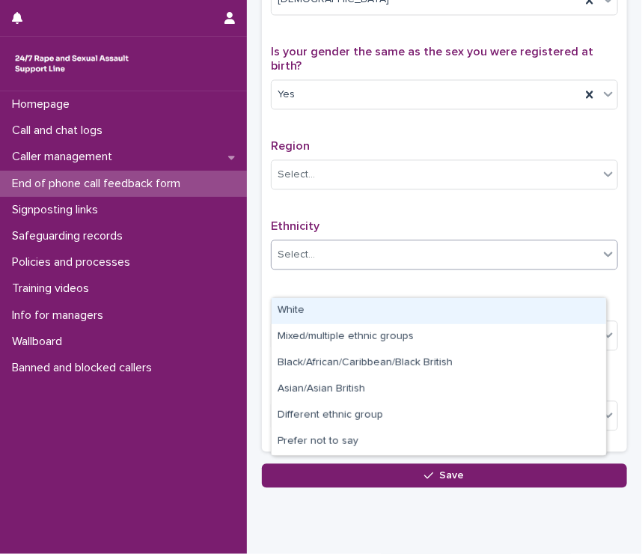
click at [317, 261] on input "text" at bounding box center [317, 254] width 1 height 14
click at [296, 317] on div "White" at bounding box center [439, 311] width 334 height 26
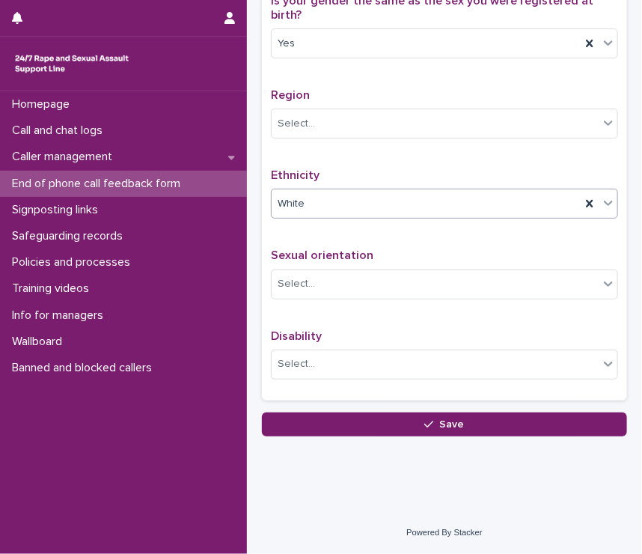
scroll to position [907, 0]
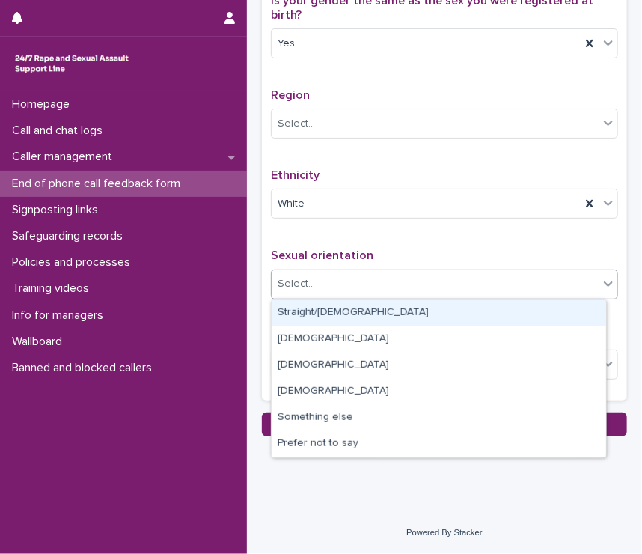
click at [312, 293] on div "Select..." at bounding box center [435, 284] width 327 height 25
click at [316, 311] on div "Straight/[DEMOGRAPHIC_DATA]" at bounding box center [439, 313] width 334 height 26
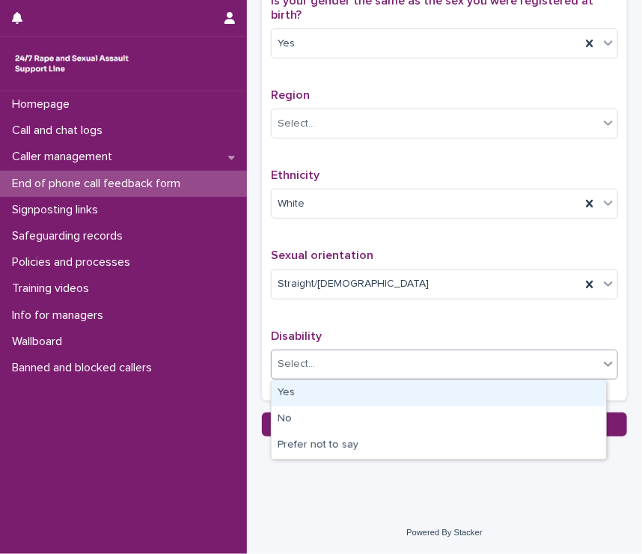
click at [322, 369] on div "Select..." at bounding box center [435, 364] width 327 height 25
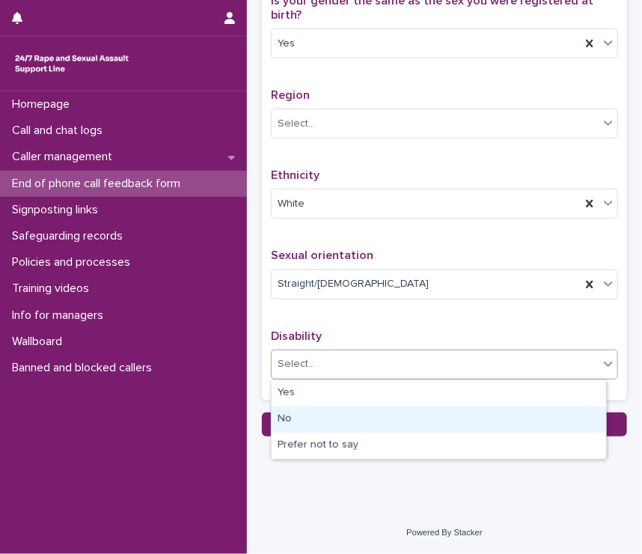
click at [291, 418] on div "No" at bounding box center [439, 419] width 334 height 26
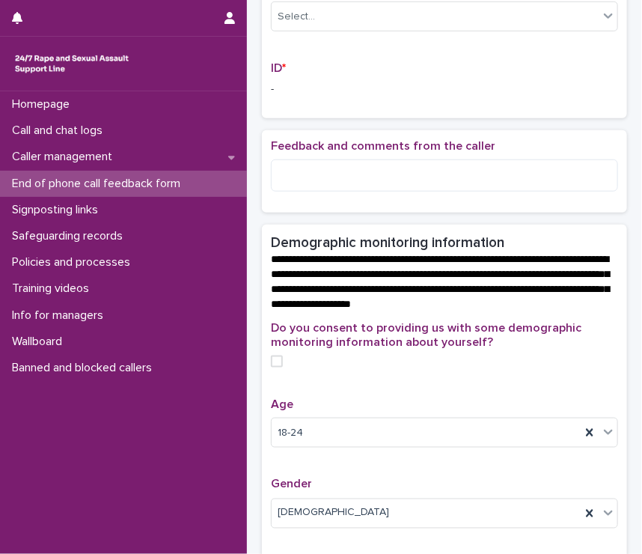
scroll to position [322, 0]
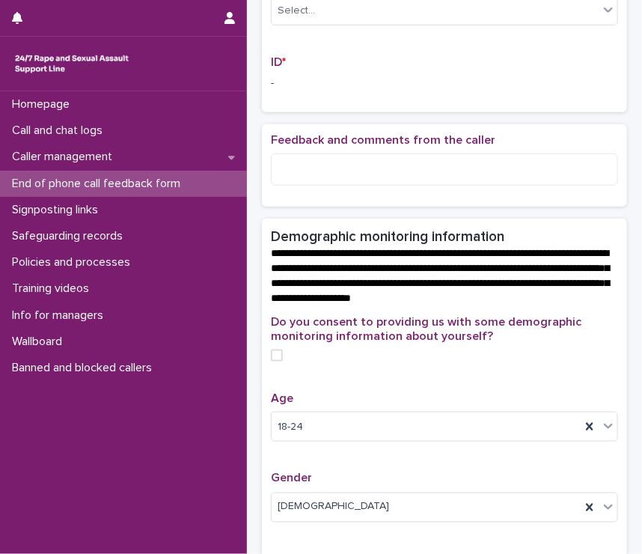
click at [278, 361] on span at bounding box center [277, 355] width 12 height 12
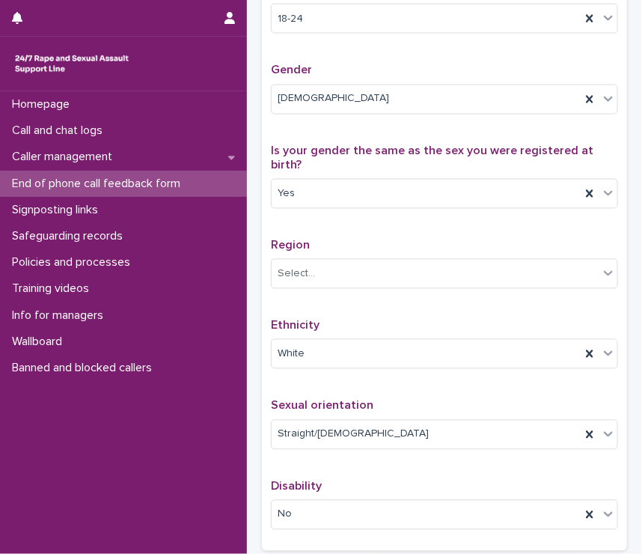
scroll to position [730, 0]
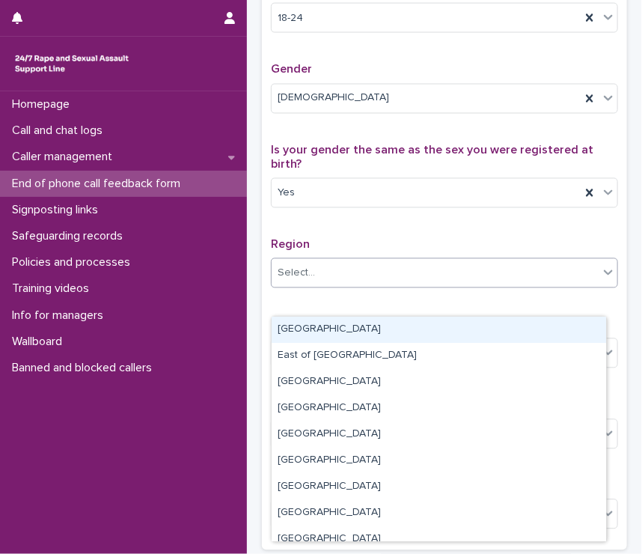
click at [306, 281] on div "Select..." at bounding box center [296, 274] width 37 height 16
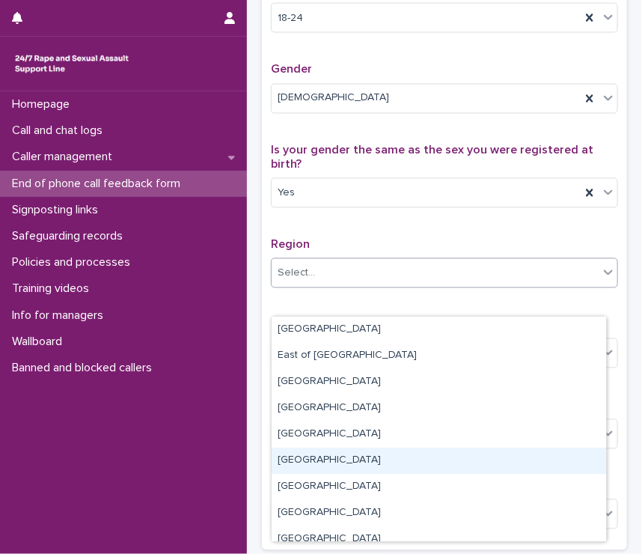
click at [308, 457] on div "South East" at bounding box center [439, 460] width 334 height 26
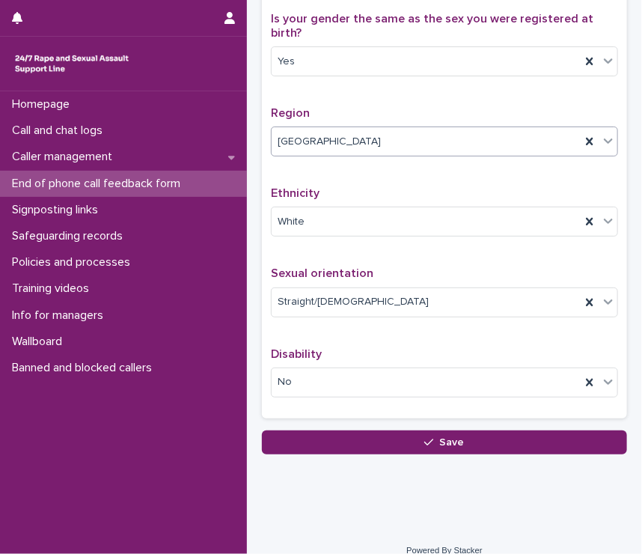
scroll to position [907, 0]
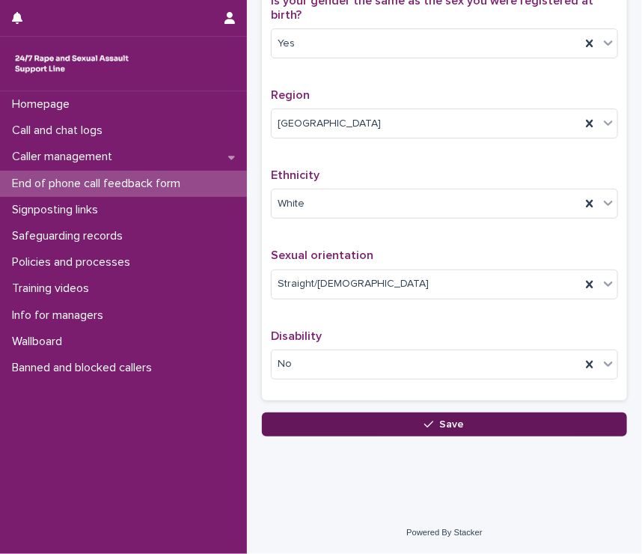
click at [356, 421] on button "Save" at bounding box center [444, 424] width 365 height 24
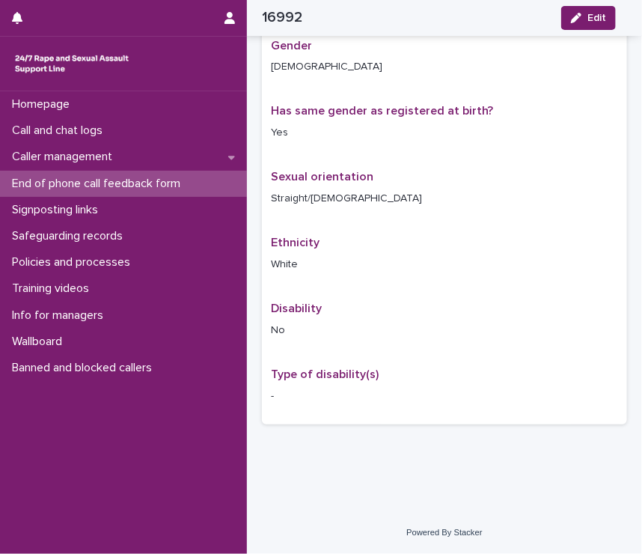
scroll to position [502, 0]
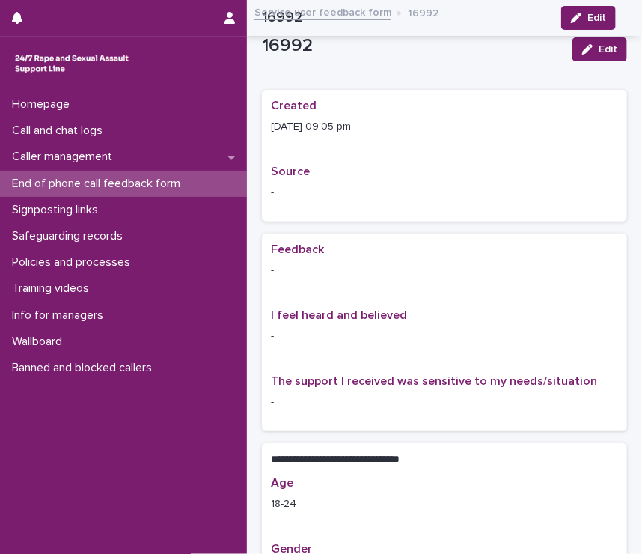
scroll to position [502, 0]
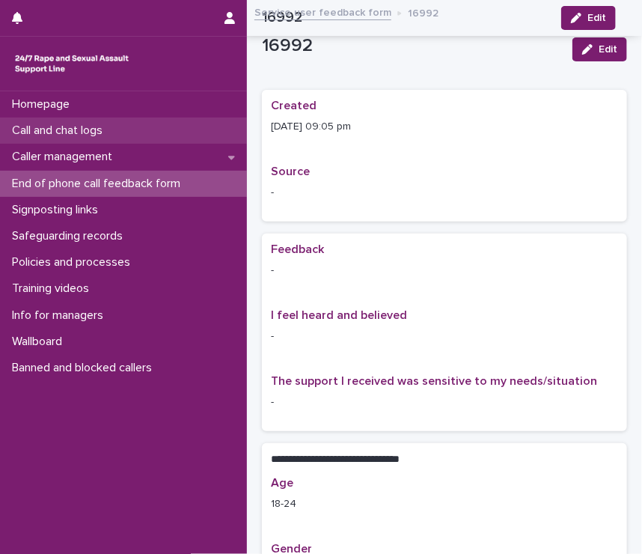
scroll to position [502, 0]
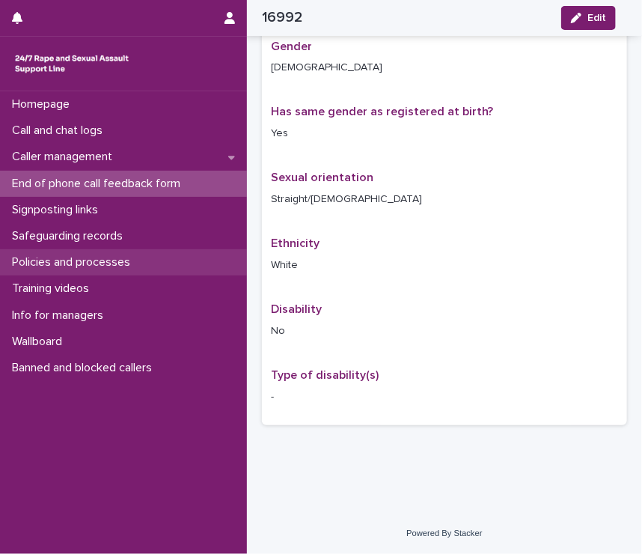
click at [69, 263] on p "Policies and processes" at bounding box center [74, 262] width 136 height 14
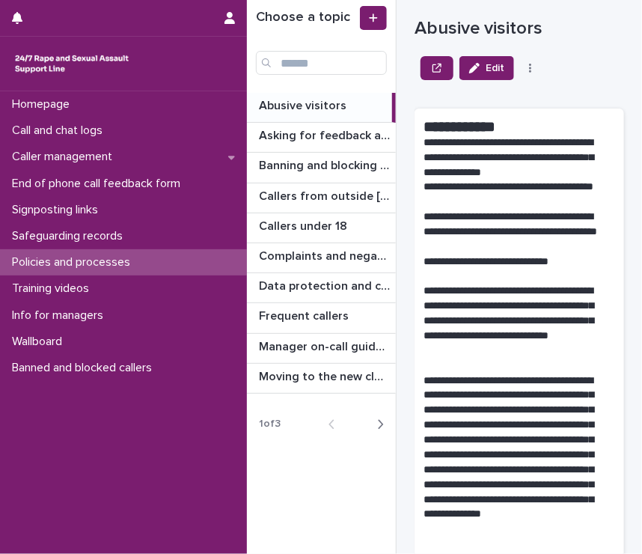
click at [377, 423] on icon "button" at bounding box center [380, 424] width 7 height 13
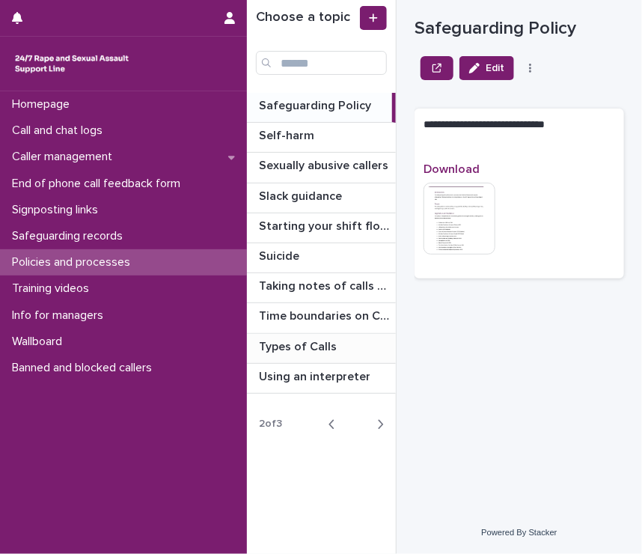
click at [293, 345] on p "Types of Calls" at bounding box center [299, 345] width 81 height 17
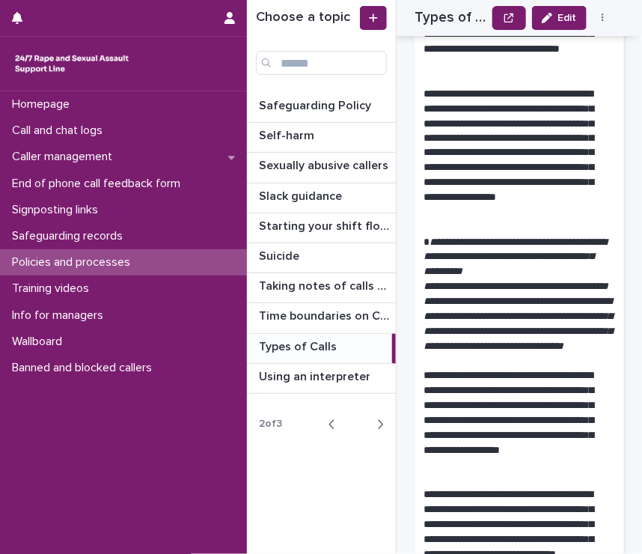
scroll to position [676, 0]
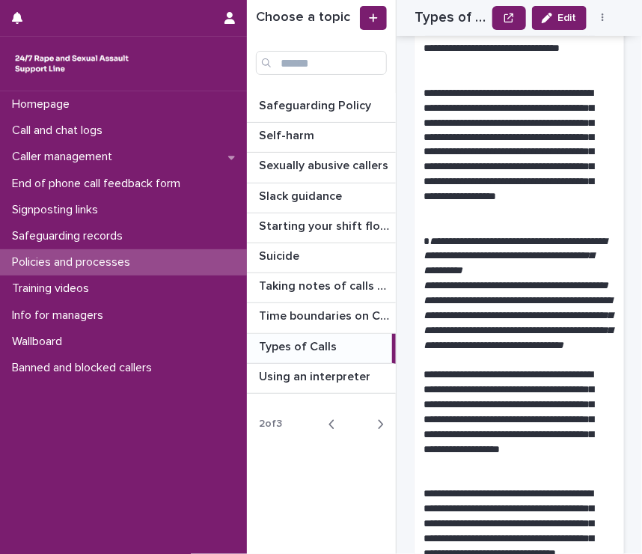
click at [500, 138] on p "**********" at bounding box center [514, 153] width 180 height 134
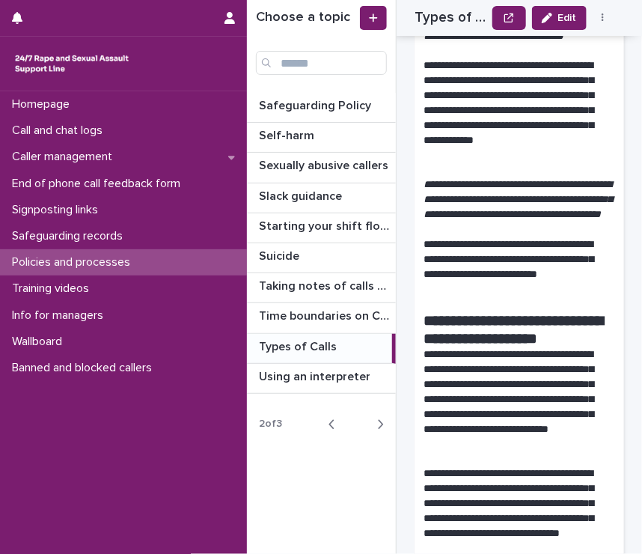
scroll to position [1349, 0]
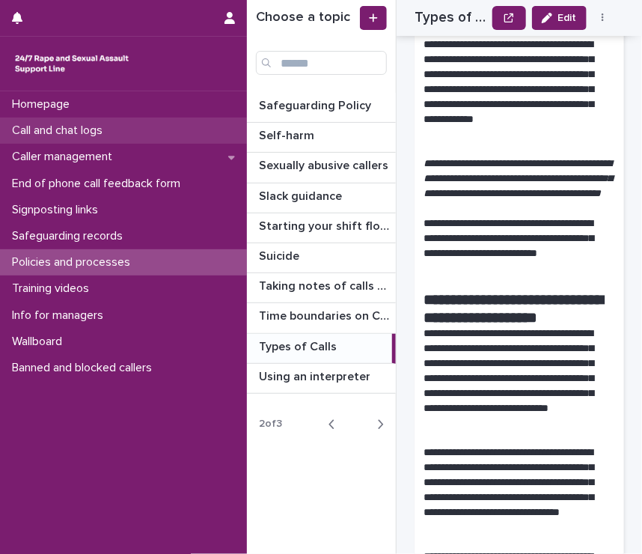
click at [66, 132] on p "Call and chat logs" at bounding box center [60, 130] width 109 height 14
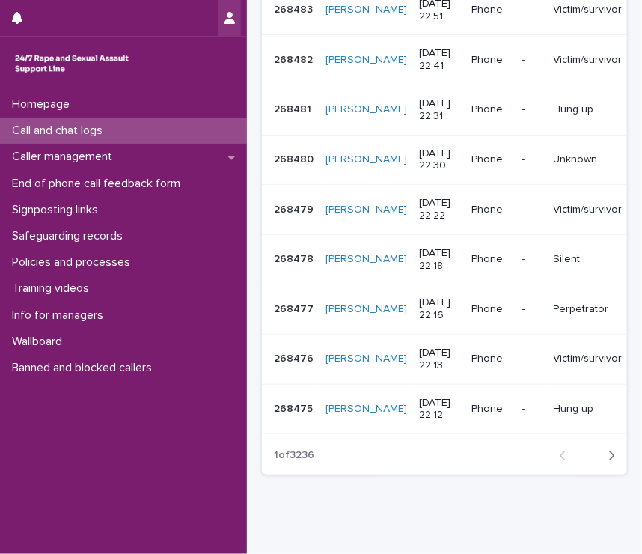
click at [237, 17] on button "button" at bounding box center [229, 18] width 22 height 36
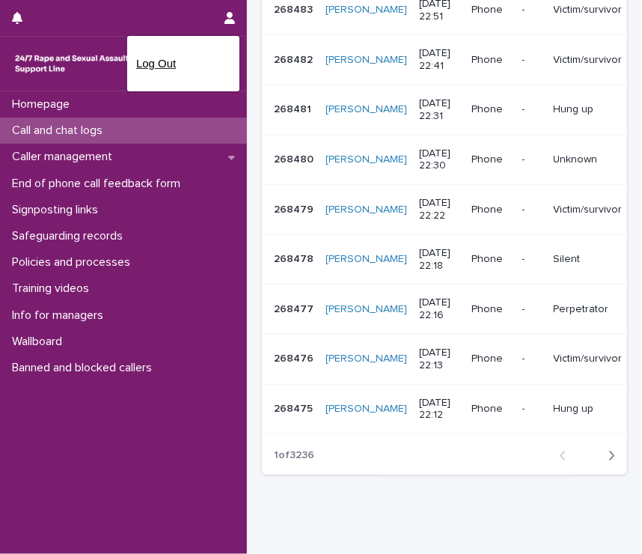
click at [172, 65] on p "Log Out" at bounding box center [183, 63] width 94 height 25
